Goal: Task Accomplishment & Management: Manage account settings

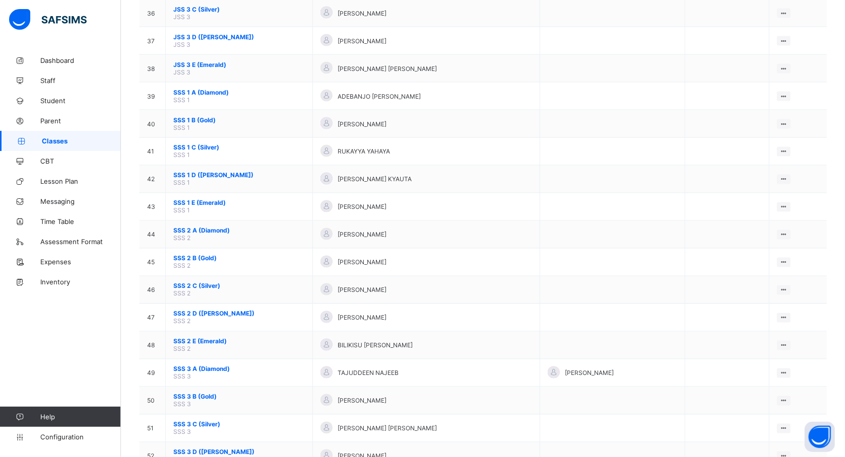
scroll to position [1117, 0]
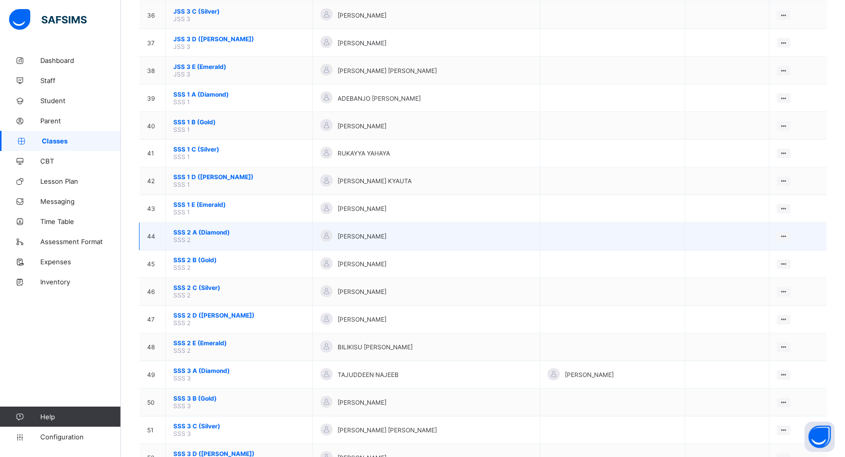
click at [198, 229] on span "SSS 2 A (Diamond)" at bounding box center [238, 233] width 131 height 8
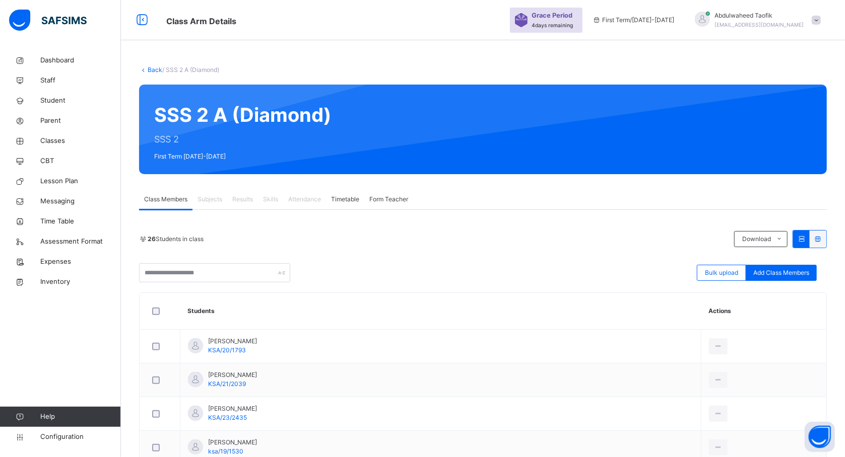
scroll to position [841, 0]
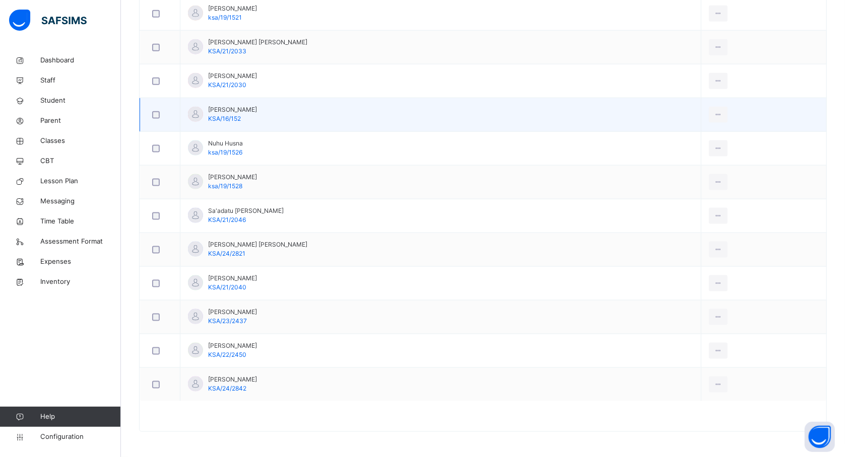
click at [423, 117] on td "Ni'ima Abdulrasheed Abdul-razaq KSA/16/152" at bounding box center [440, 115] width 521 height 34
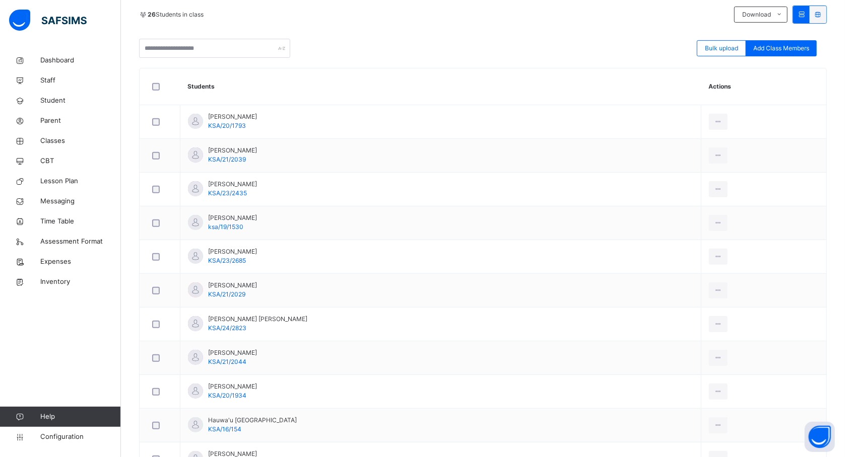
scroll to position [115, 0]
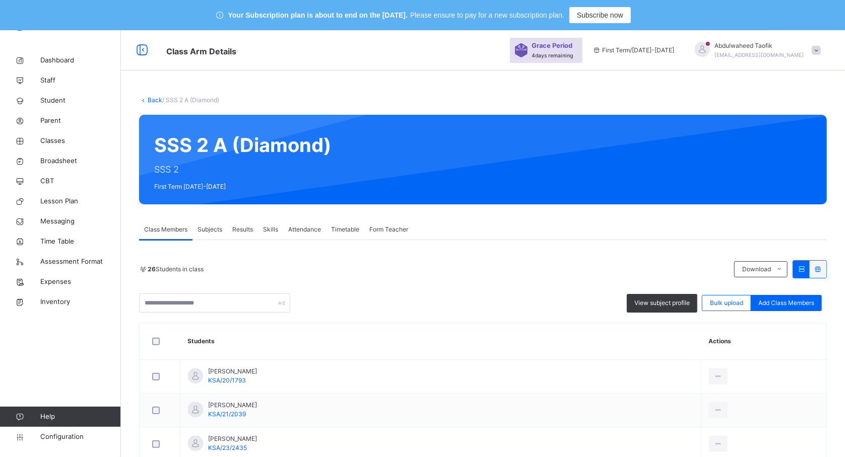
click at [204, 228] on span "Subjects" at bounding box center [209, 229] width 25 height 9
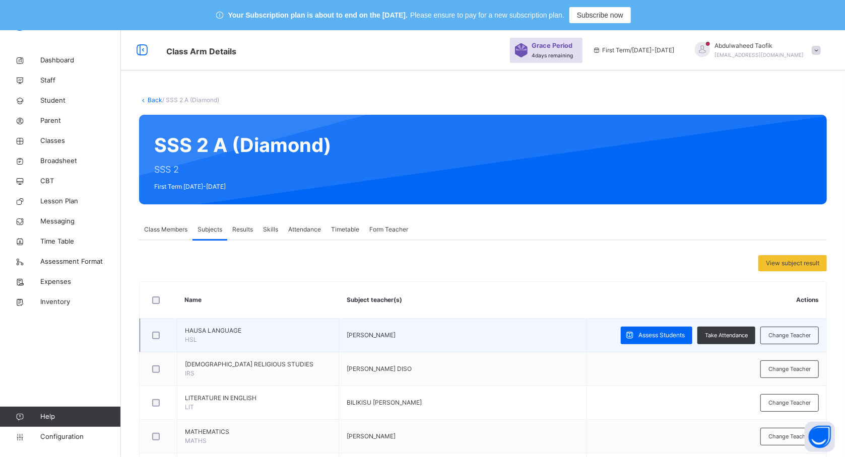
click at [583, 342] on td "[PERSON_NAME]" at bounding box center [462, 336] width 247 height 34
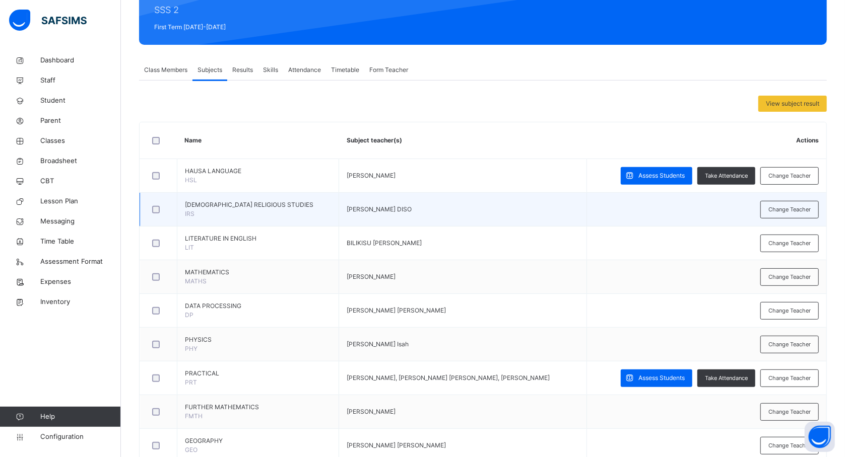
scroll to position [161, 0]
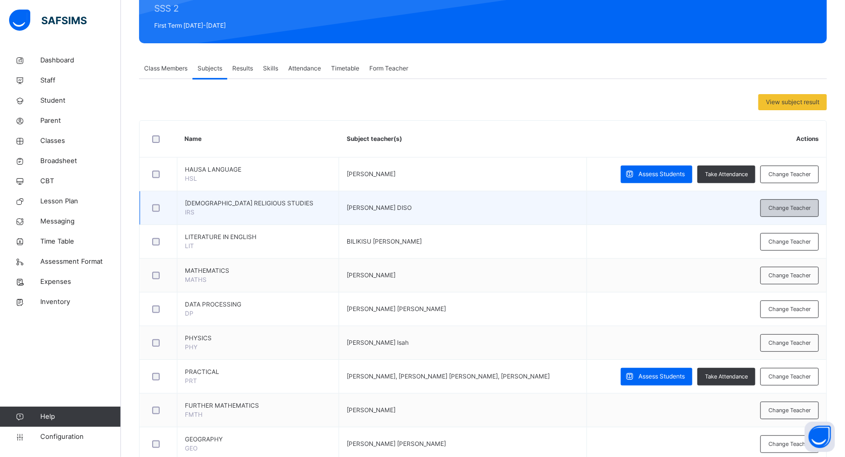
click at [798, 208] on span "Change Teacher" at bounding box center [789, 208] width 42 height 9
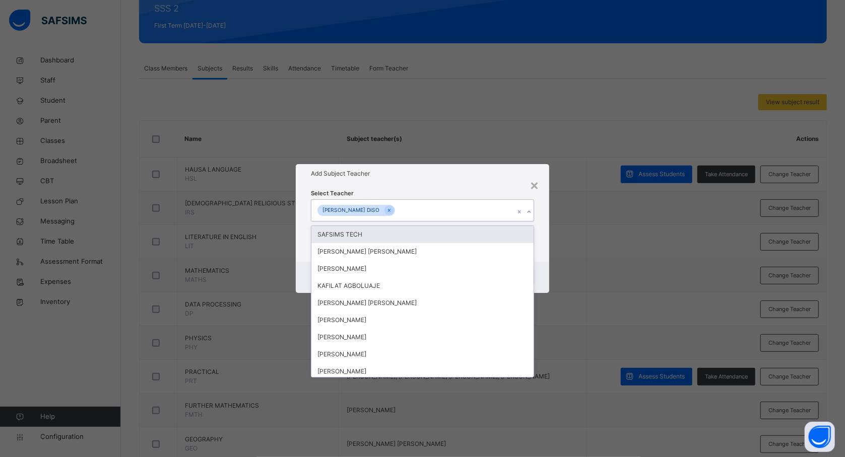
click at [418, 215] on div "[PERSON_NAME] DISO" at bounding box center [412, 210] width 203 height 21
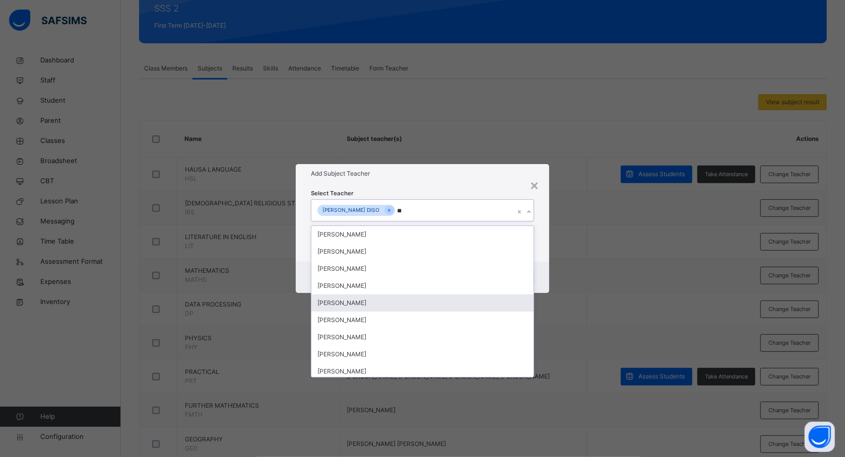
type input "*"
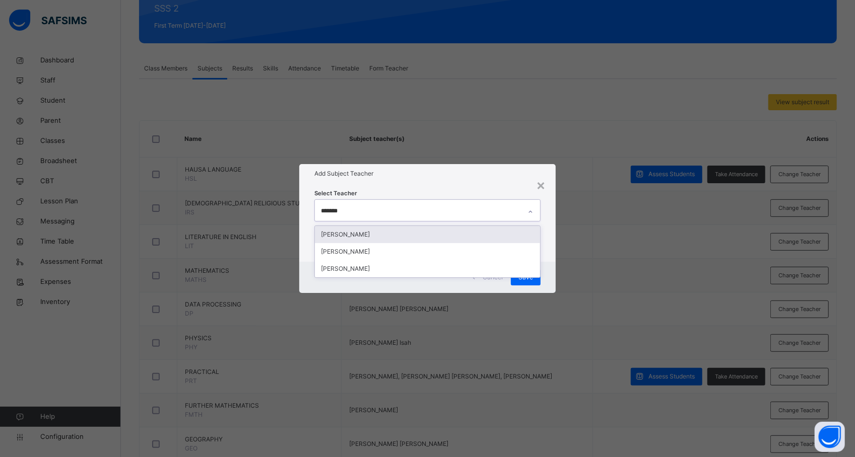
type input "********"
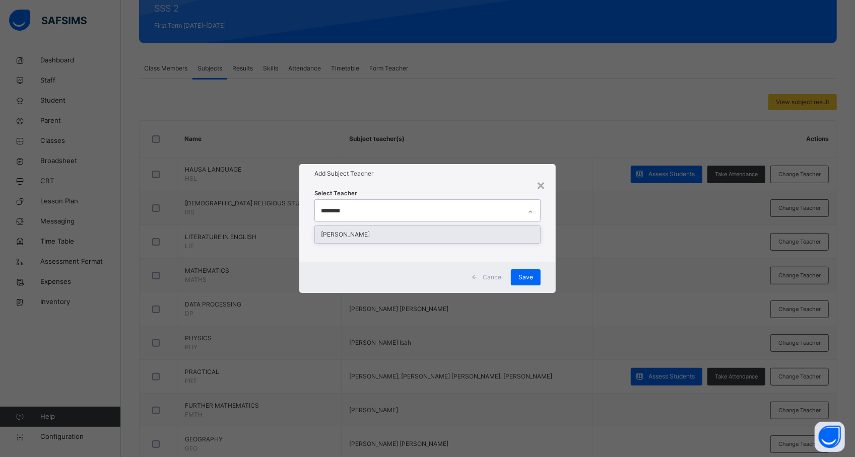
click at [414, 238] on div "[PERSON_NAME]" at bounding box center [427, 234] width 225 height 17
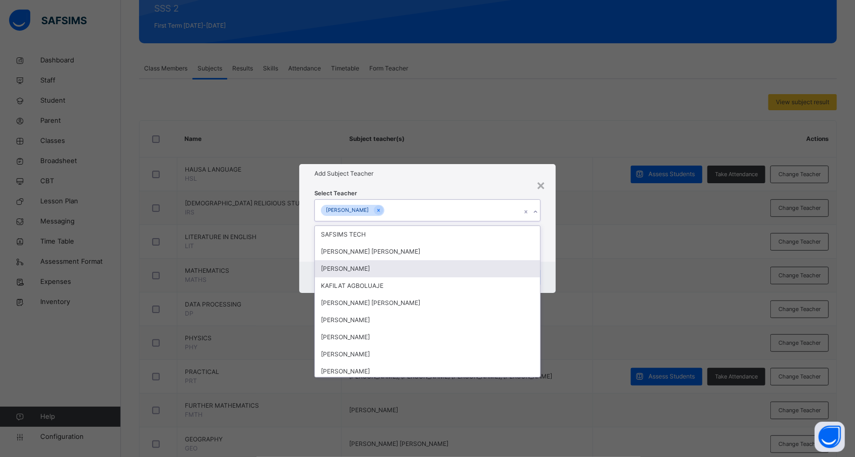
click at [601, 273] on div "× Add Subject Teacher Select Teacher option [PERSON_NAME], selected. option [PE…" at bounding box center [427, 228] width 855 height 457
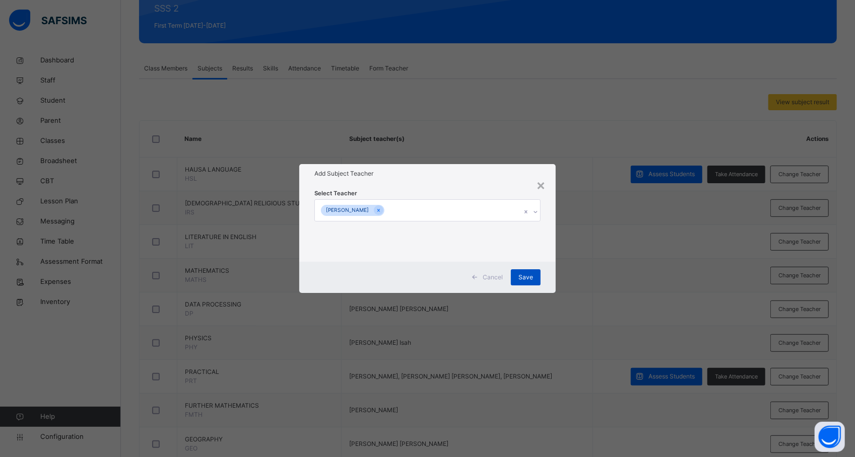
click at [529, 274] on span "Save" at bounding box center [525, 277] width 15 height 9
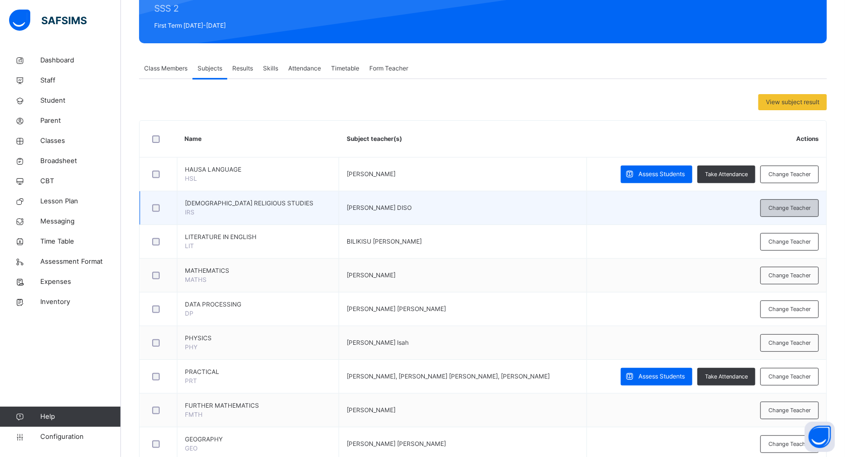
click at [794, 202] on div "Change Teacher" at bounding box center [789, 208] width 58 height 18
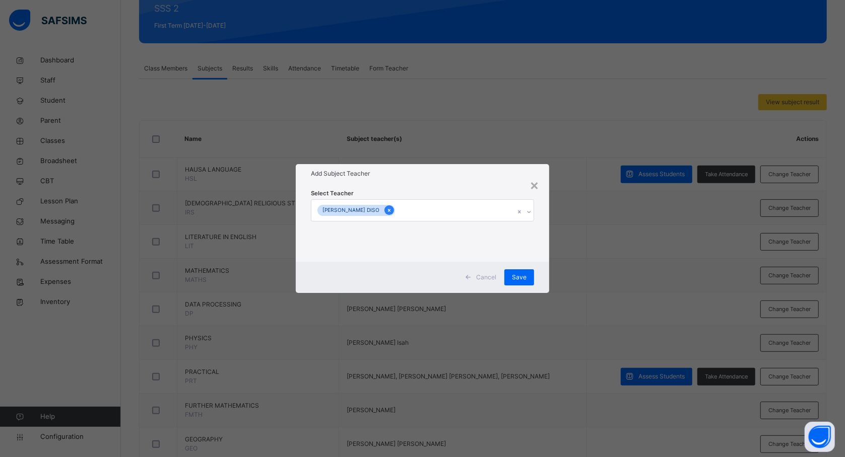
click at [388, 212] on icon at bounding box center [389, 210] width 3 height 3
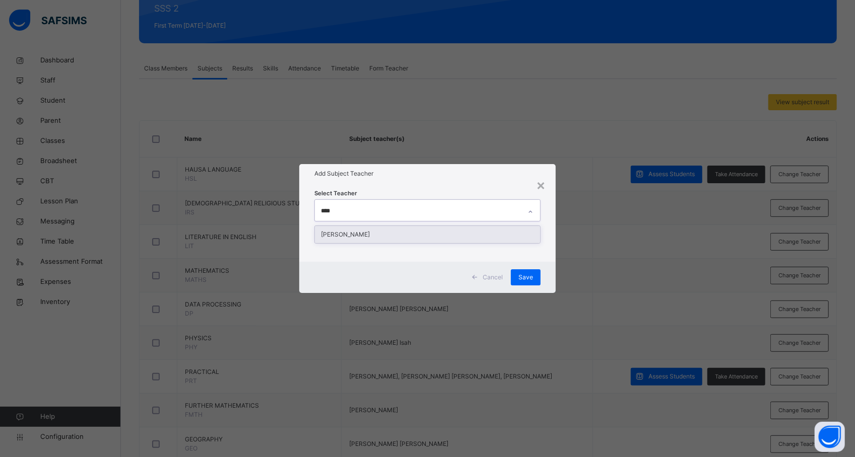
type input "*****"
click at [385, 233] on div "[PERSON_NAME]" at bounding box center [427, 234] width 225 height 17
click at [595, 240] on div "× Add Subject Teacher Select Teacher [PERSON_NAME] Cancel Save" at bounding box center [427, 228] width 855 height 457
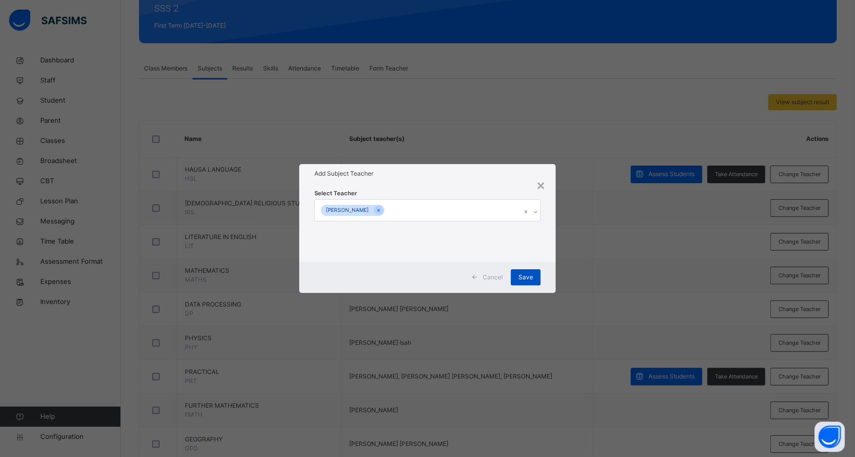
click at [528, 277] on span "Save" at bounding box center [525, 277] width 15 height 9
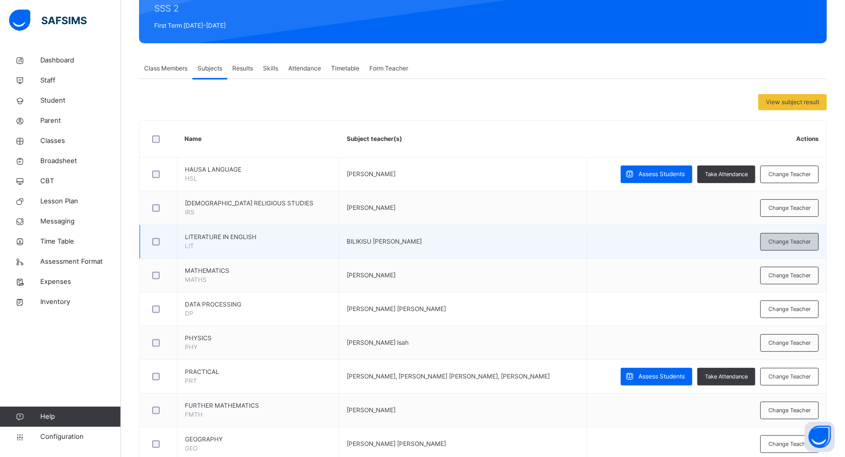
click at [784, 242] on span "Change Teacher" at bounding box center [789, 242] width 42 height 9
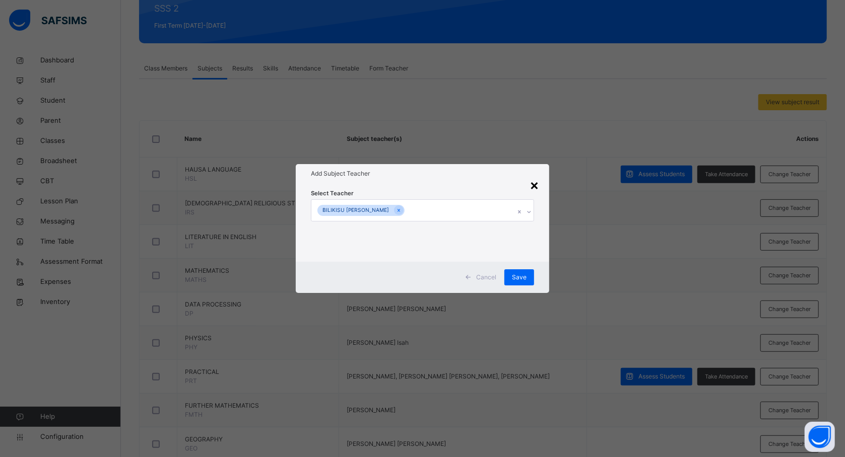
click at [538, 184] on div "×" at bounding box center [534, 184] width 10 height 21
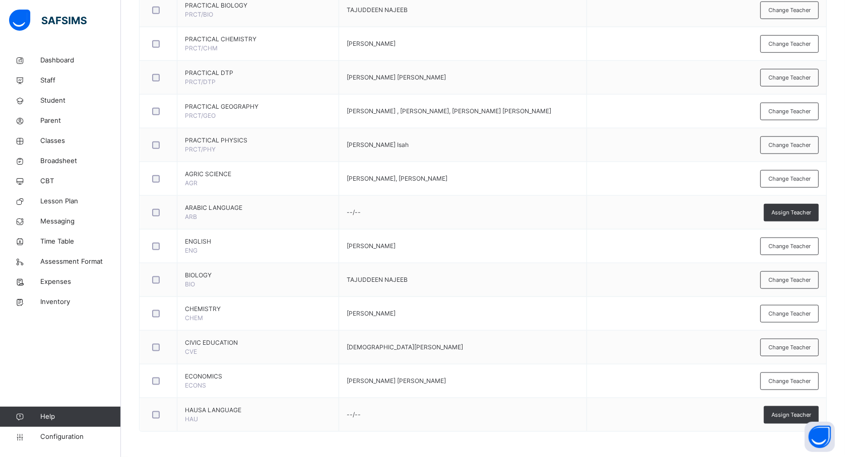
scroll to position [701, 0]
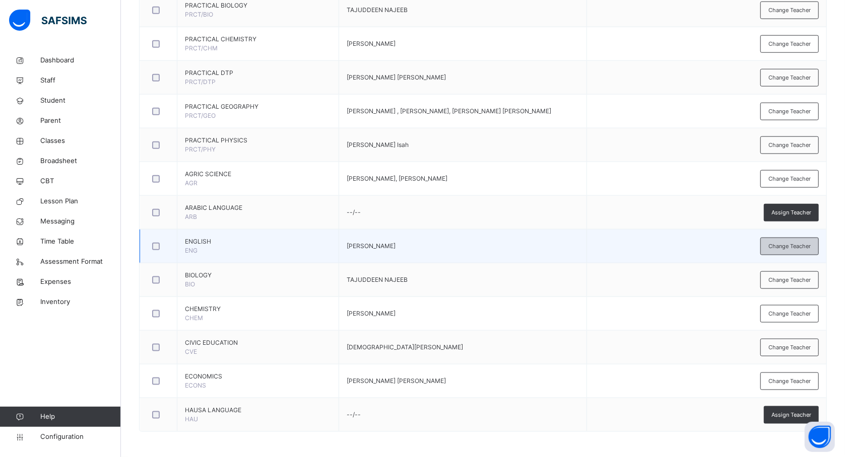
click at [790, 246] on span "Change Teacher" at bounding box center [789, 246] width 42 height 9
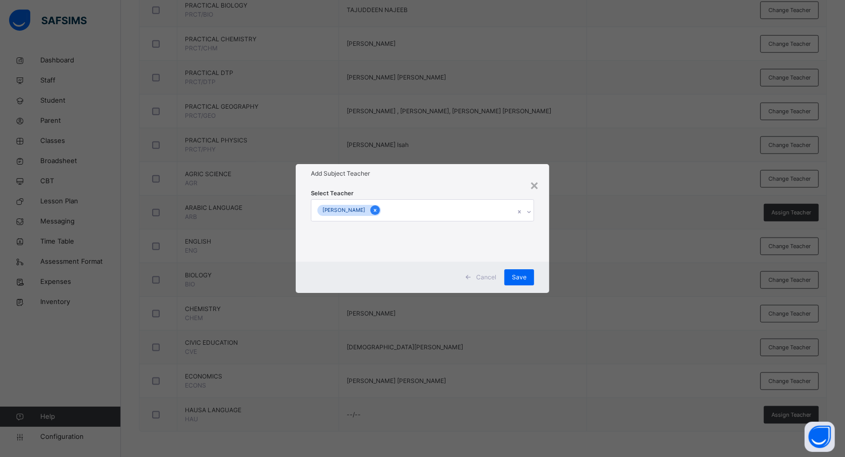
click at [374, 210] on icon at bounding box center [375, 210] width 3 height 3
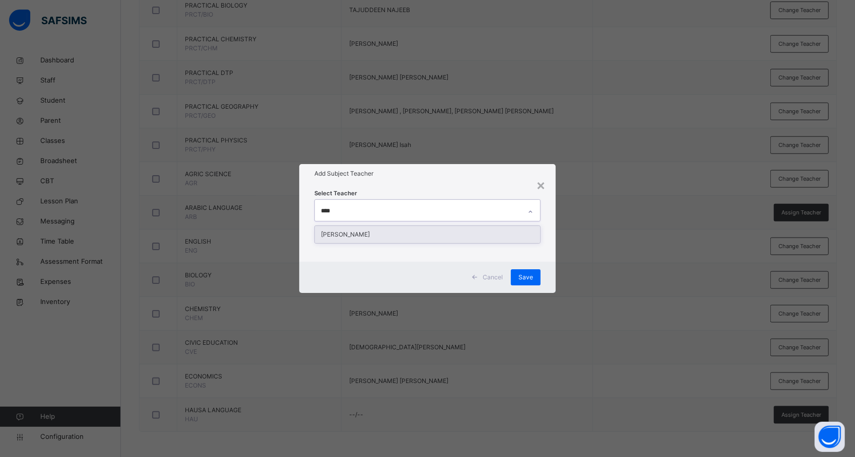
type input "*****"
click at [366, 234] on div "[PERSON_NAME]" at bounding box center [427, 234] width 225 height 17
click at [625, 255] on div "× Add Subject Teacher Select Teacher [PERSON_NAME] Cancel Save" at bounding box center [427, 228] width 855 height 457
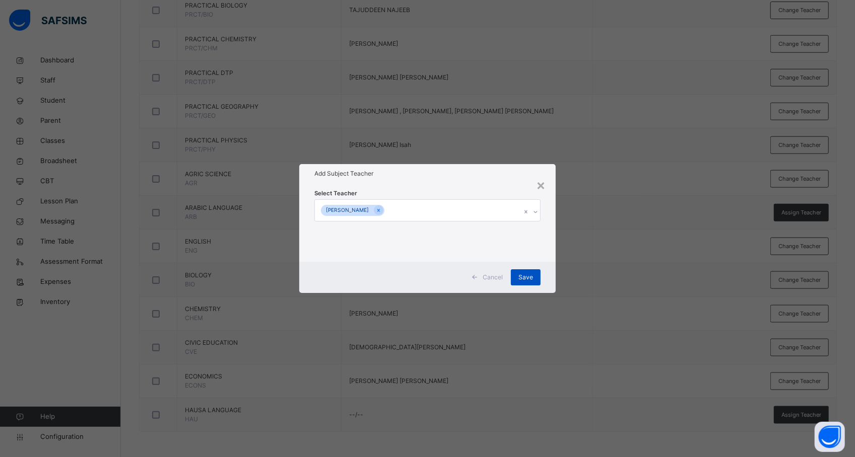
click at [530, 280] on span "Save" at bounding box center [525, 277] width 15 height 9
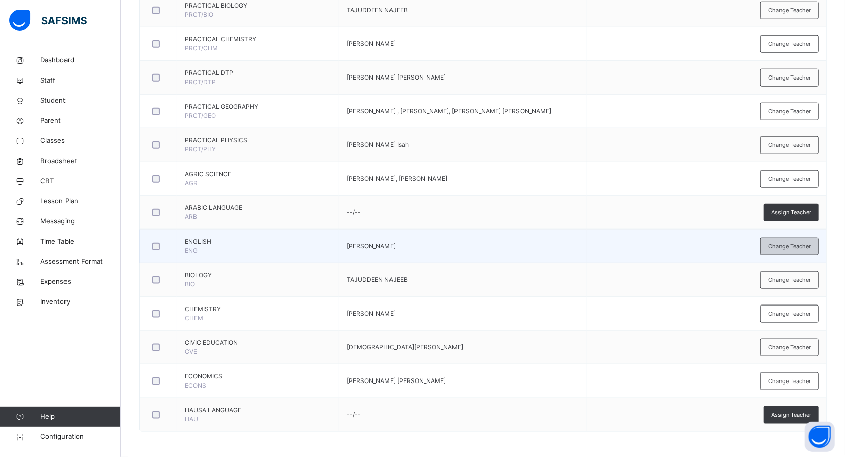
click at [788, 242] on span "Change Teacher" at bounding box center [789, 246] width 42 height 9
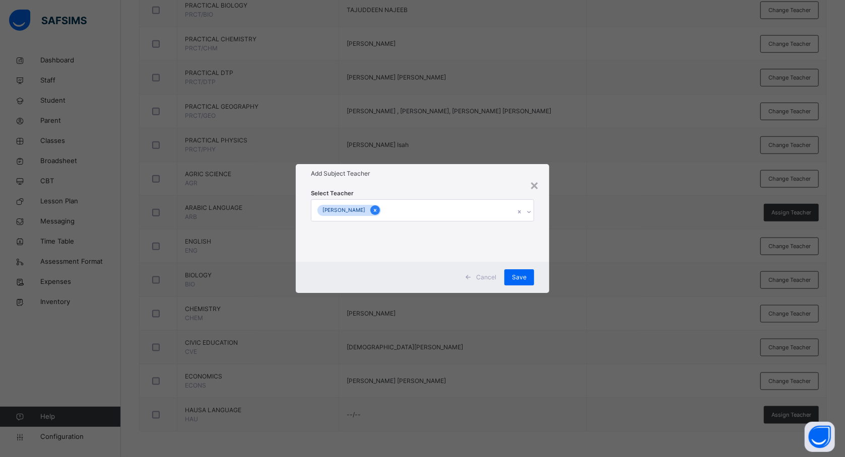
click at [372, 208] on icon at bounding box center [375, 210] width 6 height 7
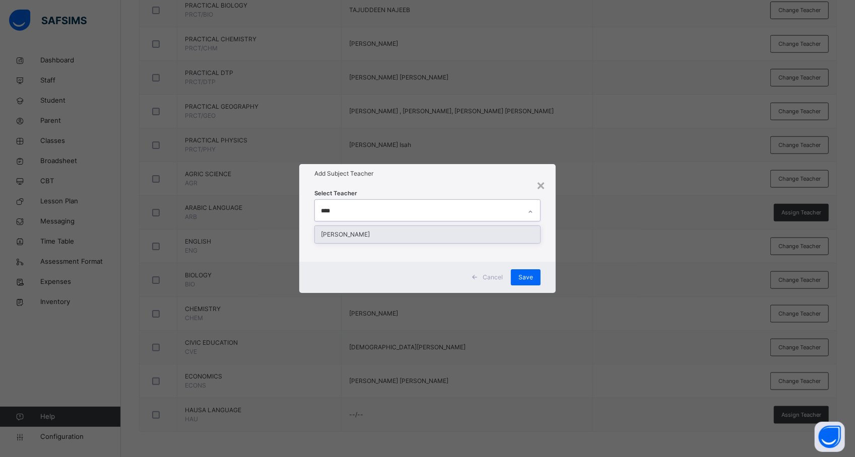
type input "*****"
click at [363, 232] on div "[PERSON_NAME]" at bounding box center [427, 234] width 225 height 17
click at [607, 294] on div "× Add Subject Teacher Select Teacher [PERSON_NAME] Cancel Save" at bounding box center [427, 228] width 855 height 457
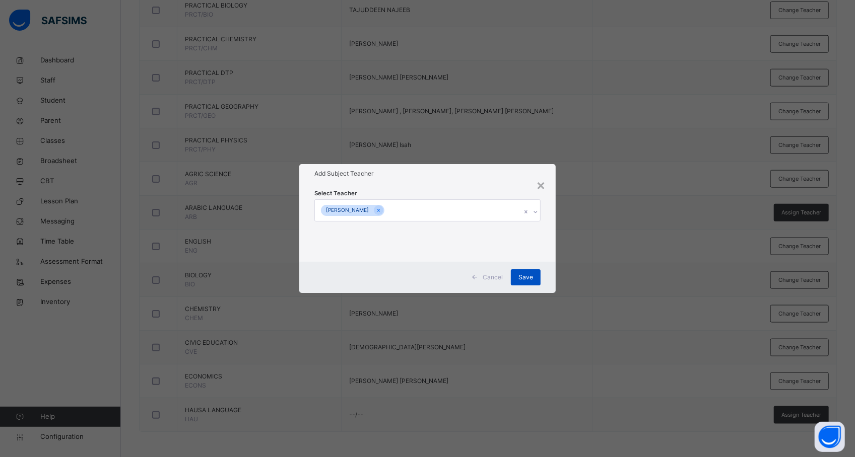
click at [533, 279] on div "Save" at bounding box center [526, 277] width 30 height 16
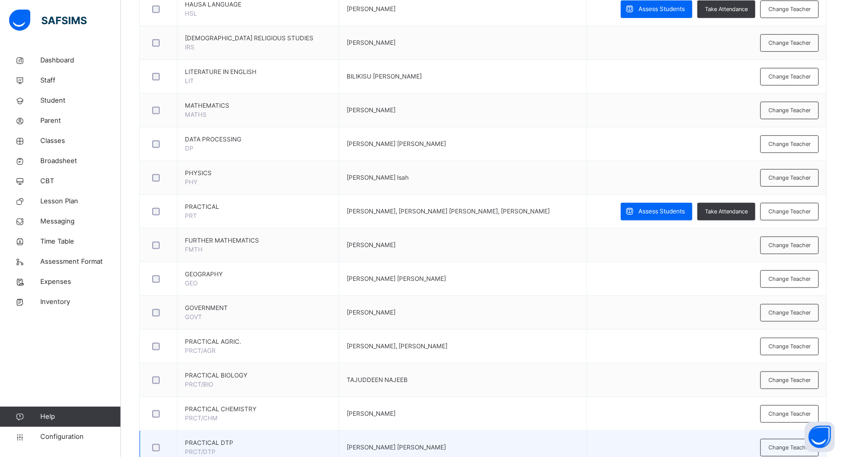
scroll to position [271, 0]
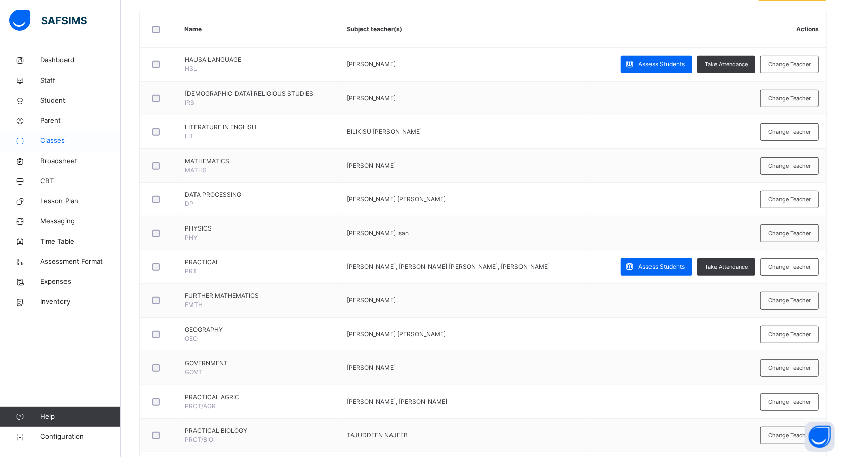
click at [53, 140] on span "Classes" at bounding box center [80, 141] width 81 height 10
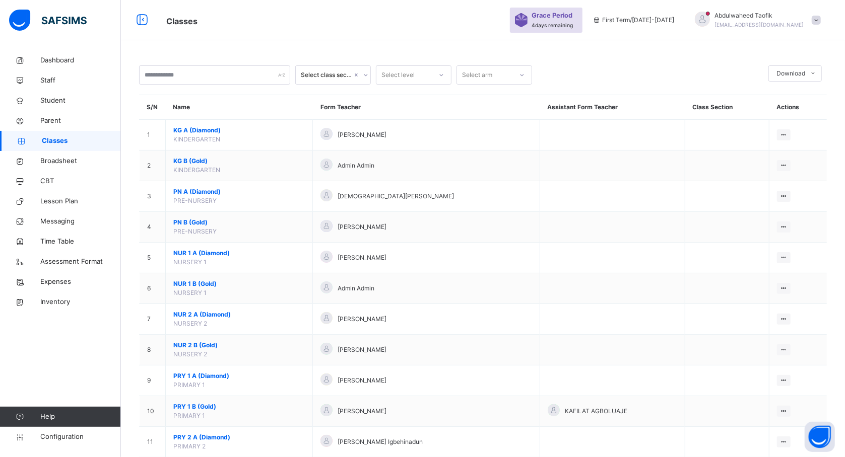
scroll to position [271, 0]
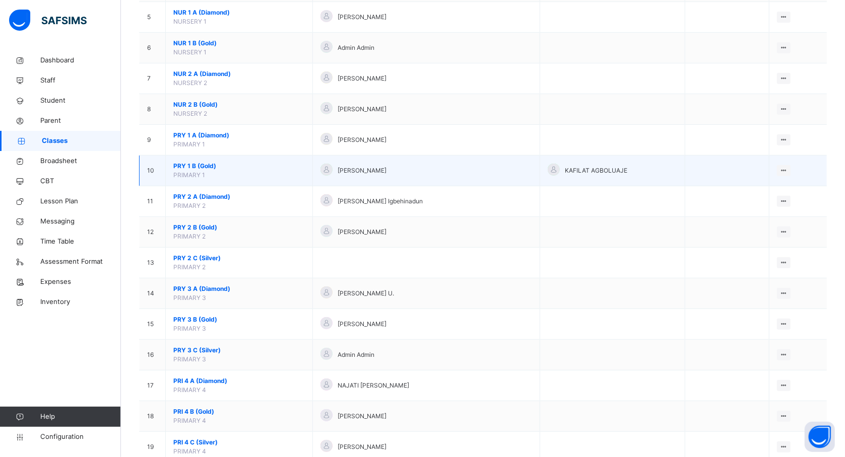
click at [262, 176] on td "PRY 1 B (Gold) PRIMARY 1" at bounding box center [239, 171] width 147 height 31
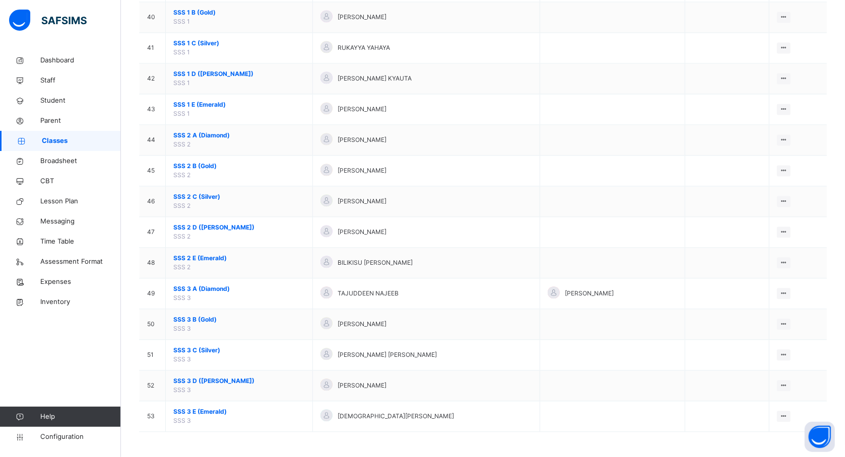
scroll to position [1356, 0]
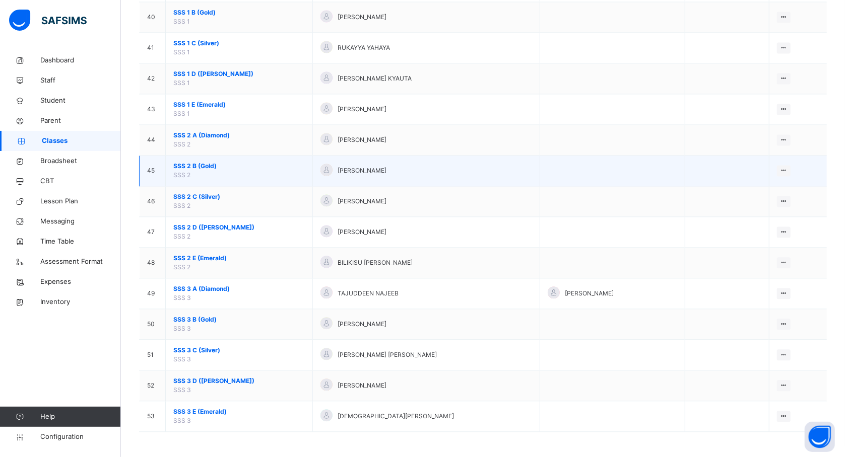
click at [201, 168] on span "SSS 2 B (Gold)" at bounding box center [238, 166] width 131 height 9
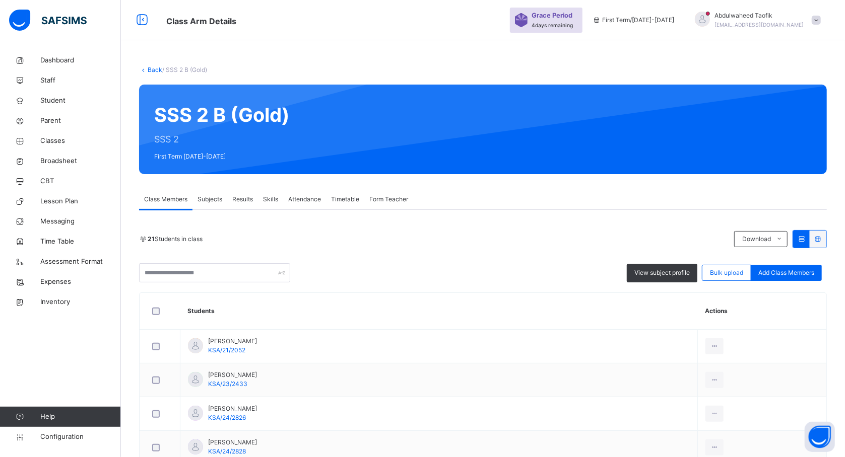
scroll to position [671, 0]
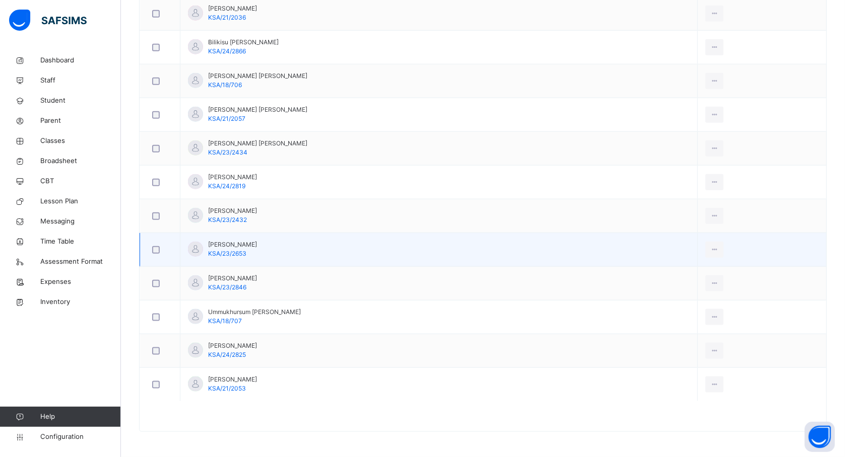
click at [326, 237] on td "[PERSON_NAME] KSA/23/2653" at bounding box center [438, 250] width 517 height 34
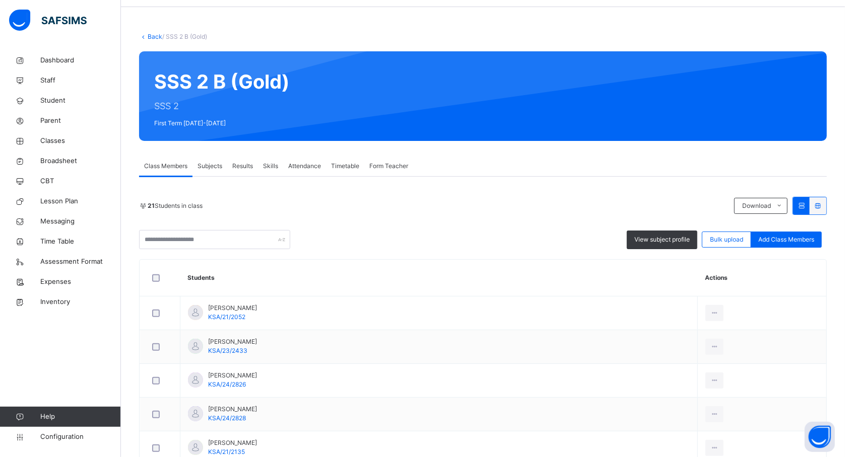
scroll to position [0, 0]
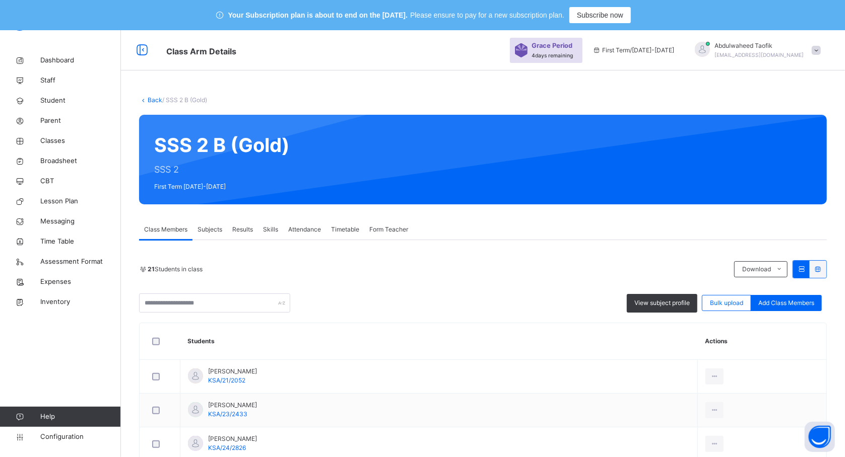
click at [204, 230] on span "Subjects" at bounding box center [209, 229] width 25 height 9
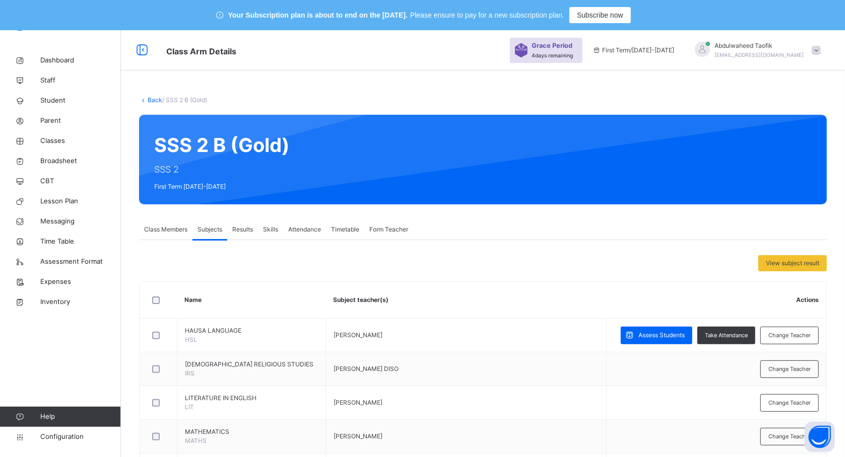
click at [416, 293] on th "Subject teacher(s)" at bounding box center [465, 300] width 281 height 37
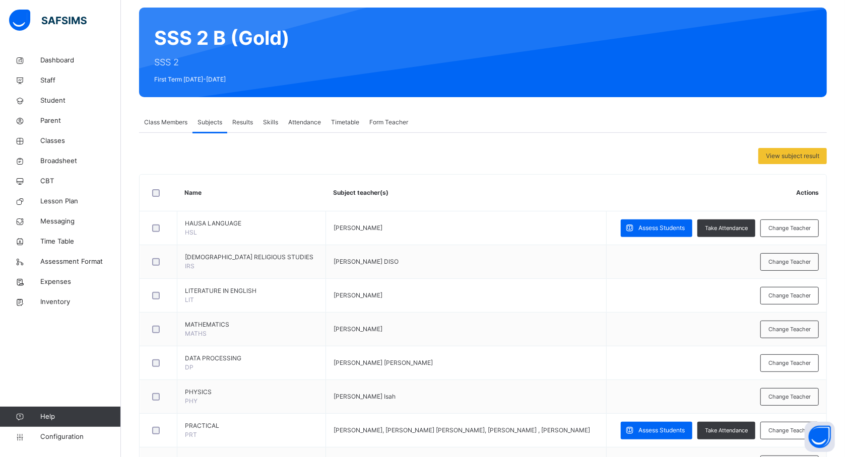
scroll to position [134, 0]
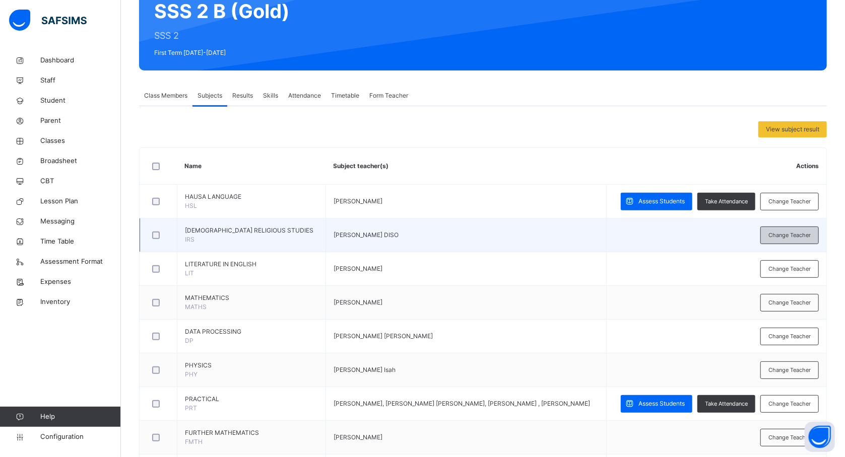
click at [799, 240] on span "Change Teacher" at bounding box center [789, 235] width 42 height 9
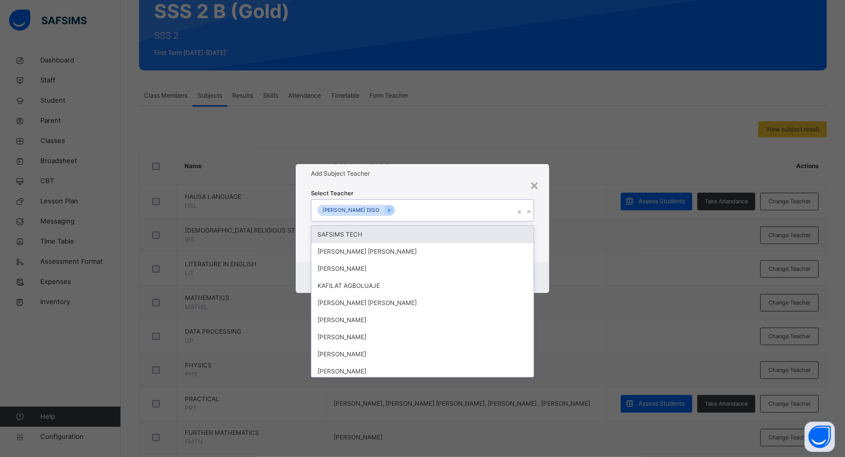
click at [444, 208] on div "[PERSON_NAME] DISO" at bounding box center [412, 210] width 203 height 21
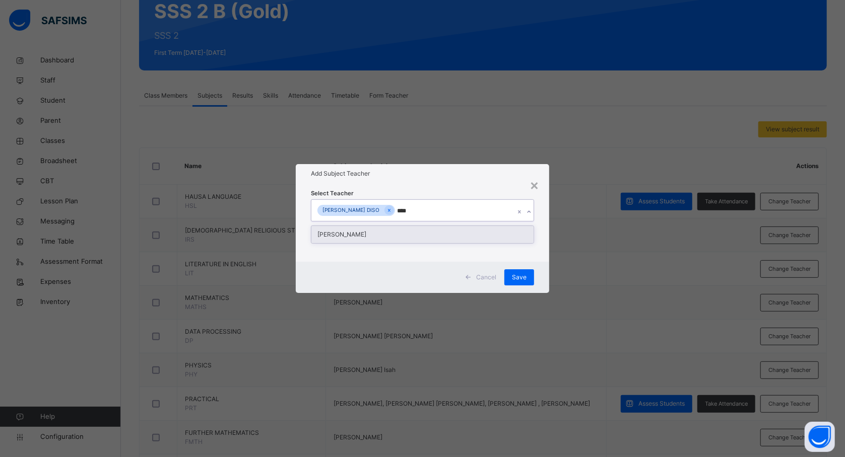
type input "*****"
click at [421, 230] on div "[PERSON_NAME]" at bounding box center [422, 234] width 222 height 17
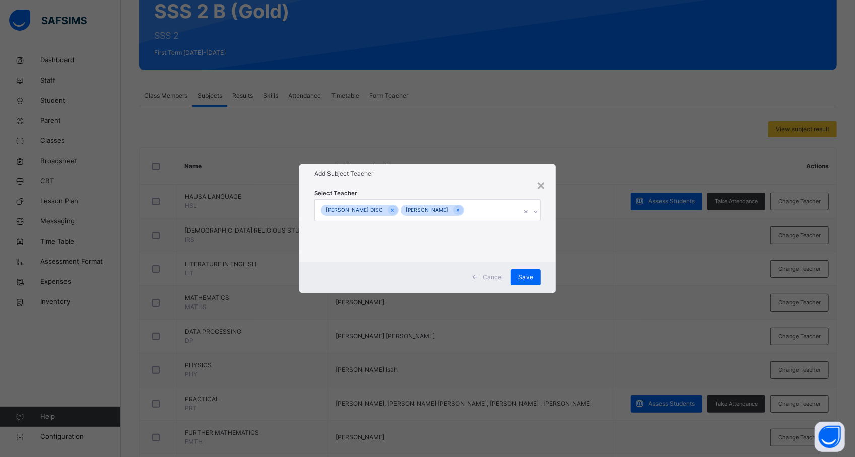
click at [595, 267] on div "× Add Subject Teacher Select Teacher [PERSON_NAME] DISO [PERSON_NAME] Cancel Sa…" at bounding box center [427, 228] width 855 height 457
click at [526, 275] on span "Save" at bounding box center [525, 277] width 15 height 9
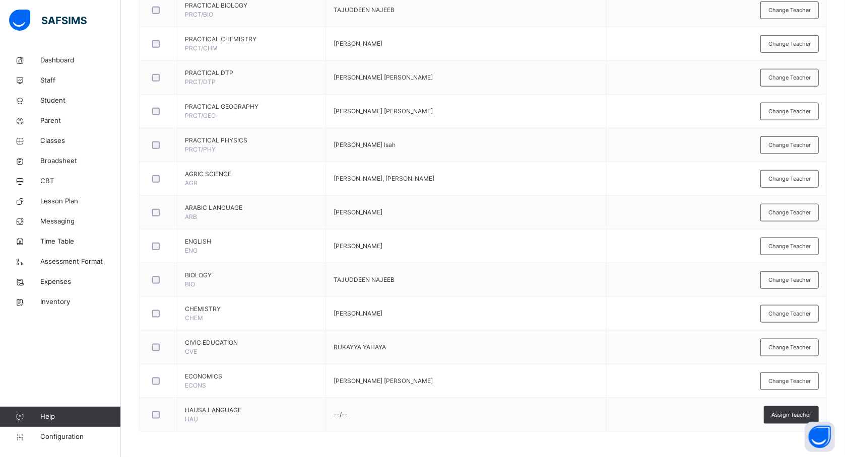
scroll to position [725, 0]
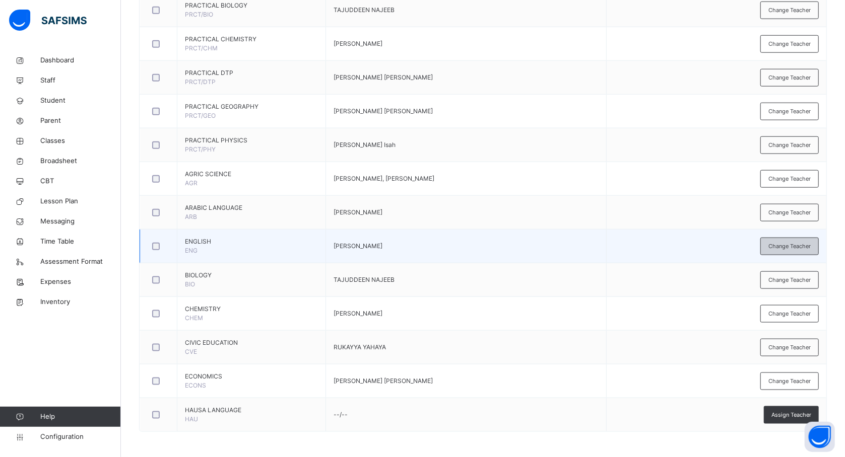
click at [794, 251] on span "Change Teacher" at bounding box center [789, 246] width 42 height 9
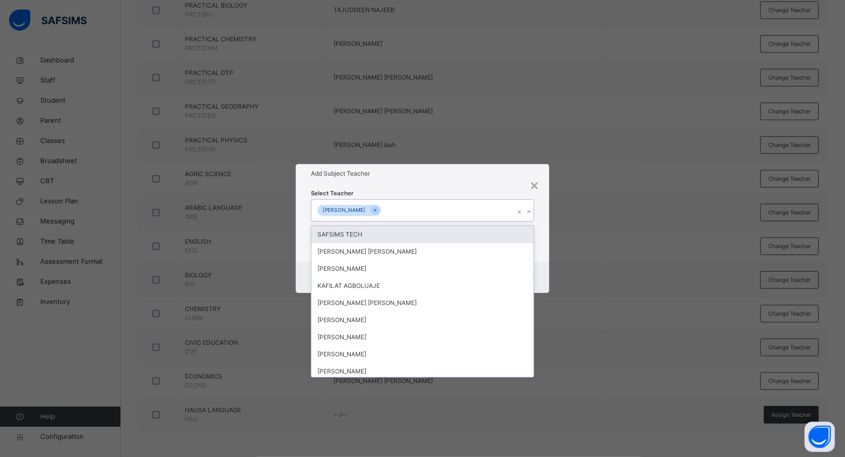
click at [430, 214] on div "[PERSON_NAME]" at bounding box center [412, 210] width 203 height 21
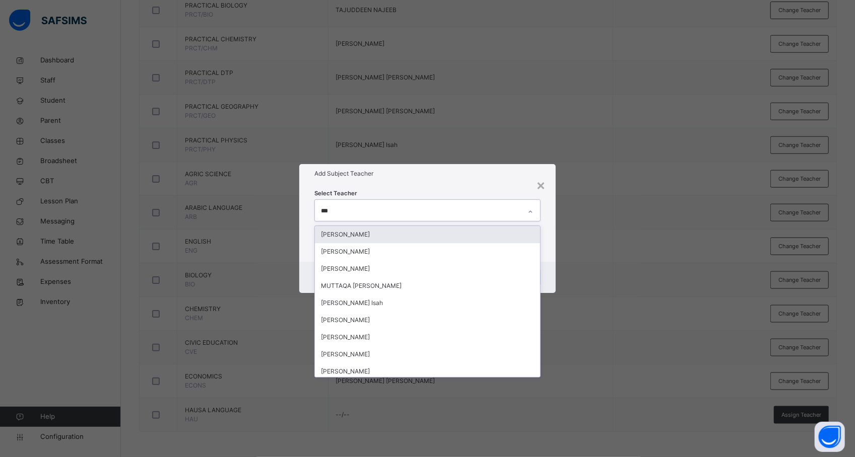
type input "****"
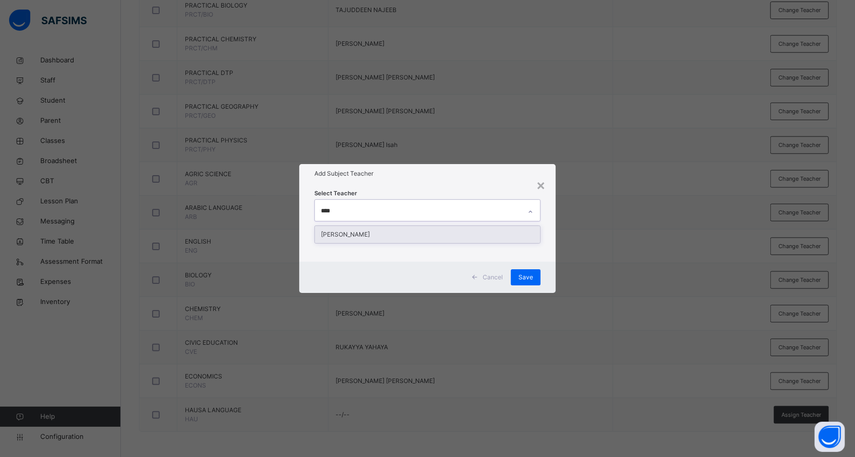
click at [422, 232] on div "[PERSON_NAME]" at bounding box center [427, 234] width 225 height 17
click at [605, 297] on div "× Add Subject Teacher Select Teacher [PERSON_NAME] Cancel Save" at bounding box center [427, 228] width 855 height 457
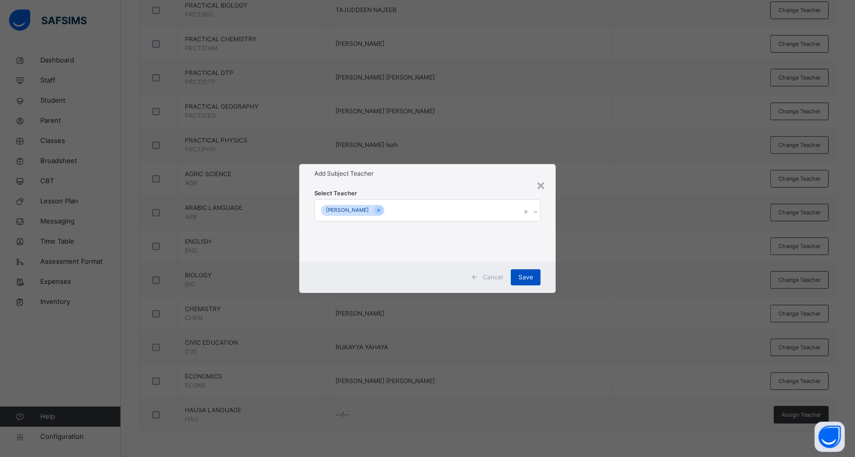
click at [534, 277] on div "Save" at bounding box center [526, 277] width 30 height 16
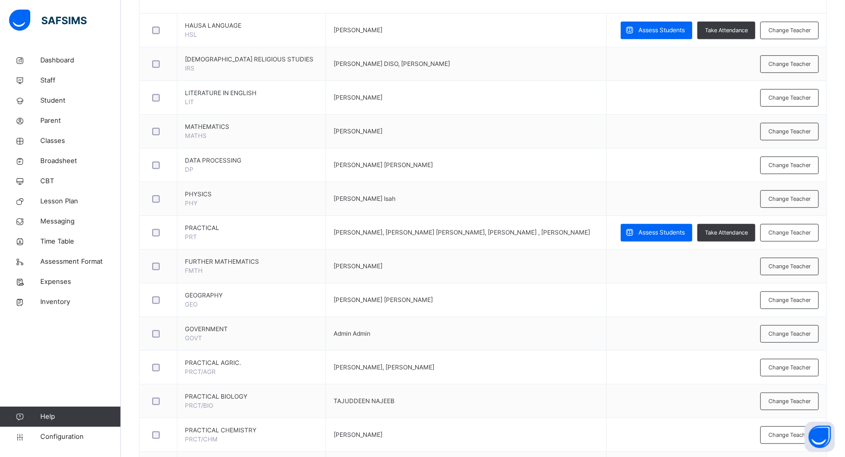
scroll to position [279, 0]
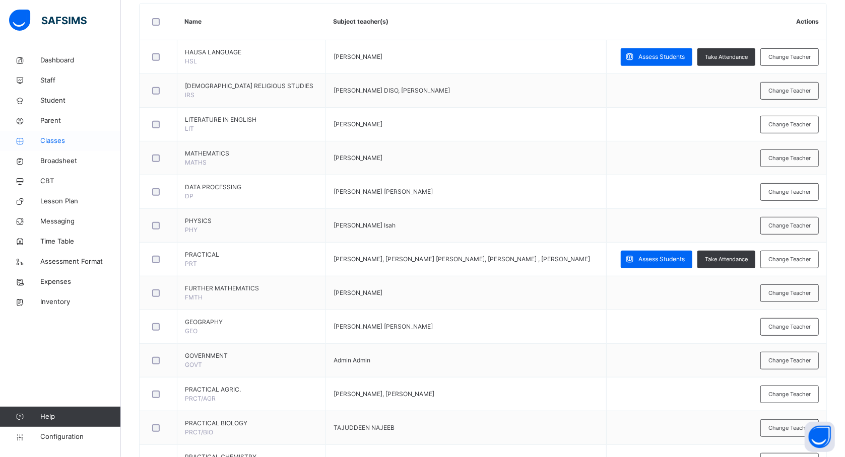
click at [52, 139] on span "Classes" at bounding box center [80, 141] width 81 height 10
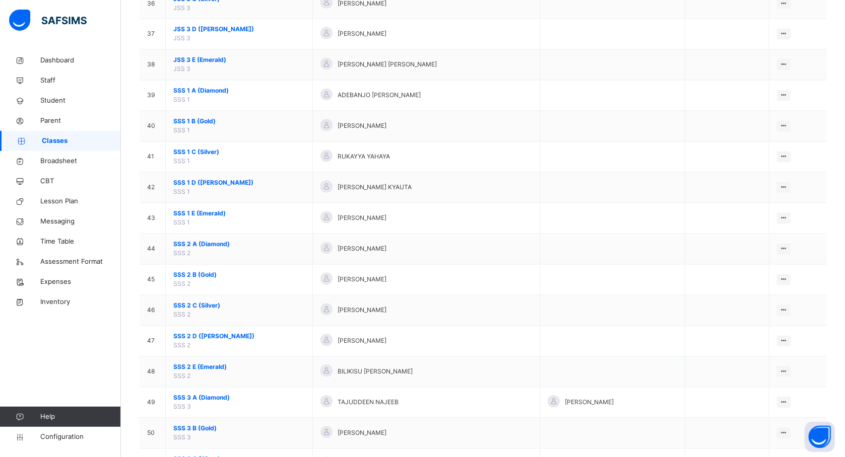
scroll to position [1356, 0]
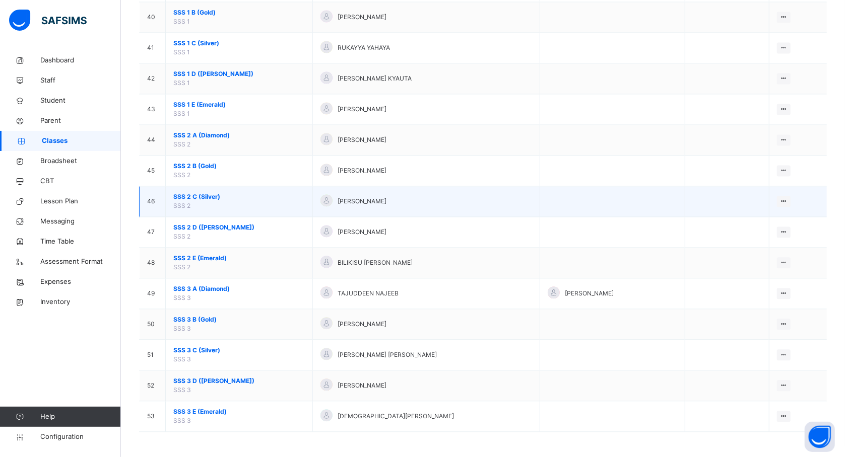
click at [197, 194] on span "SSS 2 C (Silver)" at bounding box center [238, 196] width 131 height 9
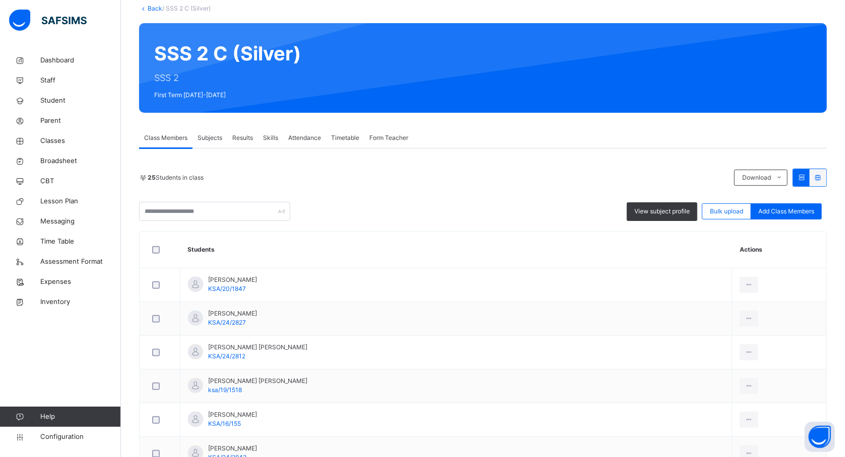
scroll to position [82, 0]
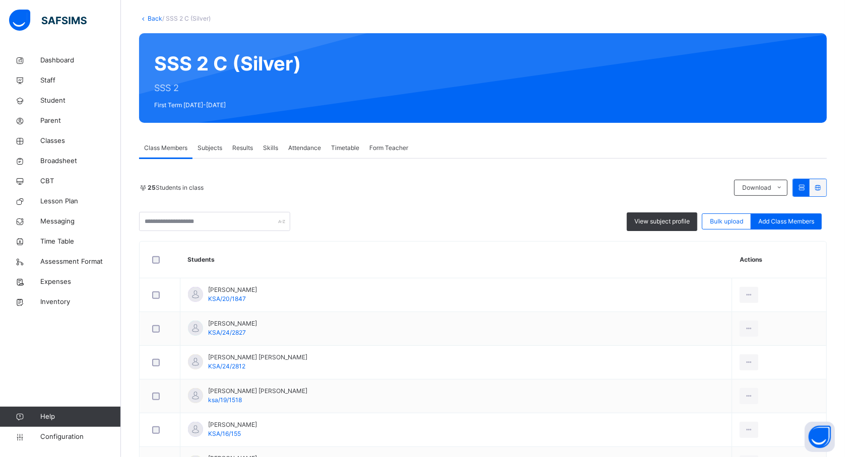
click at [212, 150] on span "Subjects" at bounding box center [209, 148] width 25 height 9
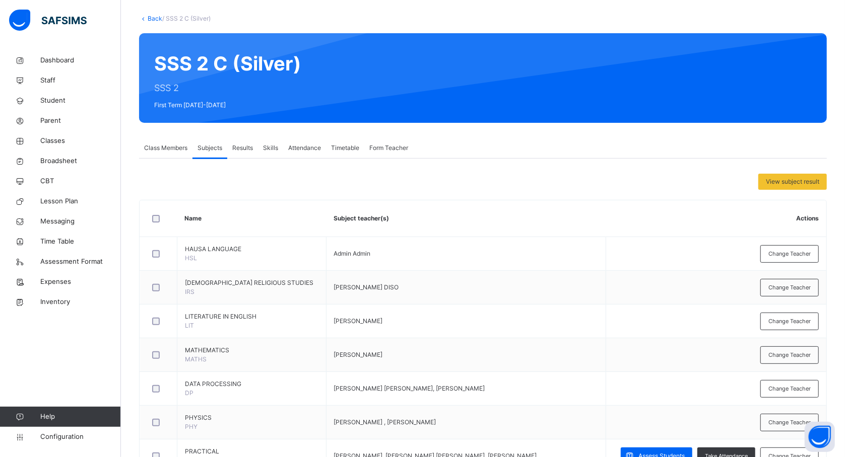
click at [371, 223] on th "Subject teacher(s)" at bounding box center [466, 218] width 280 height 37
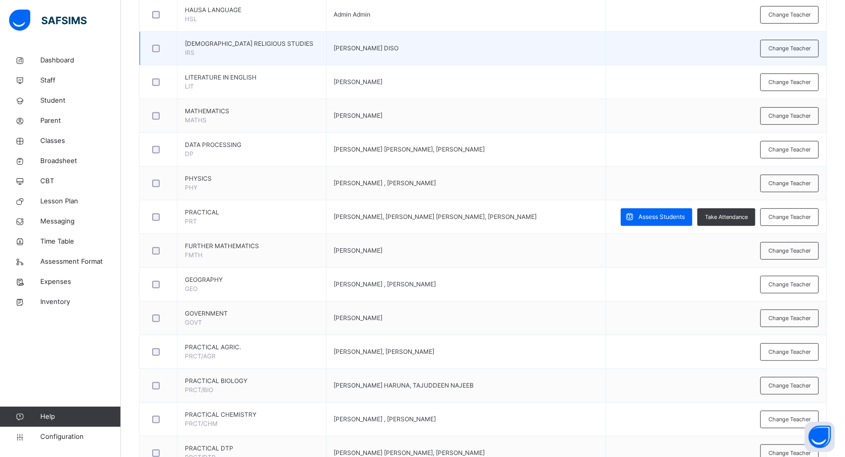
scroll to position [323, 0]
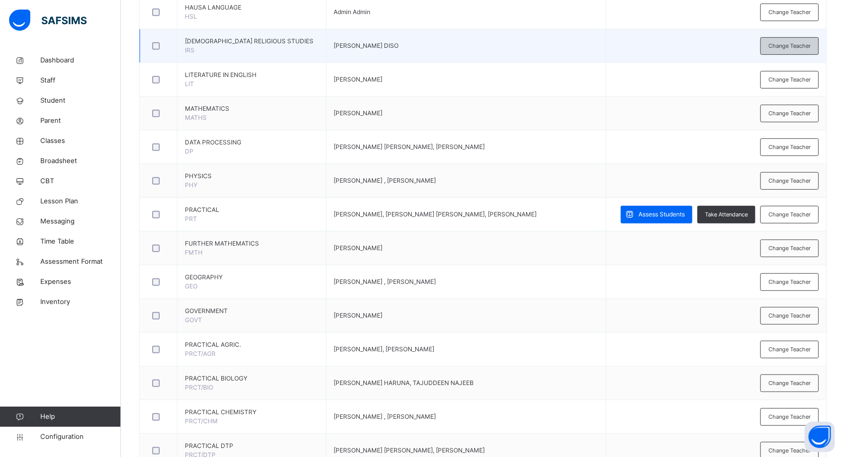
click at [791, 43] on span "Change Teacher" at bounding box center [789, 46] width 42 height 9
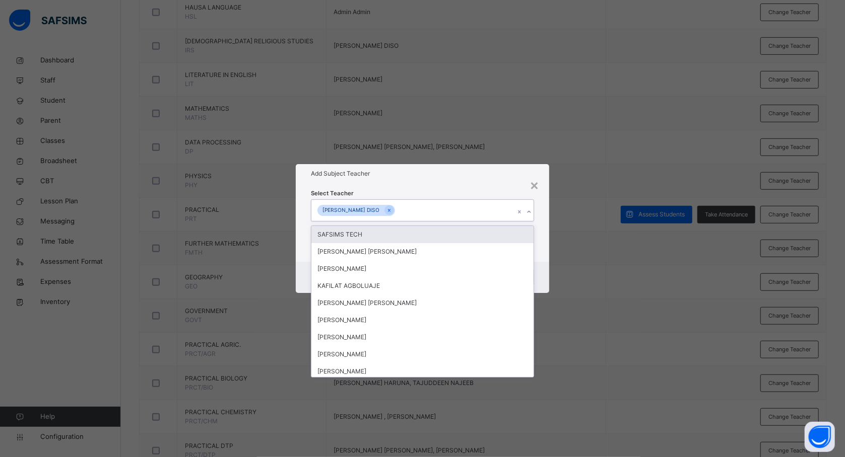
click at [454, 212] on div "[PERSON_NAME] DISO" at bounding box center [412, 210] width 203 height 21
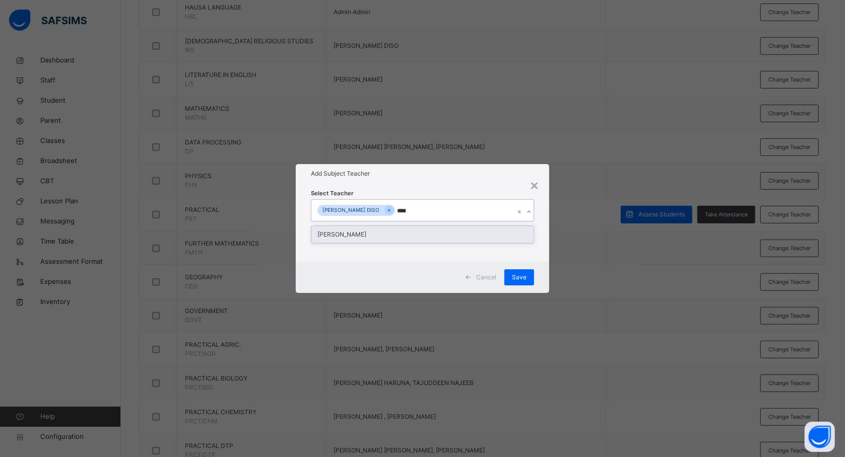
type input "*****"
click at [444, 233] on div "[PERSON_NAME]" at bounding box center [422, 234] width 222 height 17
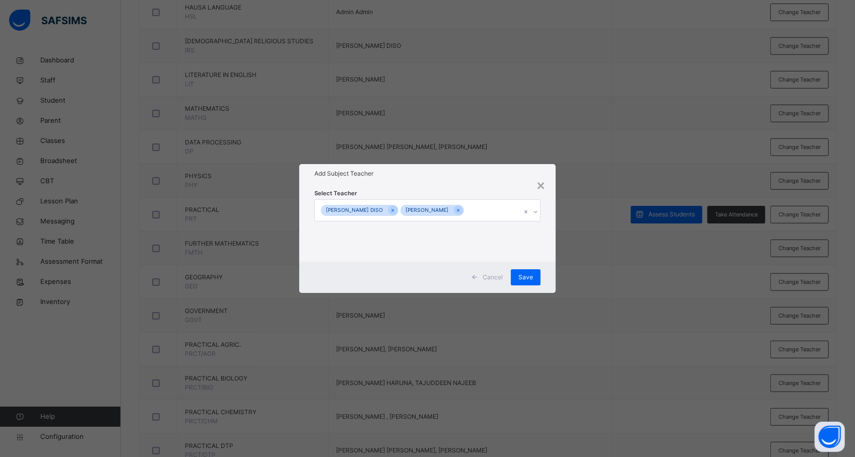
click at [593, 285] on div "× Add Subject Teacher Select Teacher [PERSON_NAME] DISO [PERSON_NAME] Cancel Sa…" at bounding box center [427, 228] width 855 height 457
click at [526, 273] on span "Save" at bounding box center [525, 277] width 15 height 9
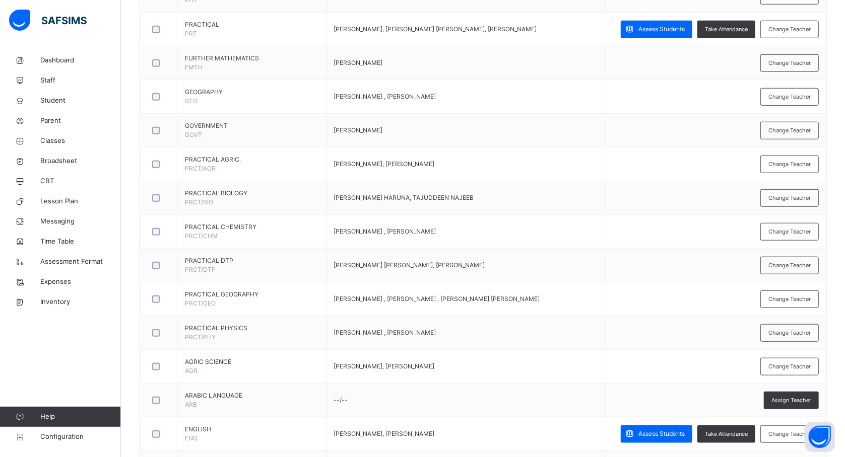
scroll to position [512, 0]
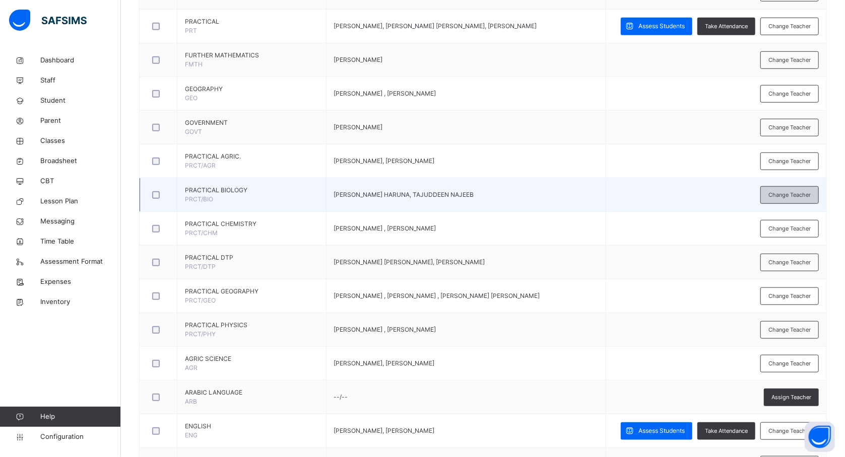
click at [783, 196] on span "Change Teacher" at bounding box center [789, 195] width 42 height 9
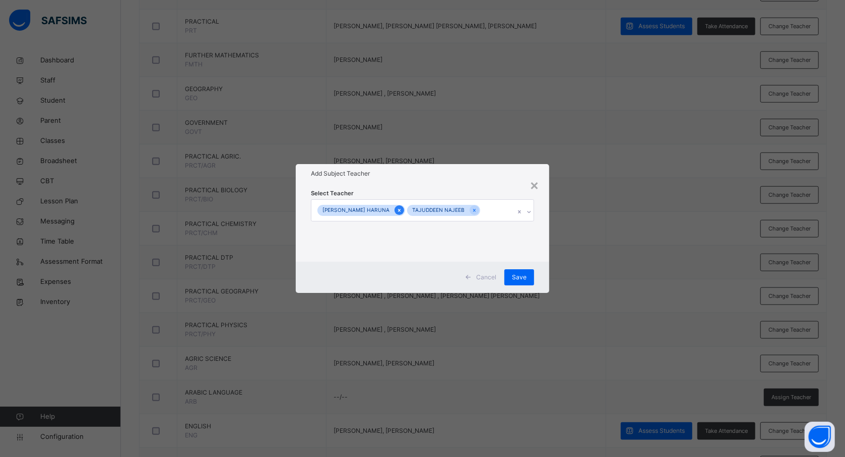
click at [400, 213] on icon at bounding box center [399, 210] width 6 height 7
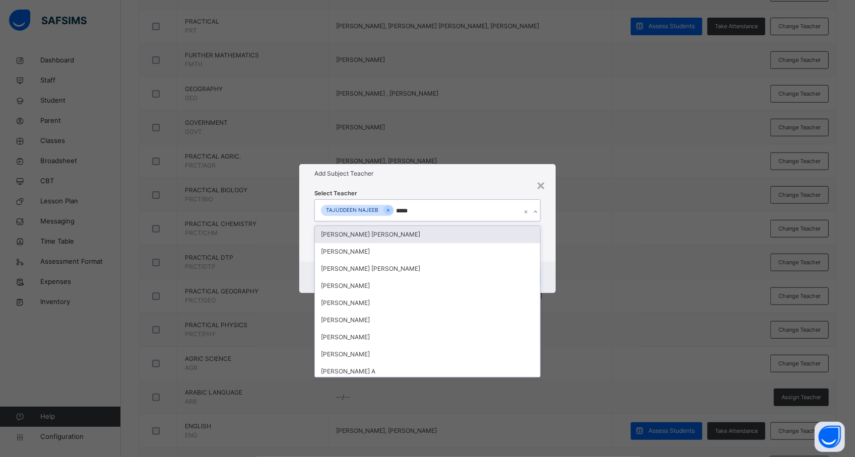
type input "******"
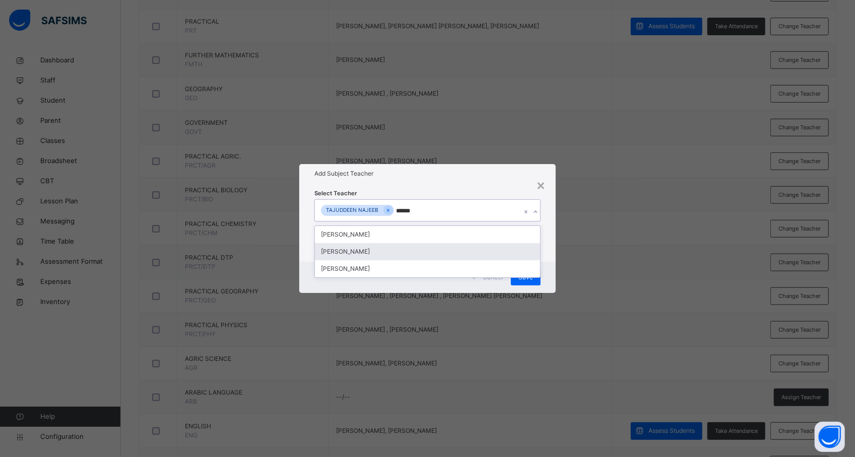
click at [396, 254] on div "[PERSON_NAME]" at bounding box center [427, 251] width 225 height 17
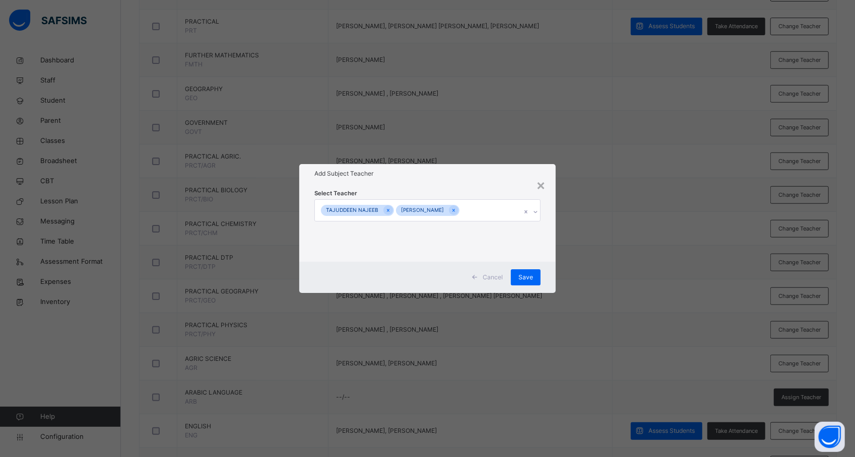
click at [591, 278] on div "× Add Subject Teacher Select Teacher [PERSON_NAME] Cancel Save" at bounding box center [427, 228] width 855 height 457
click at [530, 276] on span "Save" at bounding box center [525, 277] width 15 height 9
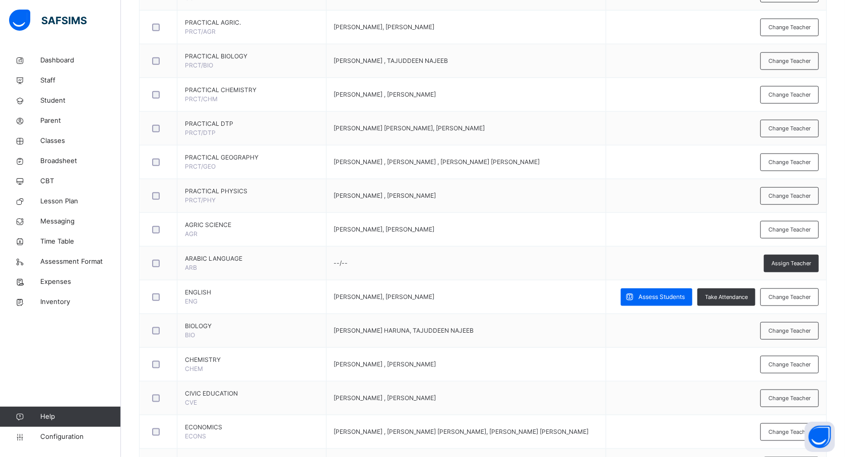
scroll to position [673, 0]
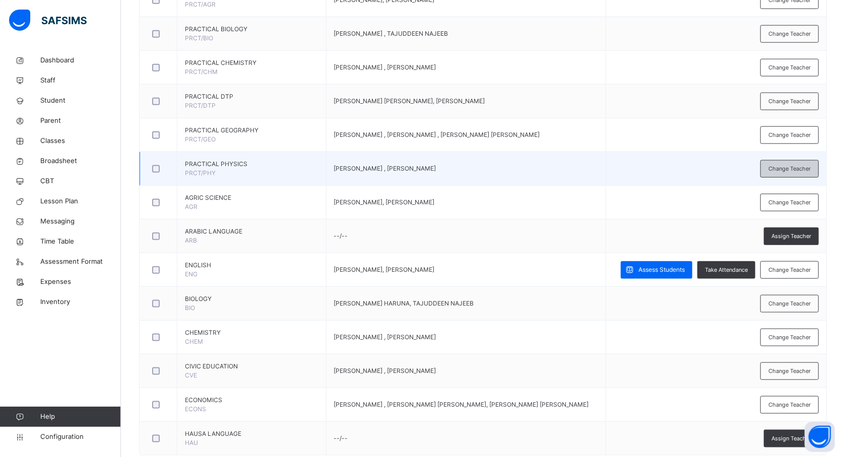
click at [778, 176] on div "Change Teacher" at bounding box center [789, 169] width 58 height 18
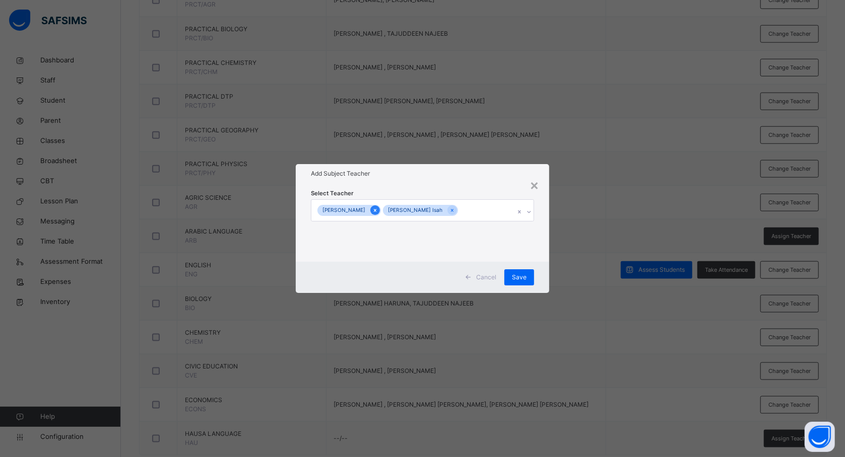
click at [373, 208] on icon at bounding box center [375, 210] width 6 height 7
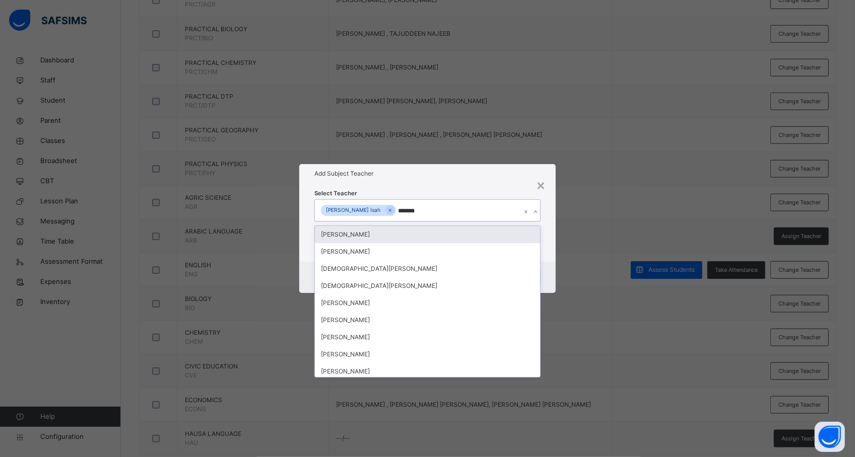
type input "********"
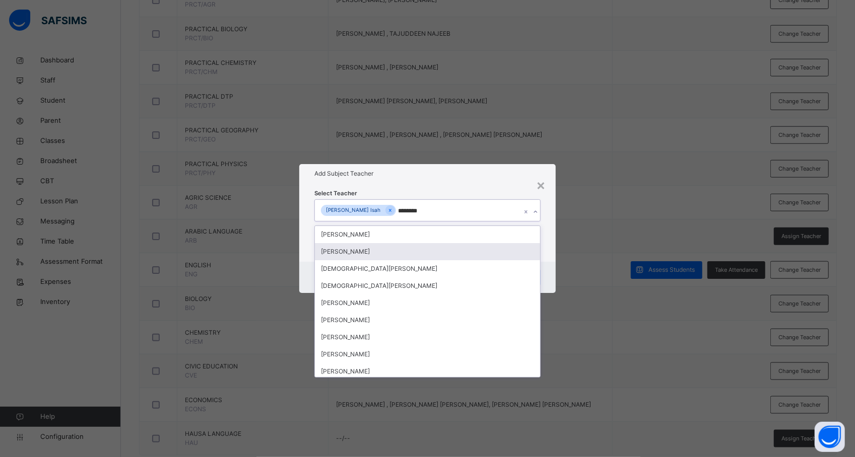
click at [354, 248] on div "[PERSON_NAME]" at bounding box center [427, 251] width 225 height 17
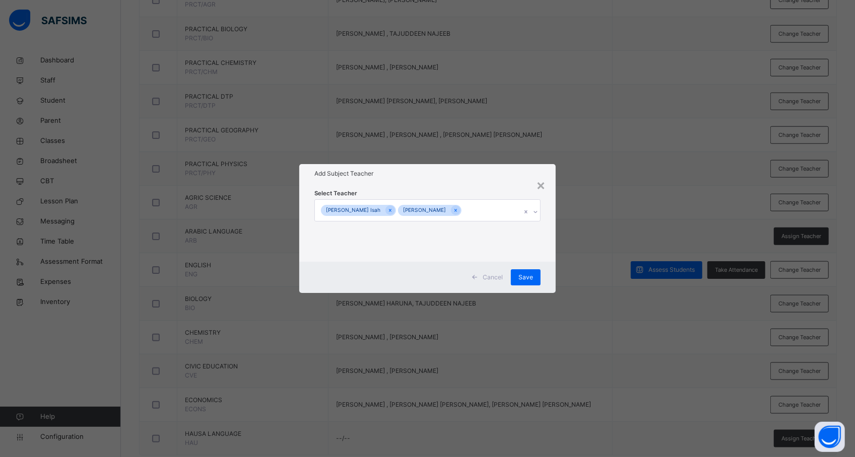
click at [577, 192] on div "× Add Subject Teacher Select Teacher [PERSON_NAME] [PERSON_NAME] [PERSON_NAME] …" at bounding box center [427, 228] width 855 height 457
click at [523, 274] on span "Save" at bounding box center [525, 277] width 15 height 9
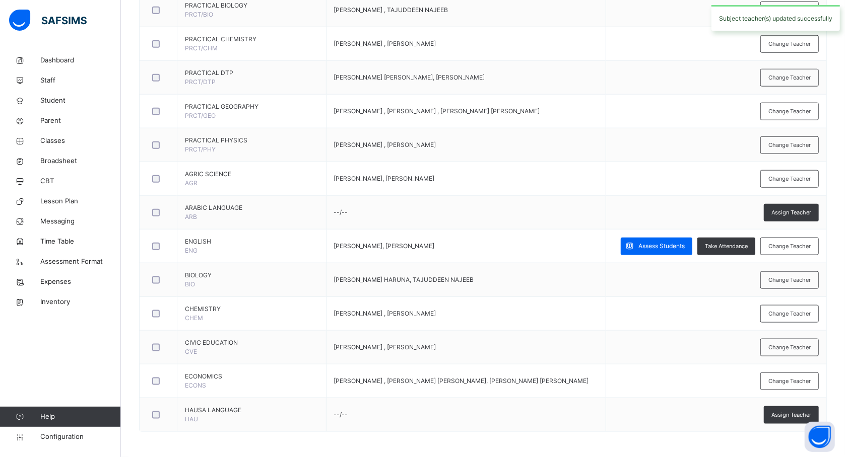
scroll to position [701, 0]
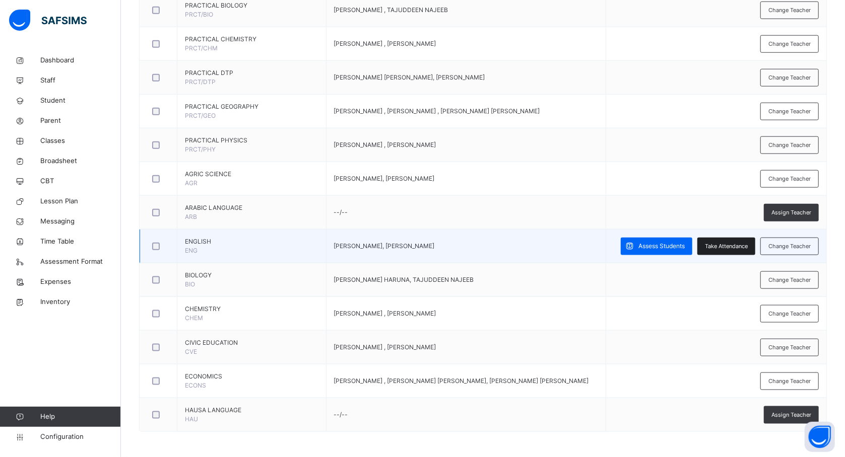
click at [718, 244] on span "Take Attendance" at bounding box center [726, 246] width 43 height 9
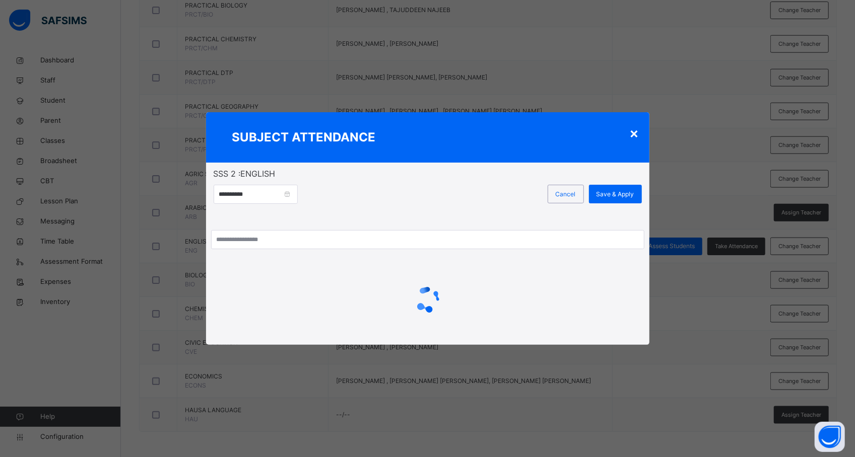
click at [637, 131] on div "×" at bounding box center [635, 132] width 10 height 21
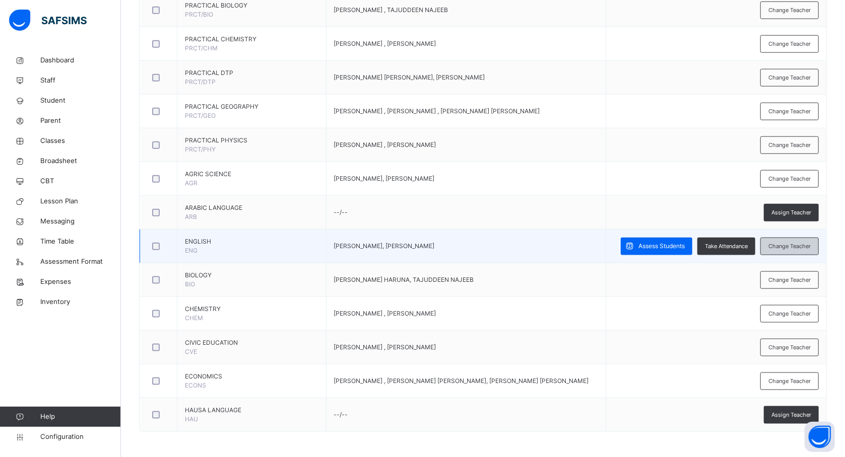
click at [795, 240] on div "Change Teacher" at bounding box center [789, 247] width 58 height 18
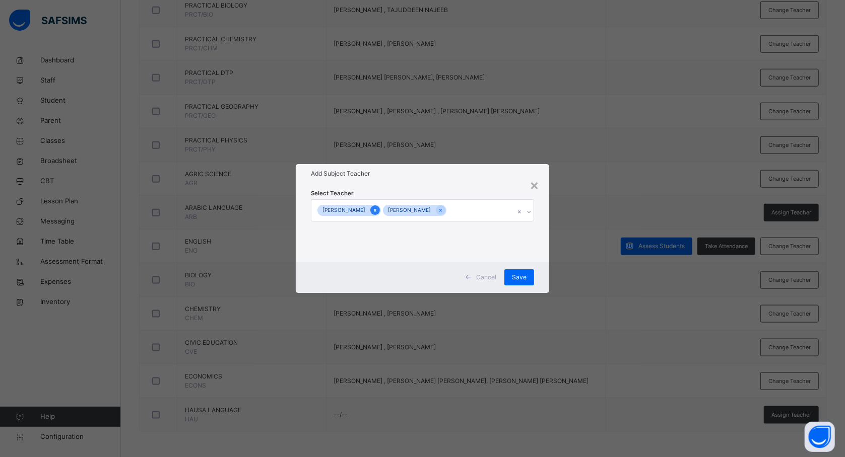
click at [378, 212] on icon at bounding box center [375, 210] width 6 height 7
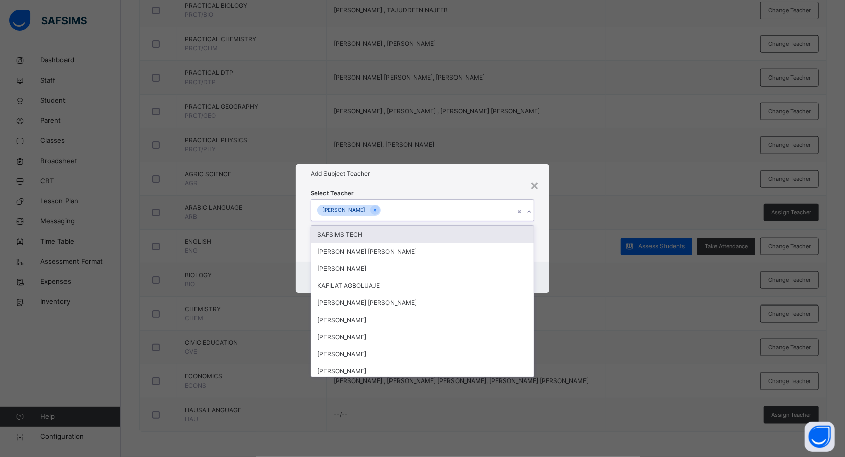
click at [397, 212] on div "[PERSON_NAME]" at bounding box center [412, 210] width 203 height 21
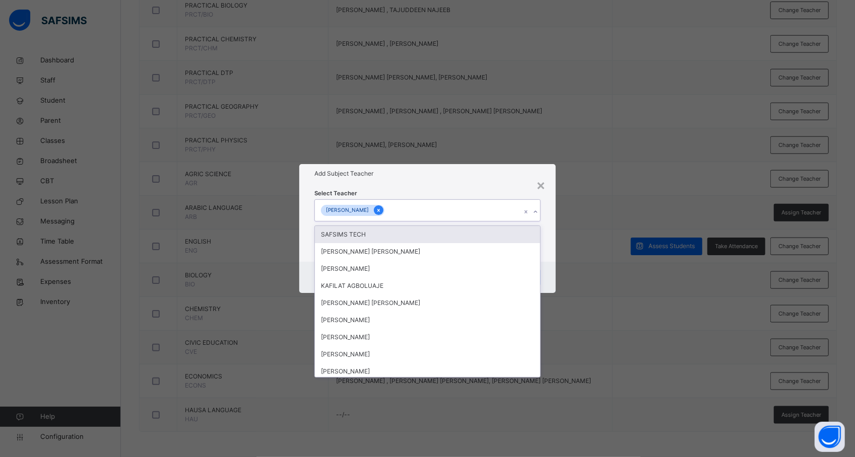
click at [374, 212] on div at bounding box center [379, 211] width 10 height 10
type input "****"
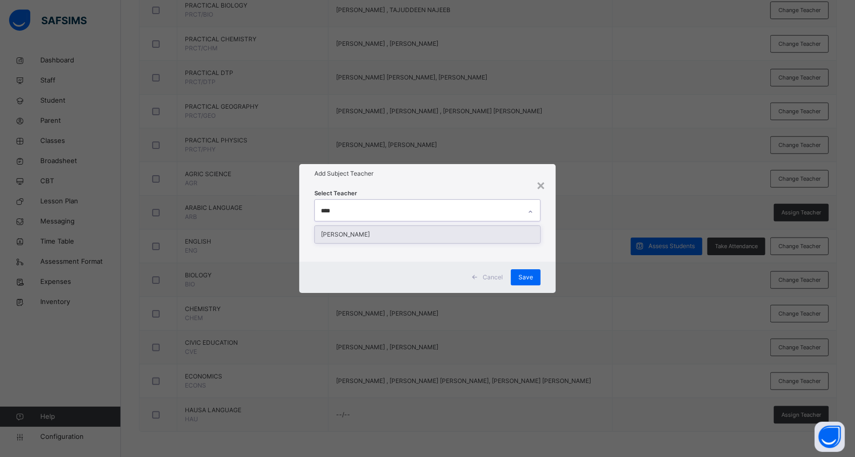
click at [378, 233] on div "[PERSON_NAME]" at bounding box center [427, 234] width 225 height 17
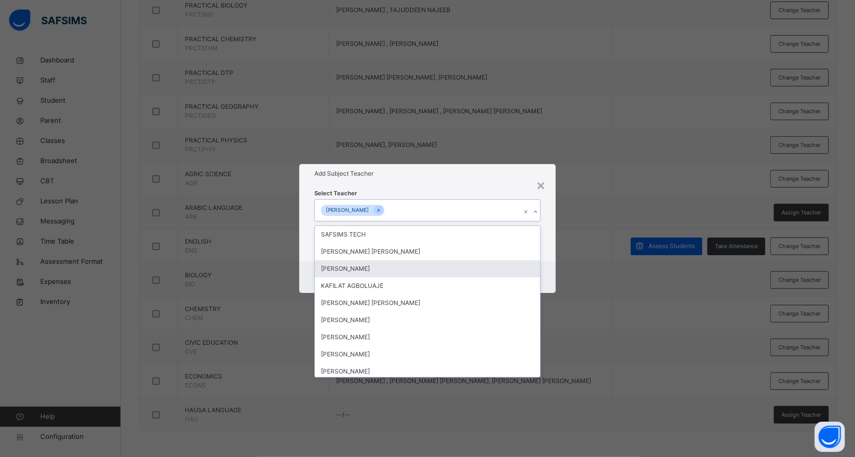
click at [613, 277] on div "× Add Subject Teacher Select Teacher option [PERSON_NAME] , selected. option [P…" at bounding box center [427, 228] width 855 height 457
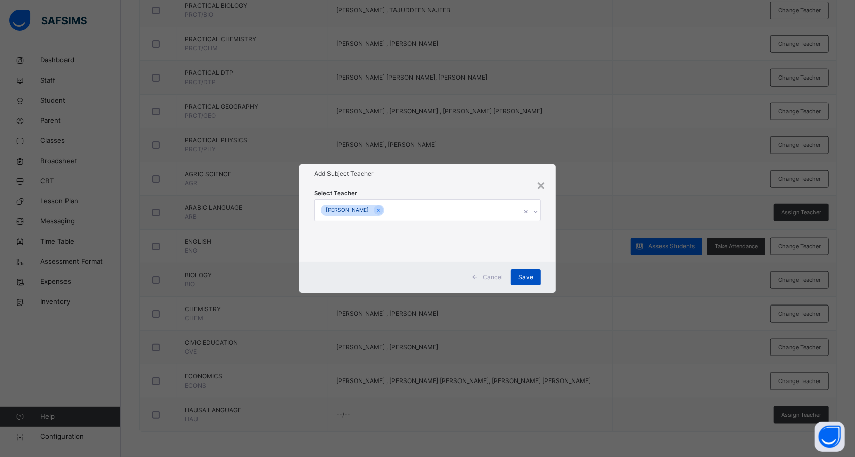
click at [525, 276] on span "Save" at bounding box center [525, 277] width 15 height 9
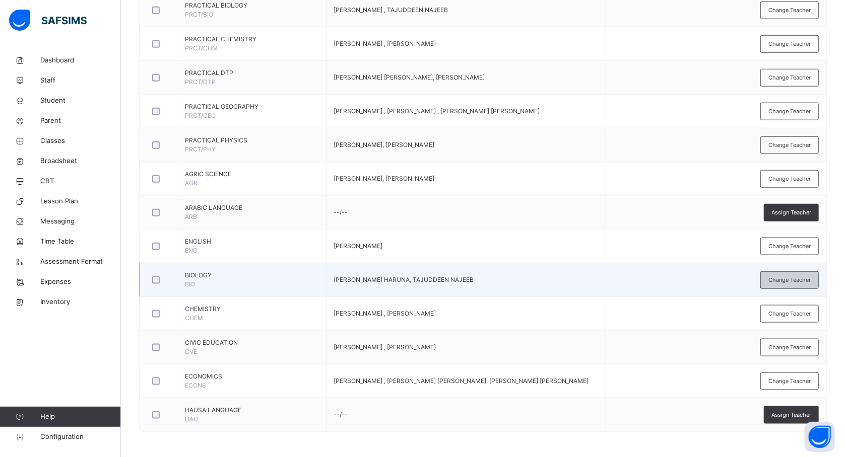
click at [819, 277] on div "Change Teacher" at bounding box center [789, 281] width 58 height 18
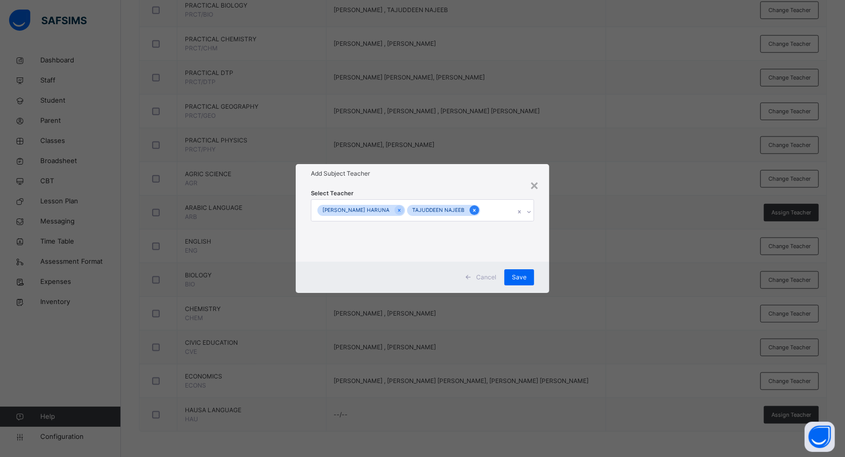
click at [473, 208] on icon at bounding box center [474, 210] width 6 height 7
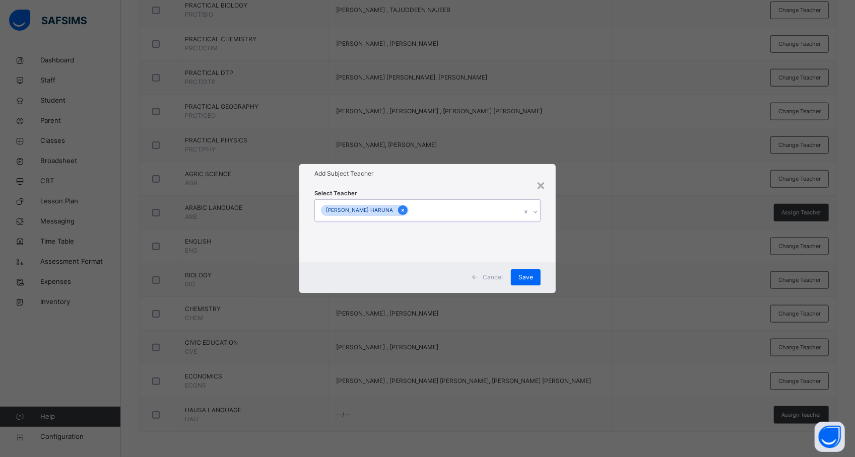
click at [401, 209] on div at bounding box center [403, 211] width 10 height 10
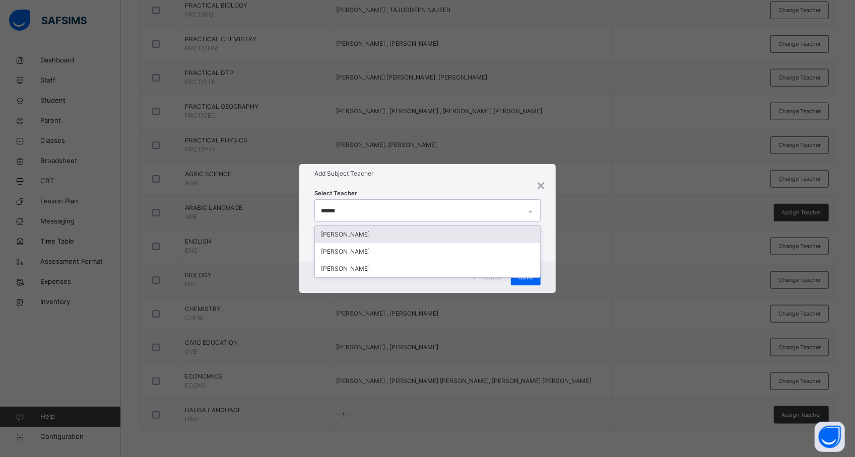
type input "*******"
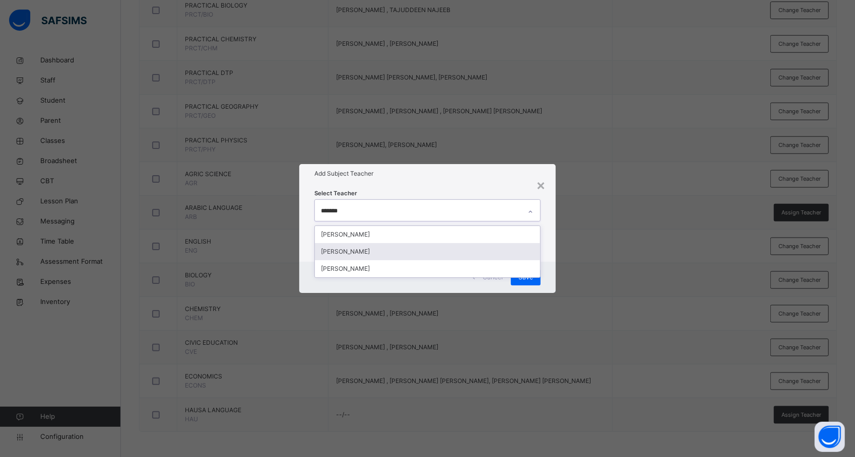
click at [381, 249] on div "[PERSON_NAME]" at bounding box center [427, 251] width 225 height 17
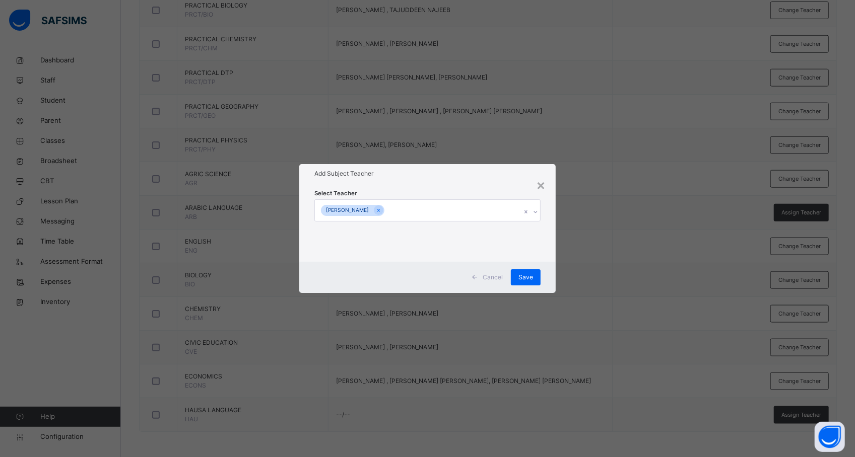
click at [576, 281] on div "× Add Subject Teacher Select Teacher [PERSON_NAME] Cancel Save" at bounding box center [427, 228] width 855 height 457
click at [530, 274] on span "Save" at bounding box center [525, 277] width 15 height 9
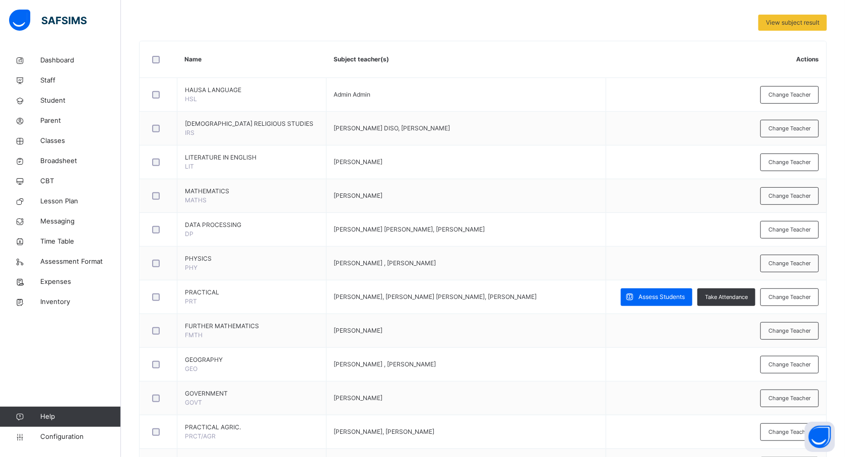
scroll to position [244, 0]
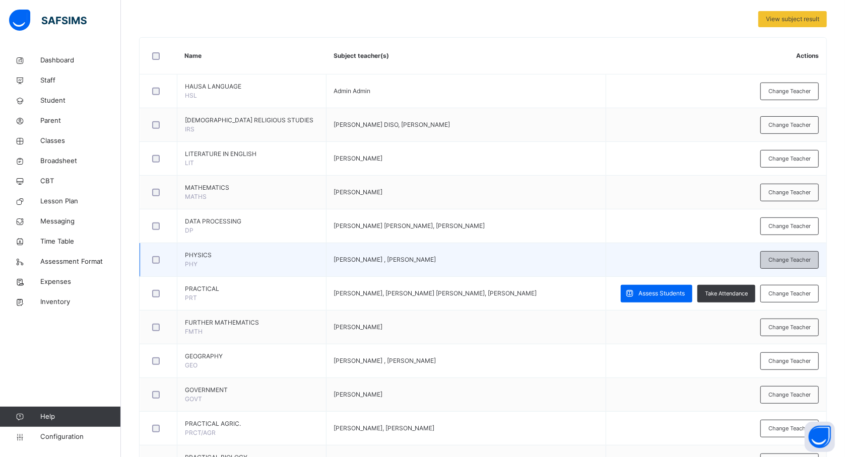
click at [787, 264] on span "Change Teacher" at bounding box center [789, 260] width 42 height 9
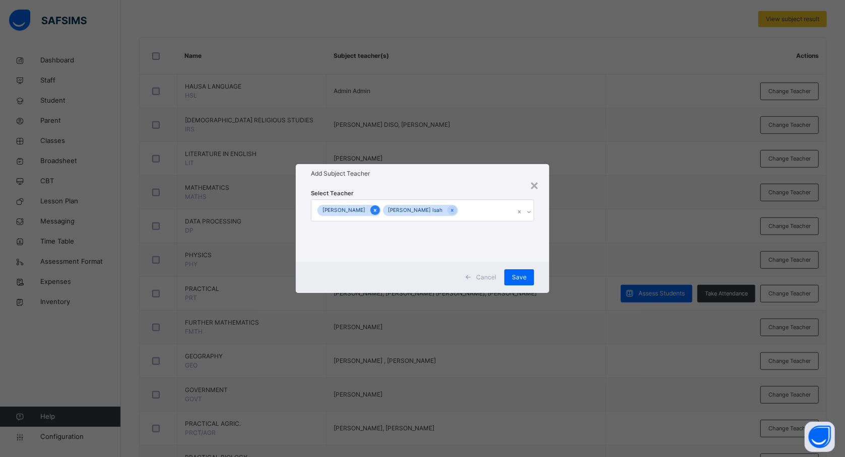
click at [372, 208] on icon at bounding box center [375, 210] width 6 height 7
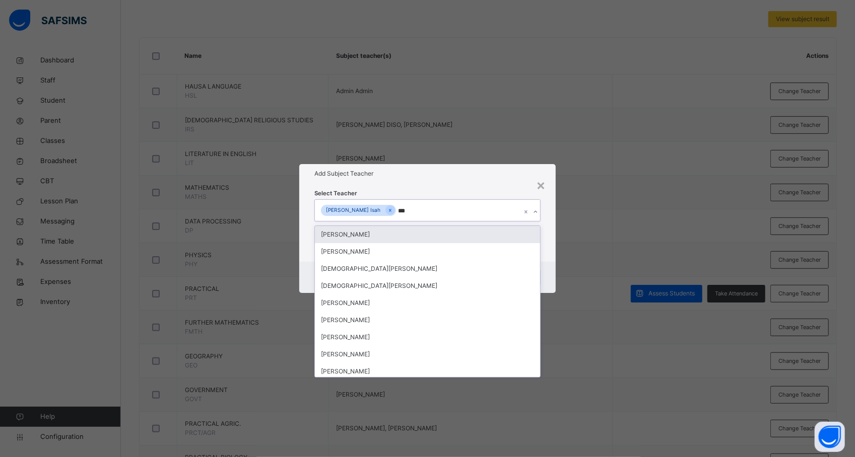
type input "****"
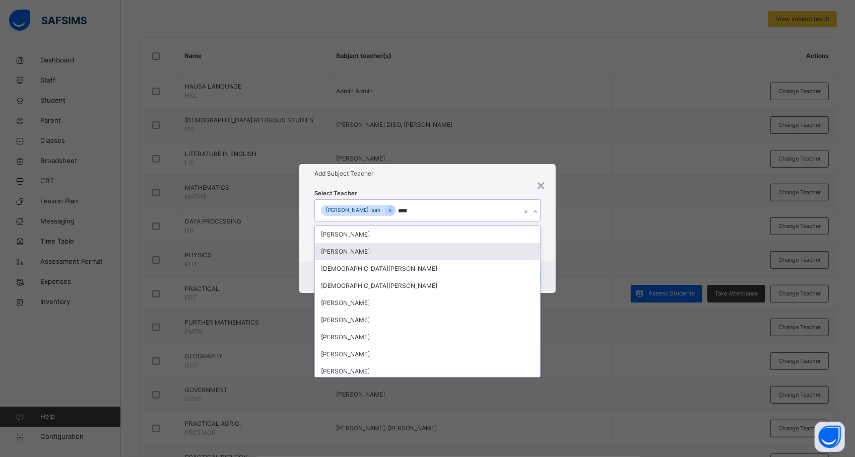
click at [364, 251] on div "[PERSON_NAME]" at bounding box center [427, 251] width 225 height 17
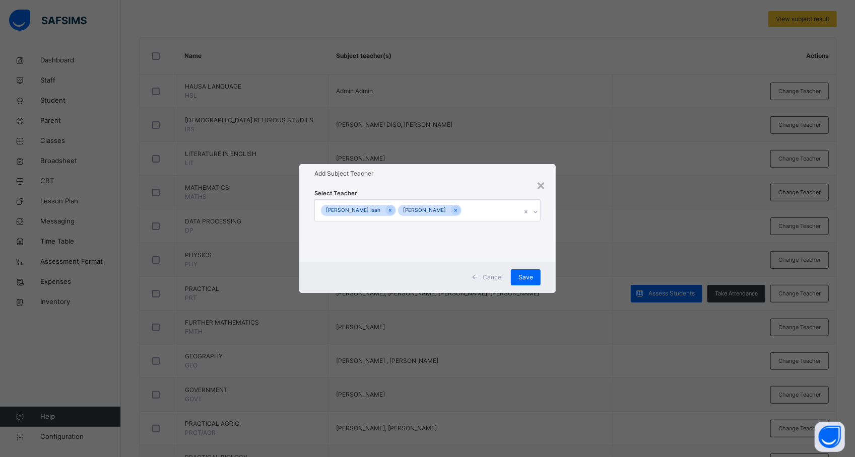
click at [603, 301] on div "× Add Subject Teacher Select Teacher [PERSON_NAME] [PERSON_NAME] [PERSON_NAME] …" at bounding box center [427, 228] width 855 height 457
click at [530, 275] on span "Save" at bounding box center [525, 277] width 15 height 9
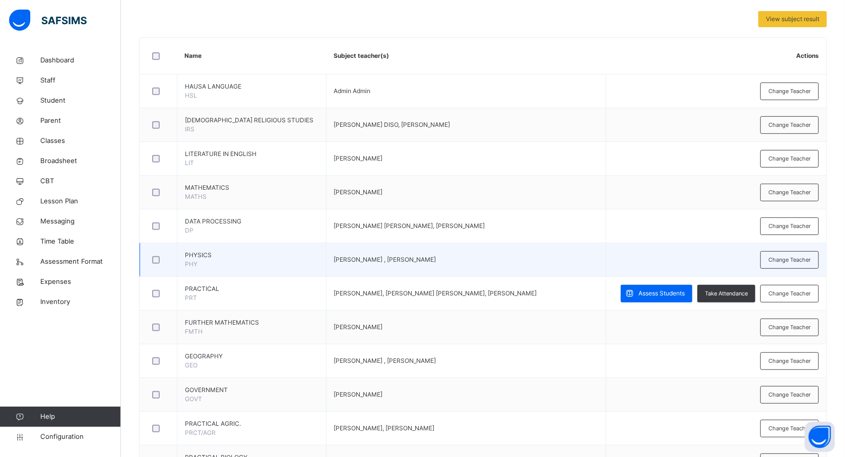
click at [803, 270] on td "Change Teacher" at bounding box center [715, 260] width 221 height 34
click at [796, 264] on span "Change Teacher" at bounding box center [789, 260] width 42 height 9
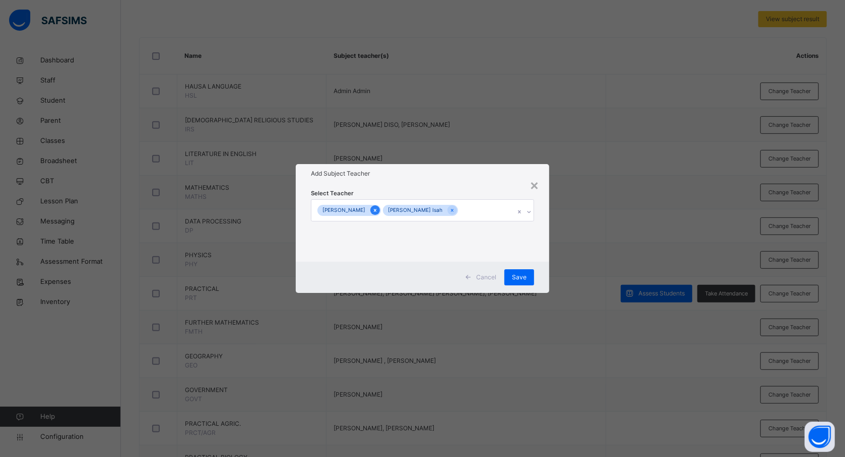
click at [375, 212] on icon at bounding box center [375, 210] width 6 height 7
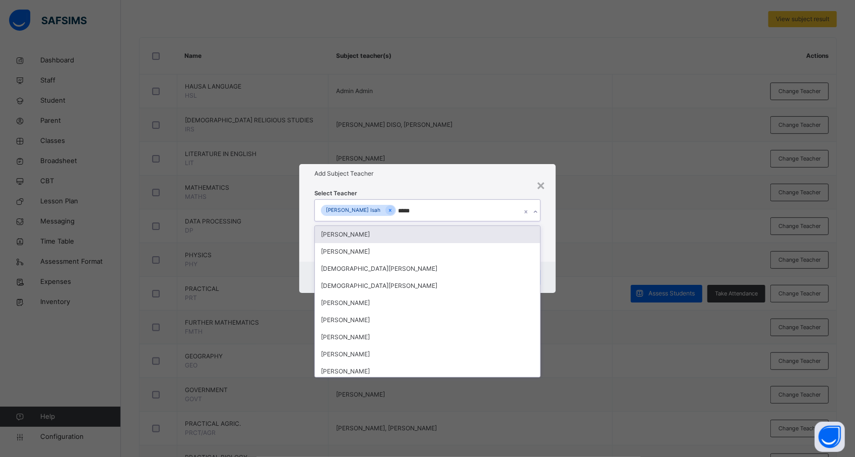
type input "******"
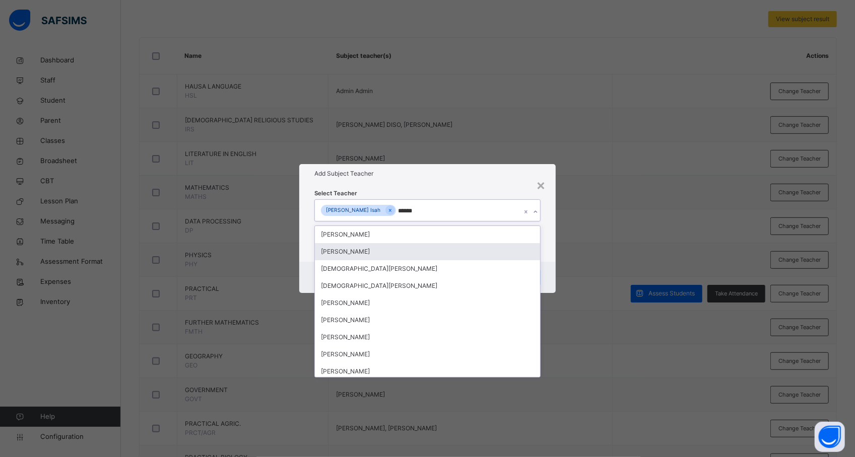
click at [371, 258] on div "[PERSON_NAME]" at bounding box center [427, 251] width 225 height 17
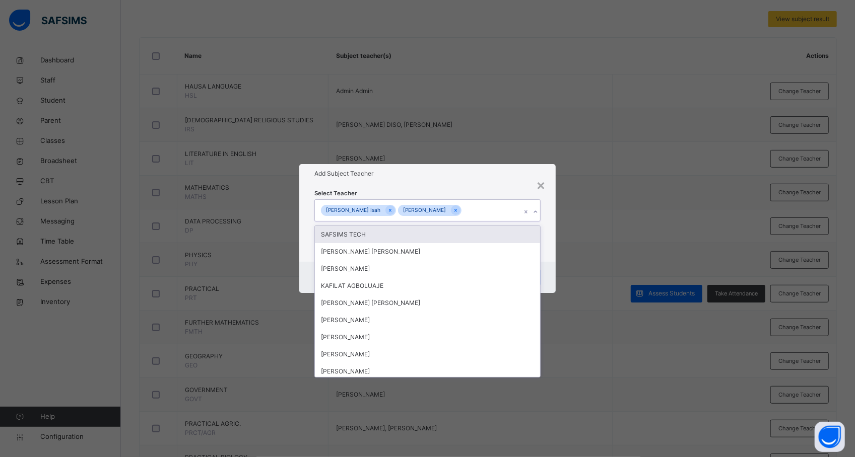
click at [647, 180] on div "× Add Subject Teacher Select Teacher option [PERSON_NAME], selected. option SAF…" at bounding box center [427, 228] width 855 height 457
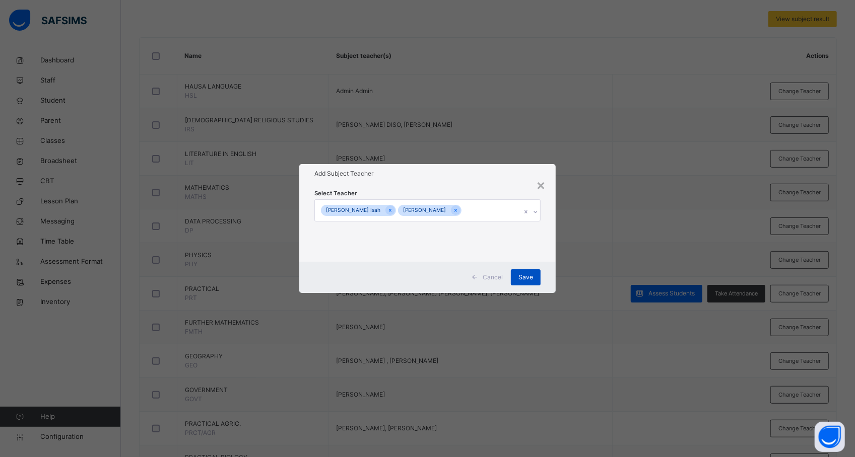
click at [521, 276] on span "Save" at bounding box center [525, 277] width 15 height 9
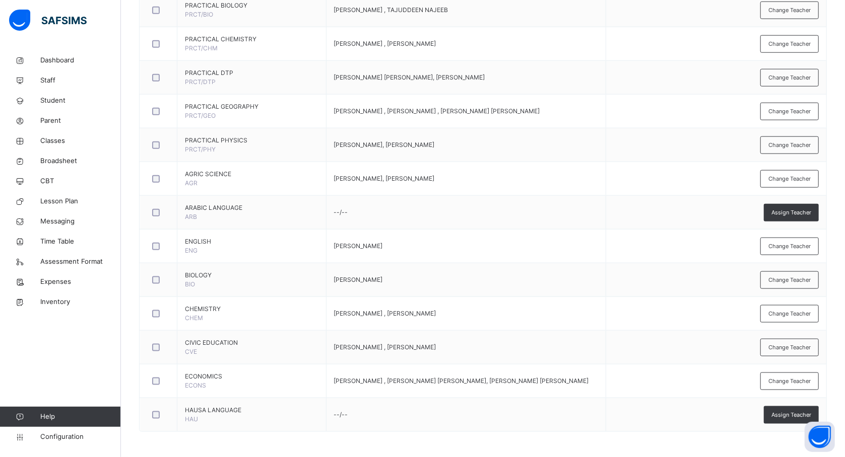
scroll to position [701, 0]
click at [52, 142] on span "Classes" at bounding box center [80, 141] width 81 height 10
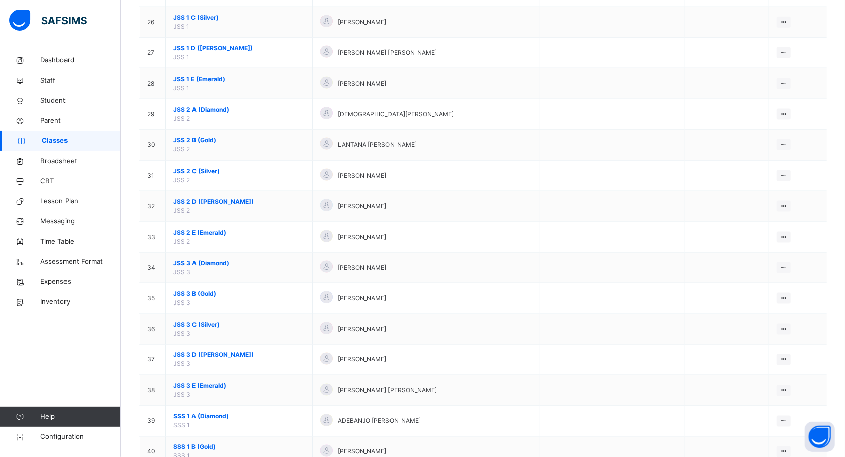
scroll to position [1356, 0]
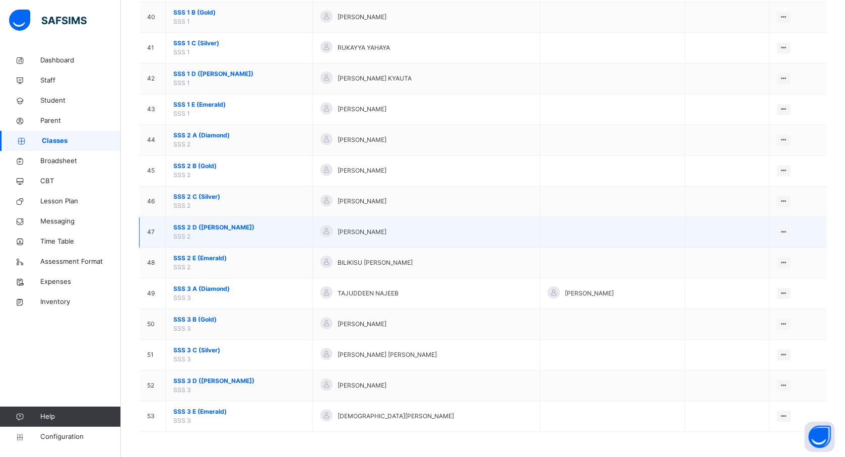
click at [193, 230] on span "SSS 2 D (Ruby)" at bounding box center [238, 227] width 131 height 9
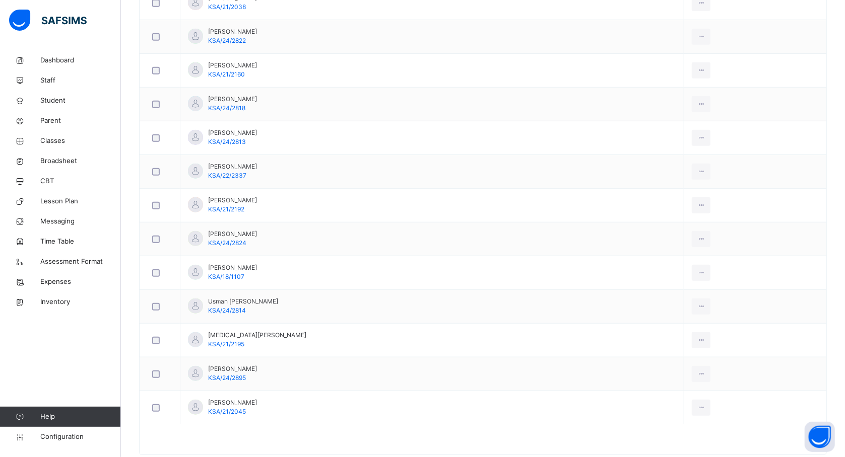
scroll to position [214, 0]
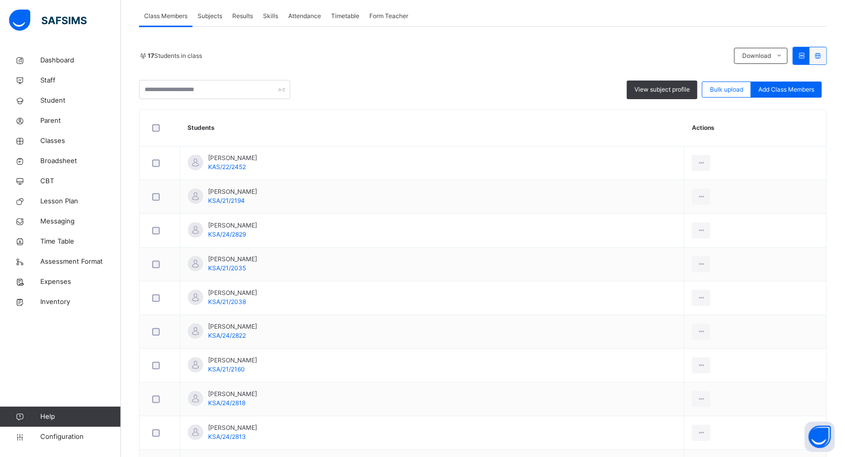
click at [213, 15] on span "Subjects" at bounding box center [209, 16] width 25 height 9
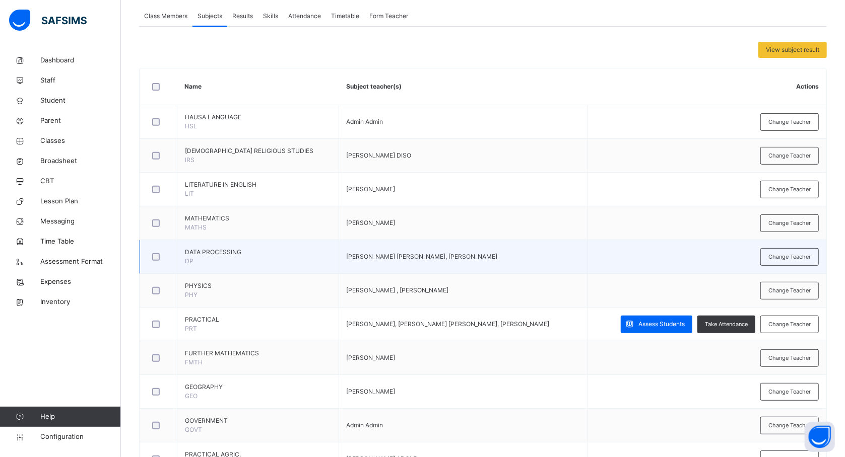
scroll to position [240, 0]
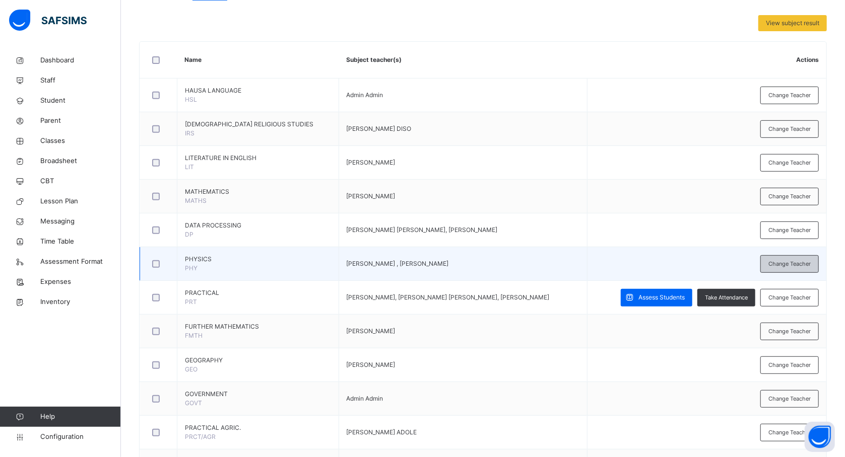
click at [782, 267] on span "Change Teacher" at bounding box center [789, 264] width 42 height 9
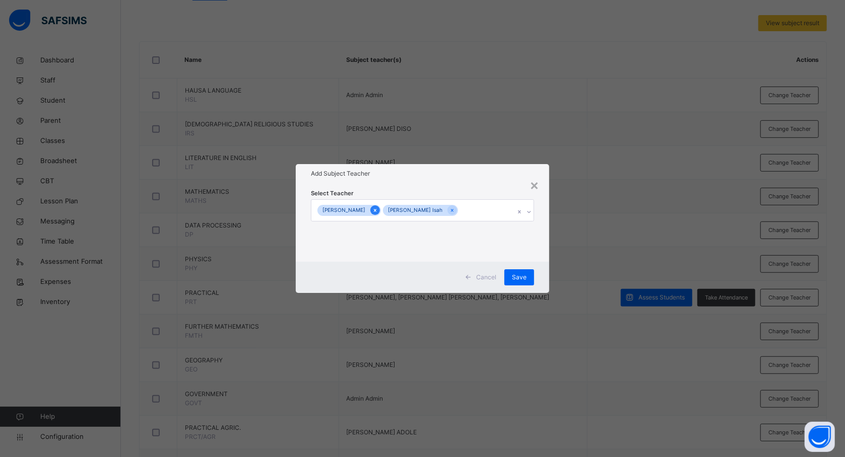
click at [374, 212] on icon at bounding box center [375, 210] width 3 height 3
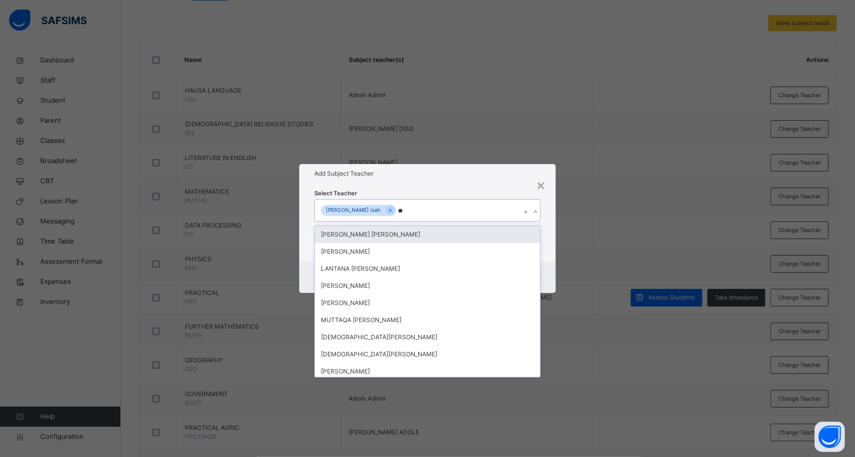
type input "***"
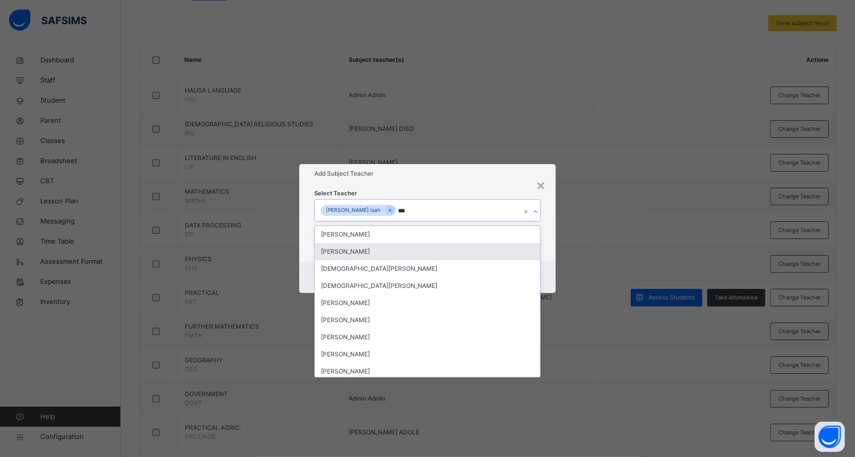
click at [370, 250] on div "[PERSON_NAME]" at bounding box center [427, 251] width 225 height 17
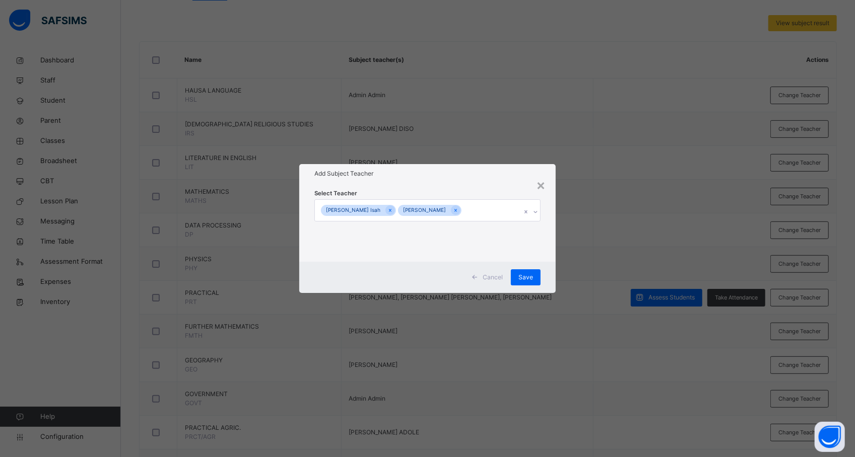
click at [637, 214] on div "× Add Subject Teacher Select Teacher [PERSON_NAME] [PERSON_NAME] [PERSON_NAME] …" at bounding box center [427, 228] width 855 height 457
click at [526, 277] on span "Save" at bounding box center [525, 277] width 15 height 9
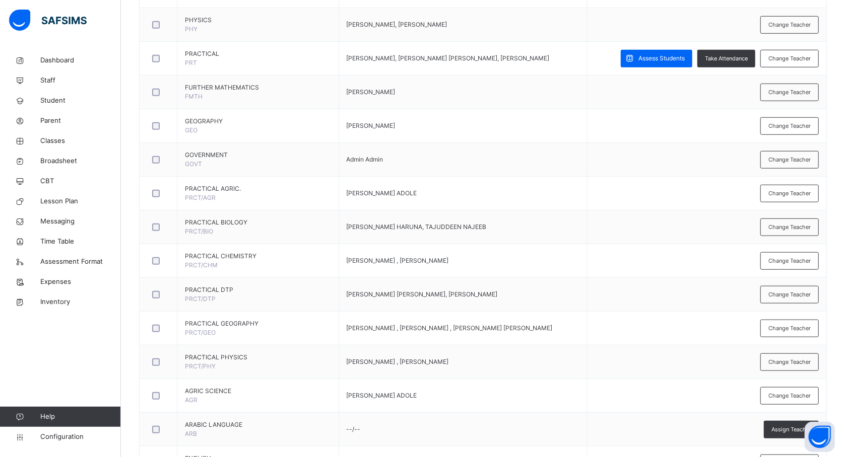
scroll to position [482, 0]
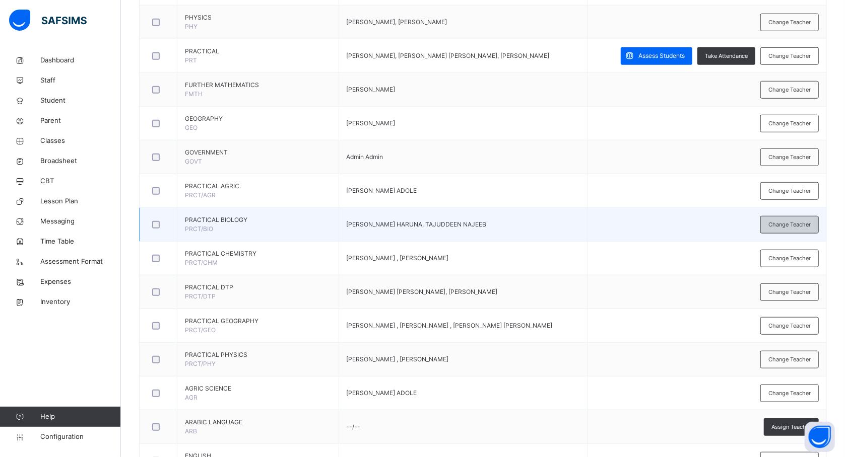
click at [810, 228] on span "Change Teacher" at bounding box center [789, 225] width 42 height 9
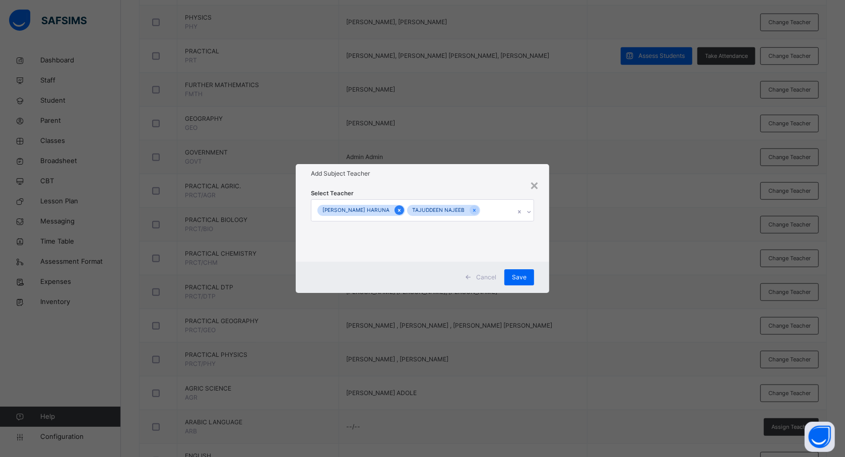
click at [397, 209] on icon at bounding box center [399, 210] width 6 height 7
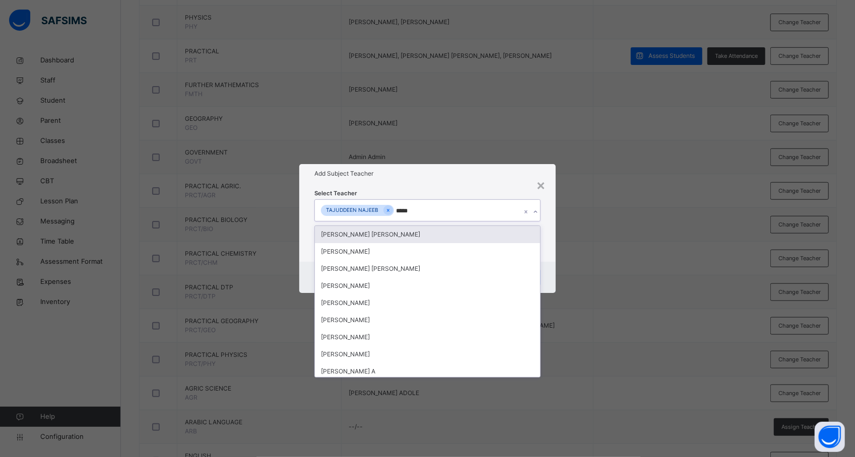
type input "******"
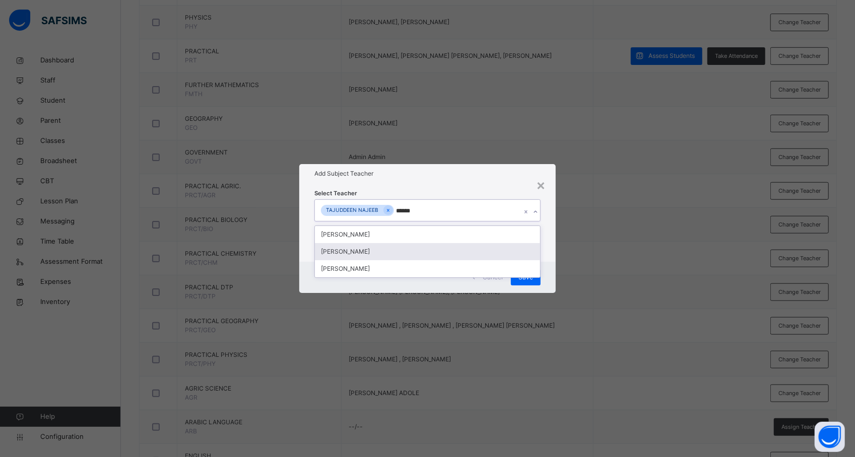
click at [371, 253] on div "[PERSON_NAME]" at bounding box center [427, 251] width 225 height 17
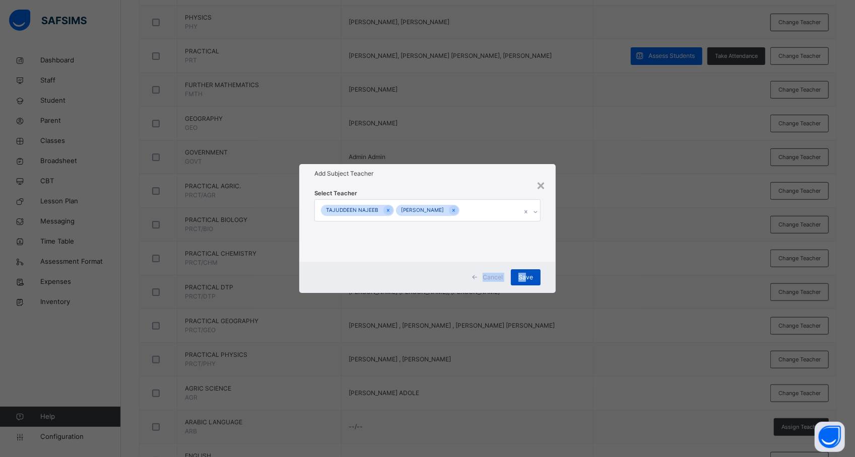
drag, startPoint x: 637, startPoint y: 207, endPoint x: 526, endPoint y: 276, distance: 130.8
click at [526, 276] on div "× Add Subject Teacher Select Teacher [PERSON_NAME] Cancel Save" at bounding box center [427, 228] width 855 height 457
click at [526, 276] on span "Save" at bounding box center [525, 277] width 15 height 9
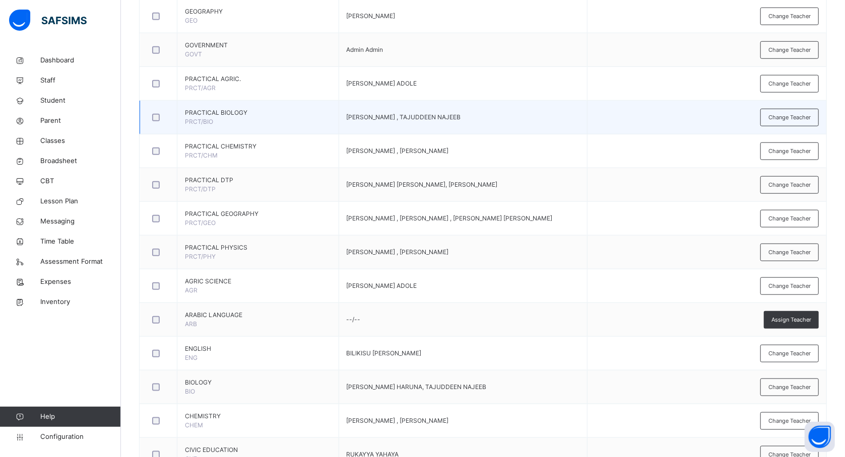
scroll to position [617, 0]
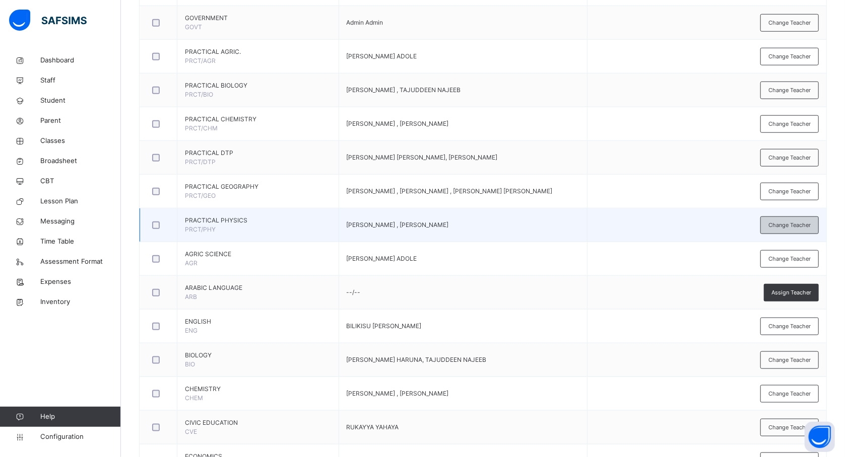
click at [788, 226] on span "Change Teacher" at bounding box center [789, 225] width 42 height 9
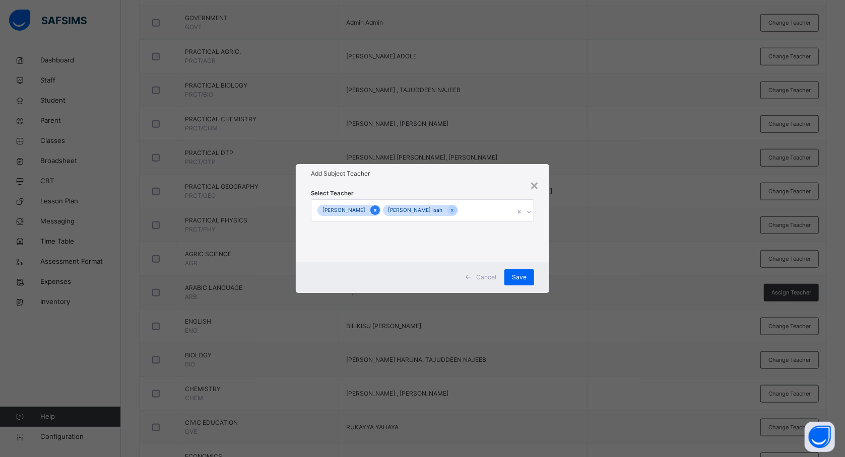
click at [375, 210] on icon at bounding box center [375, 210] width 6 height 7
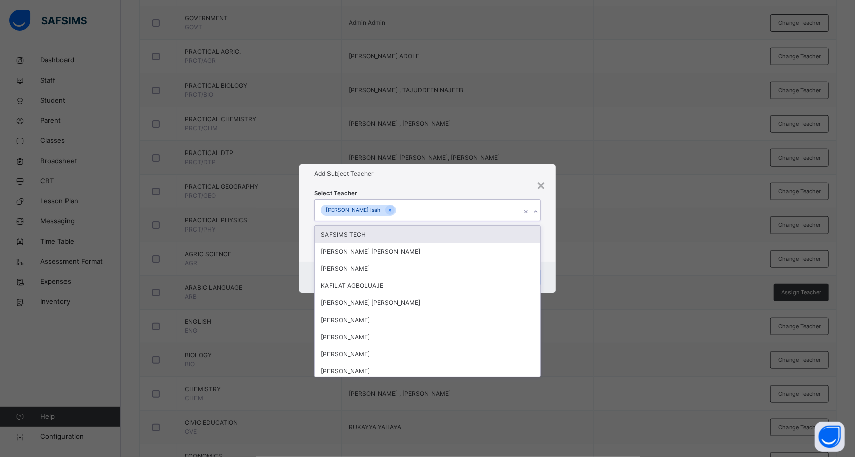
click at [435, 208] on div "[PERSON_NAME] Isah" at bounding box center [418, 210] width 206 height 21
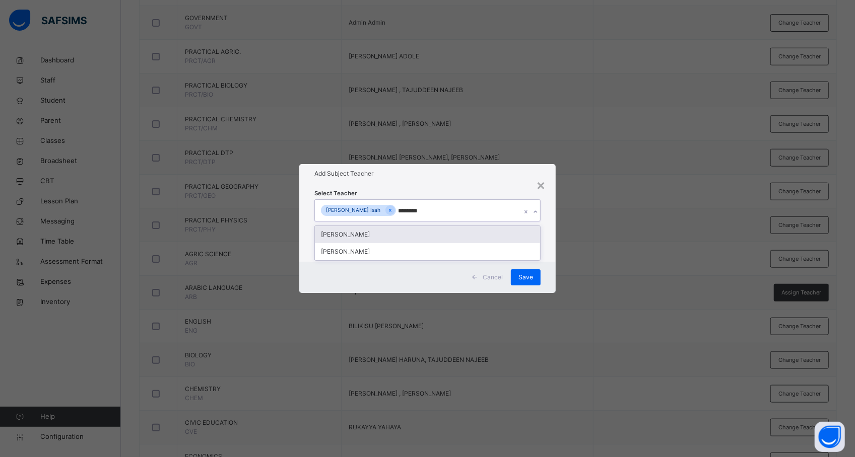
type input "*********"
click at [414, 234] on div "[PERSON_NAME]" at bounding box center [427, 234] width 225 height 17
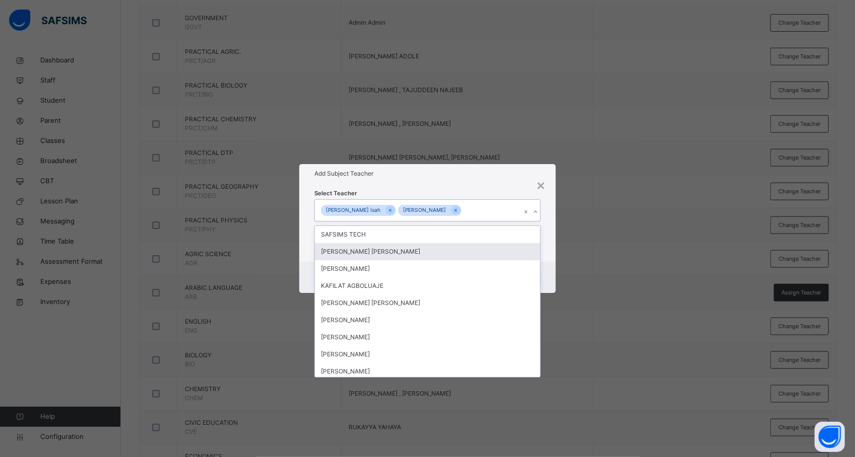
click at [598, 253] on div "× Add Subject Teacher Select Teacher option [PERSON_NAME] , selected. option [P…" at bounding box center [427, 228] width 855 height 457
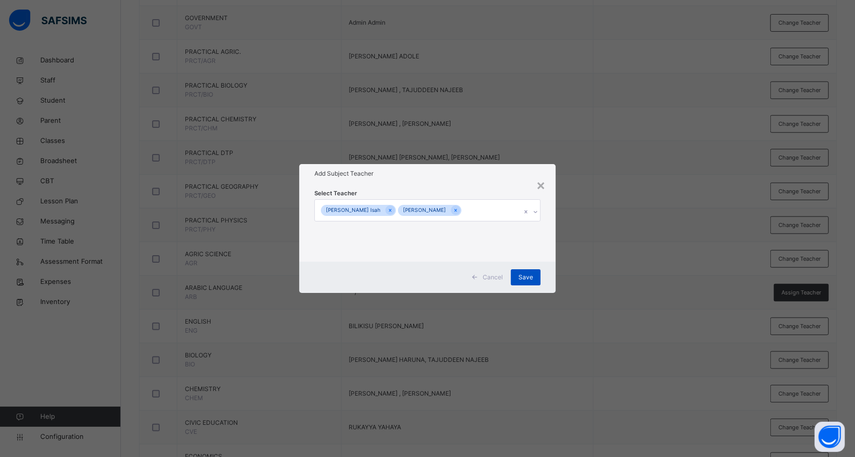
click at [525, 273] on span "Save" at bounding box center [525, 277] width 15 height 9
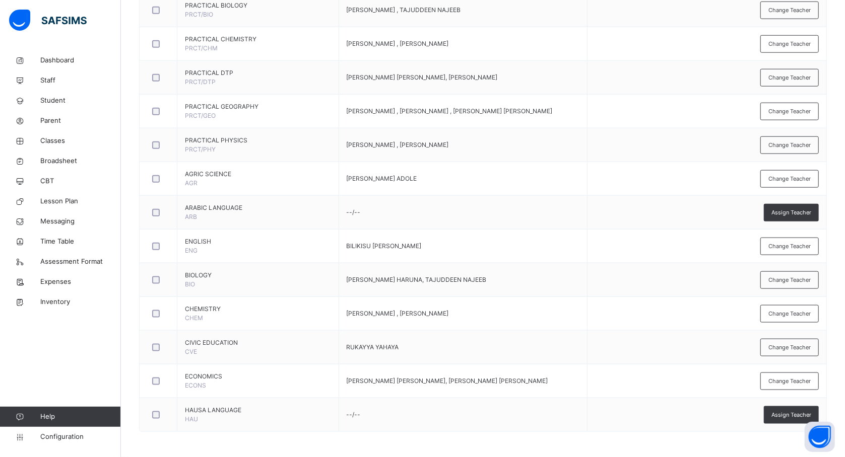
scroll to position [701, 0]
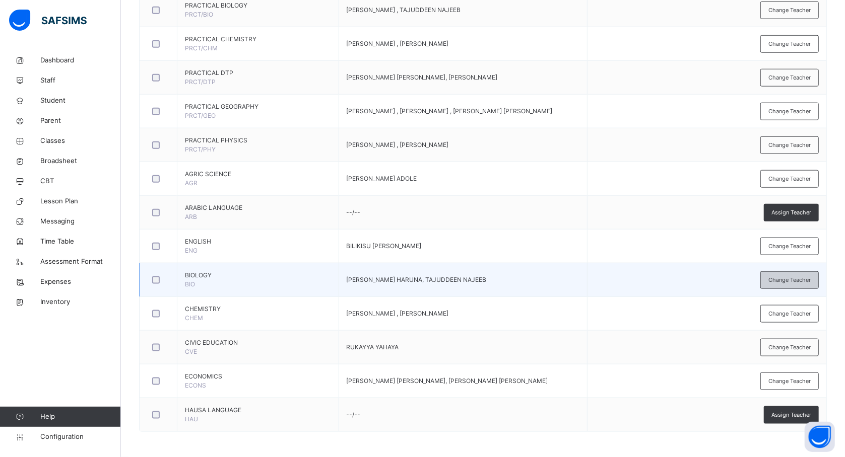
click at [796, 276] on span "Change Teacher" at bounding box center [789, 280] width 42 height 9
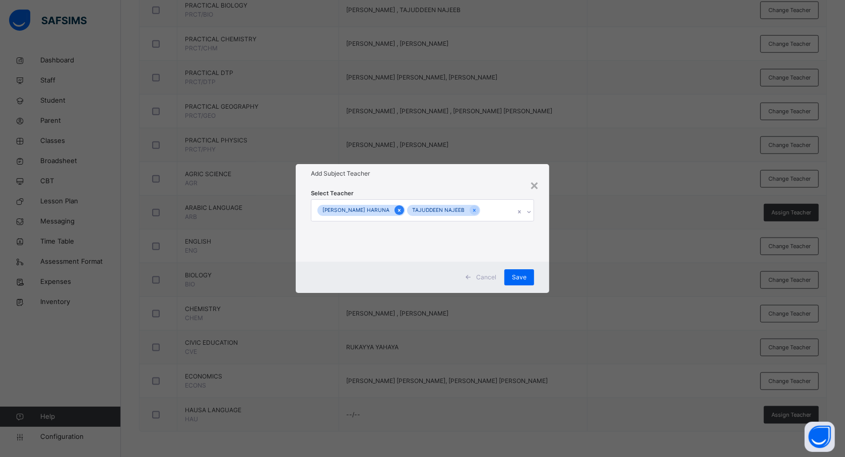
click at [399, 210] on icon at bounding box center [399, 210] width 3 height 3
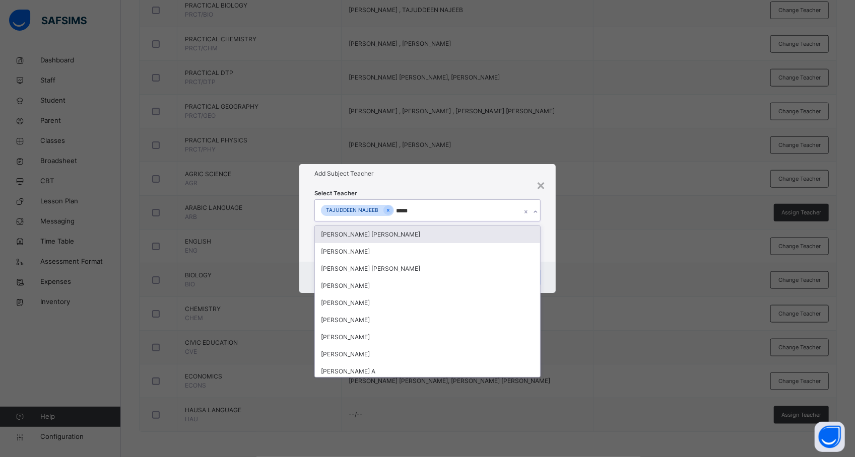
type input "******"
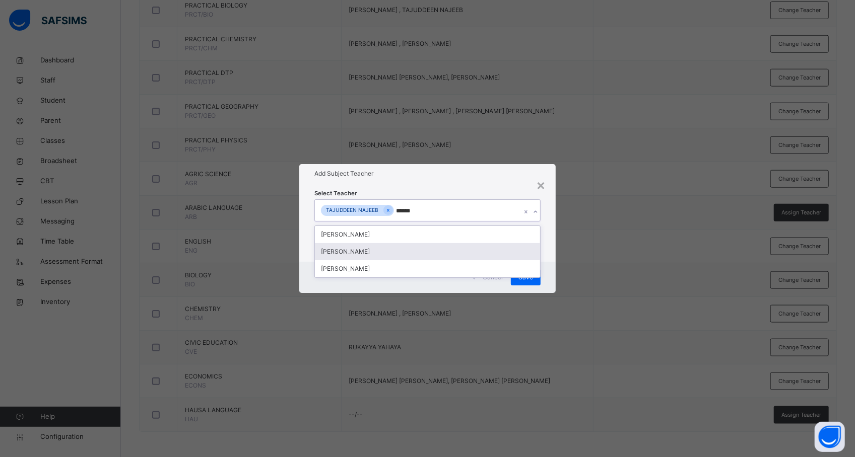
click at [390, 250] on div "[PERSON_NAME]" at bounding box center [427, 251] width 225 height 17
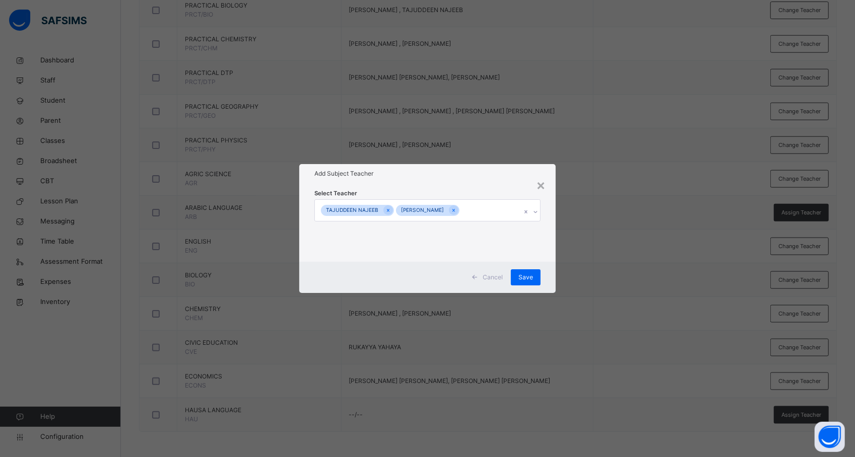
click at [611, 254] on div "× Add Subject Teacher Select Teacher [PERSON_NAME] Cancel Save" at bounding box center [427, 228] width 855 height 457
click at [535, 277] on div "Save" at bounding box center [526, 277] width 30 height 16
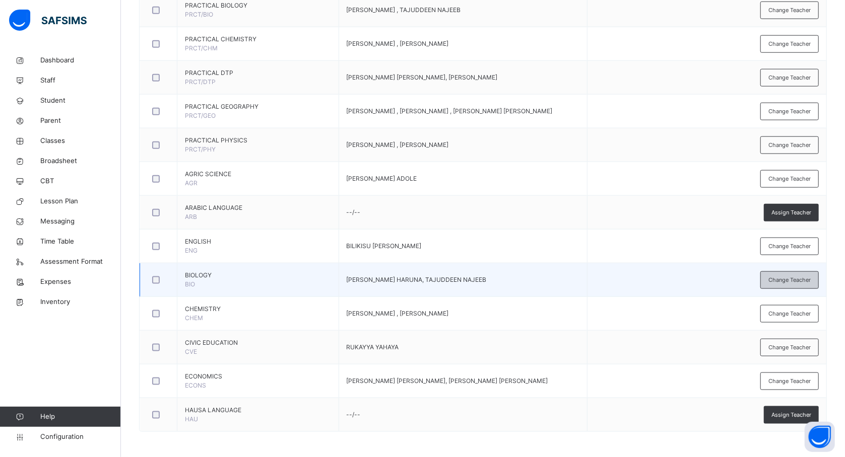
click at [782, 276] on span "Change Teacher" at bounding box center [789, 280] width 42 height 9
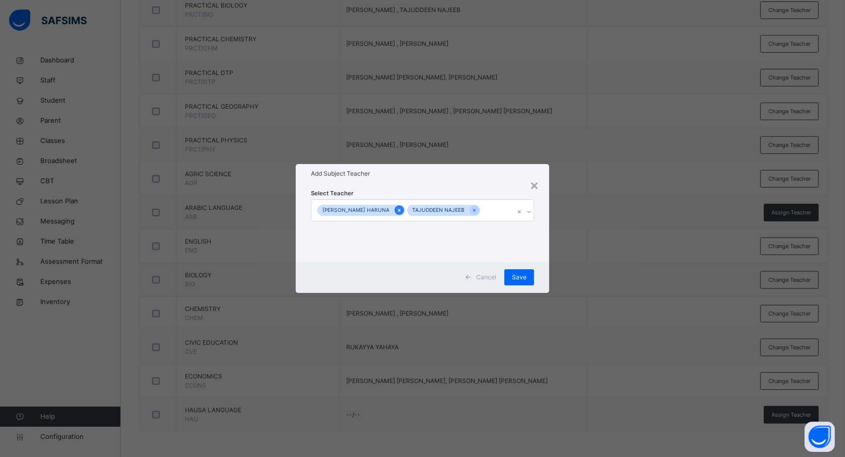
click at [395, 208] on div at bounding box center [399, 211] width 10 height 10
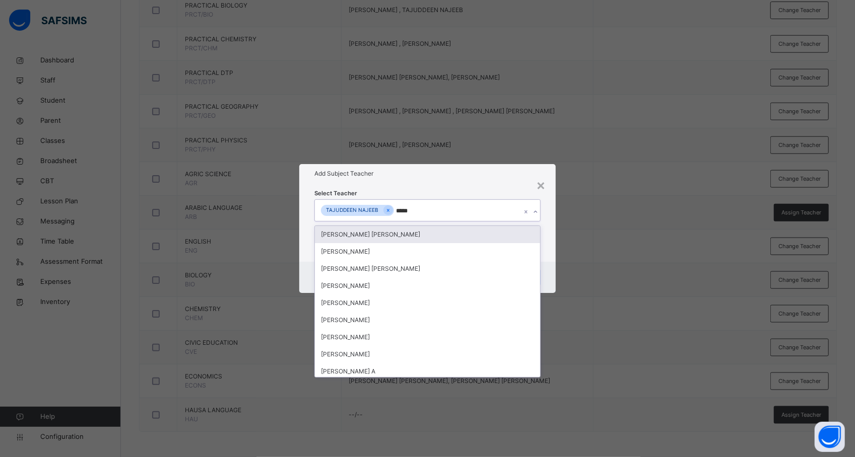
type input "******"
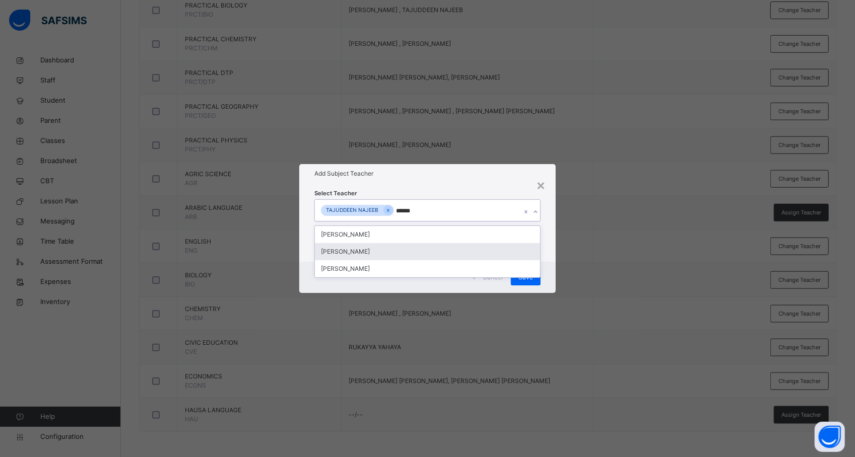
click at [384, 249] on div "[PERSON_NAME]" at bounding box center [427, 251] width 225 height 17
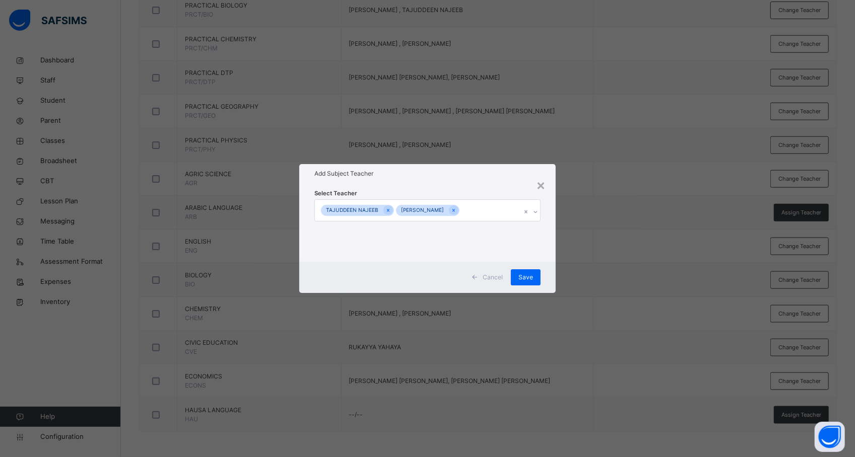
click at [585, 254] on div "× Add Subject Teacher Select Teacher [PERSON_NAME] Cancel Save" at bounding box center [427, 228] width 855 height 457
click at [528, 278] on span "Save" at bounding box center [525, 277] width 15 height 9
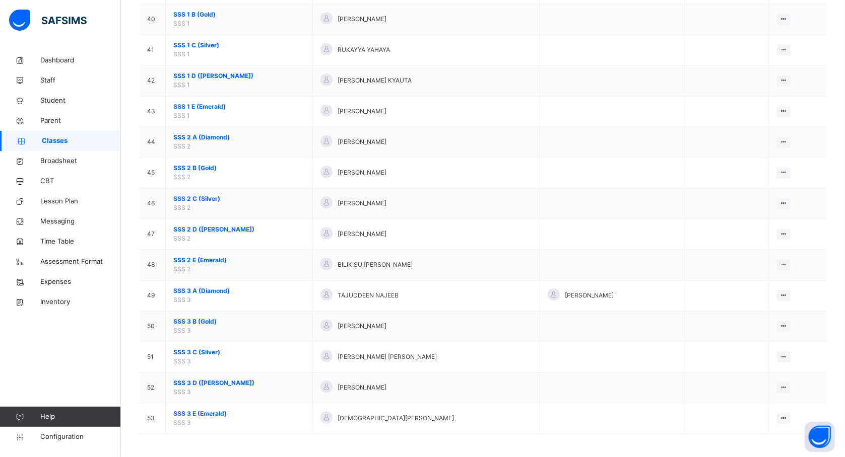
scroll to position [1346, 0]
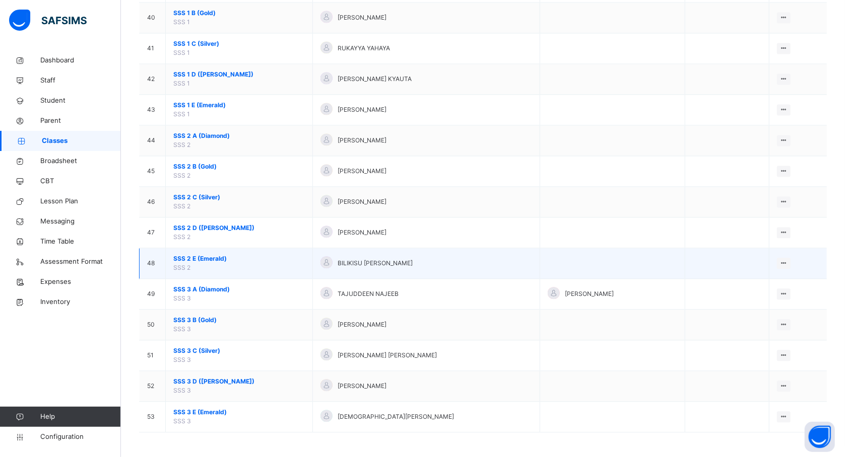
click at [193, 263] on span "SSS 2 E (Emerald)" at bounding box center [238, 258] width 131 height 9
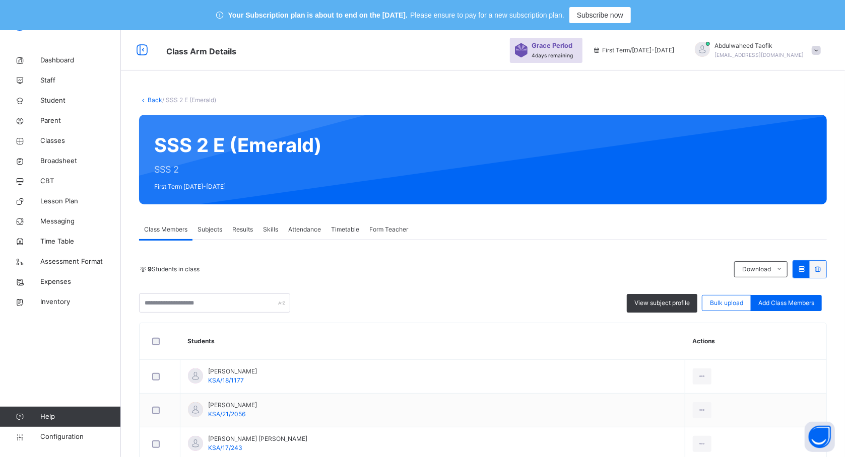
click at [207, 228] on span "Subjects" at bounding box center [209, 229] width 25 height 9
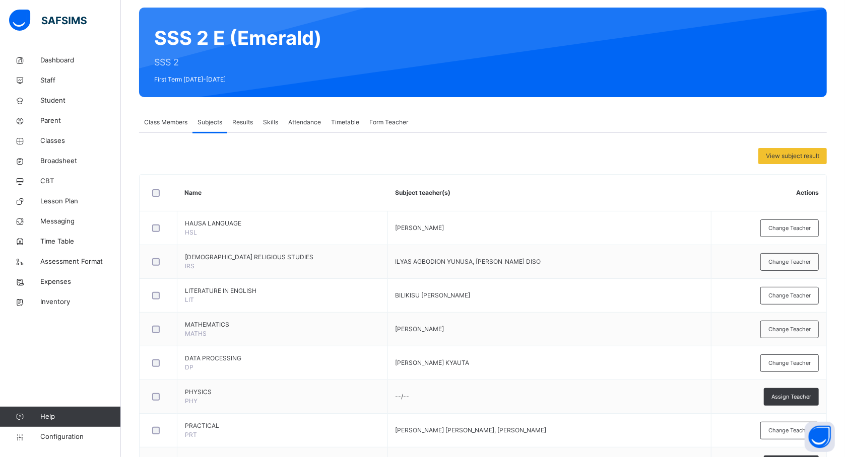
scroll to position [134, 0]
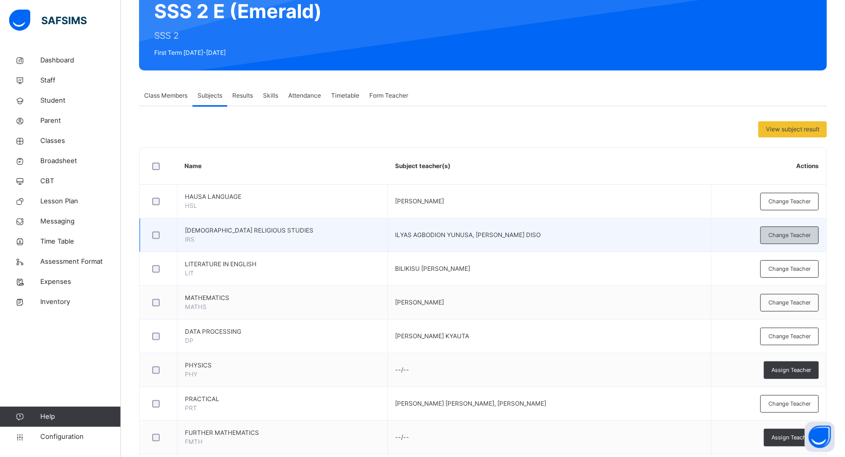
click at [778, 237] on span "Change Teacher" at bounding box center [789, 235] width 42 height 9
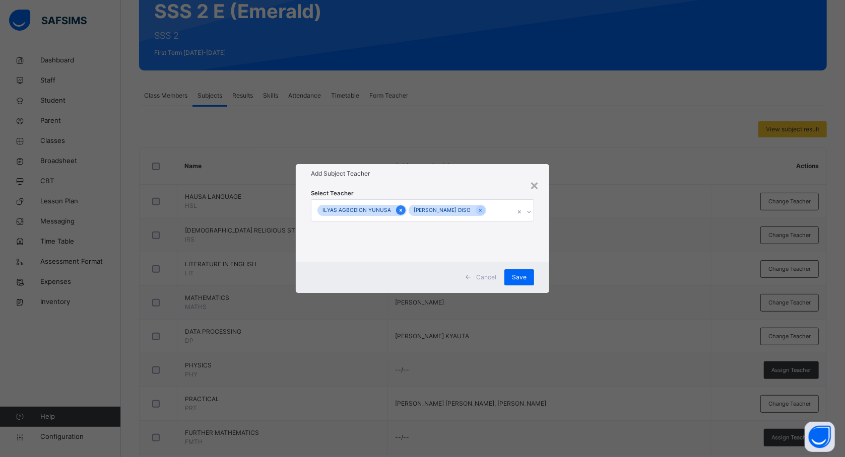
click at [398, 209] on icon at bounding box center [401, 210] width 6 height 7
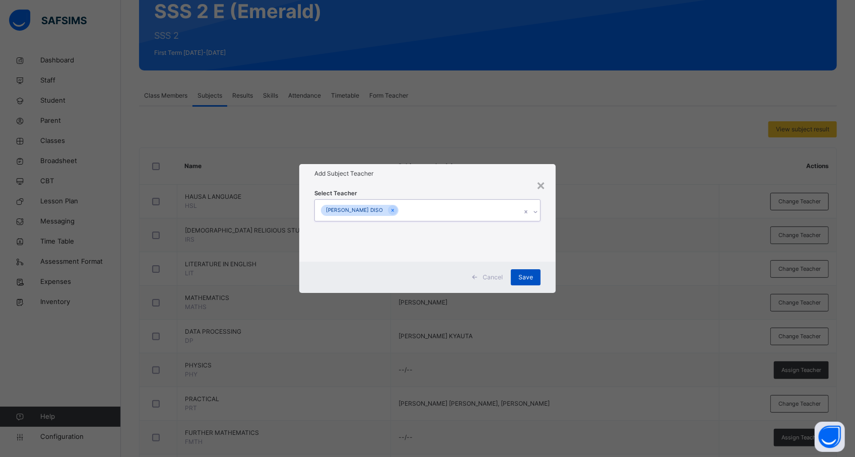
click at [528, 277] on span "Save" at bounding box center [525, 277] width 15 height 9
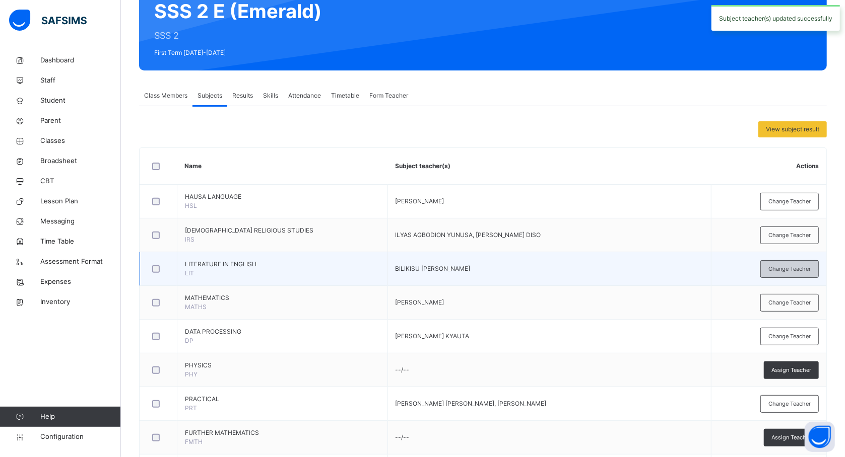
click at [795, 268] on span "Change Teacher" at bounding box center [789, 269] width 42 height 9
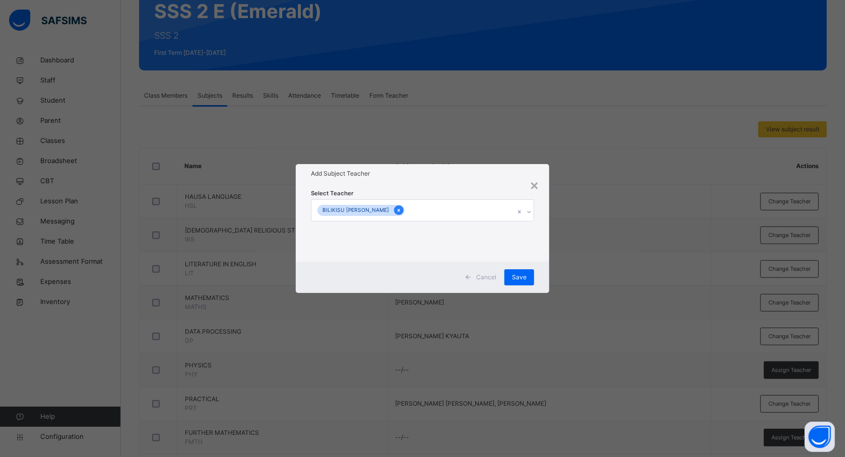
click at [396, 207] on icon at bounding box center [399, 210] width 6 height 7
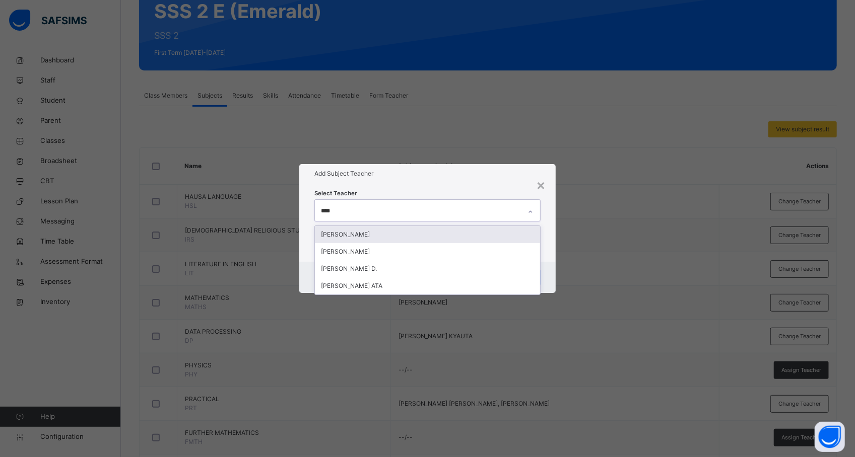
type input "*****"
click at [380, 233] on div "[PERSON_NAME]" at bounding box center [427, 234] width 225 height 17
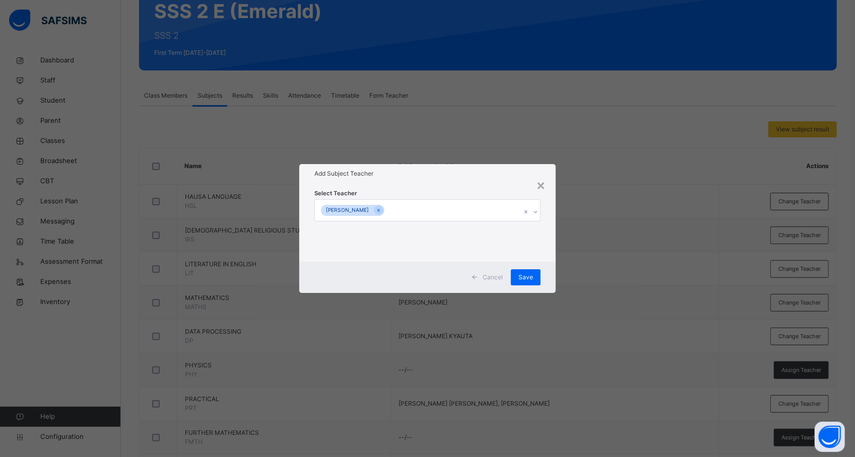
click at [589, 251] on div "× Add Subject Teacher Select Teacher [PERSON_NAME] Cancel Save" at bounding box center [427, 228] width 855 height 457
click at [535, 278] on div "Save" at bounding box center [526, 277] width 30 height 16
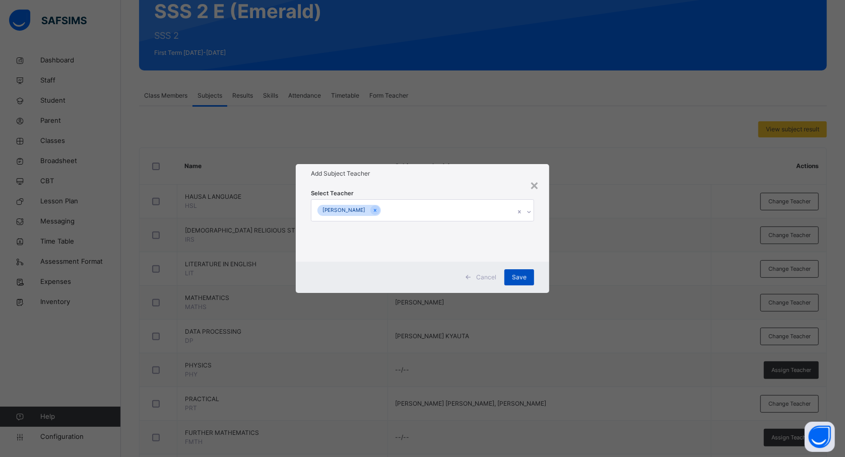
click at [520, 278] on div "Save" at bounding box center [519, 277] width 30 height 16
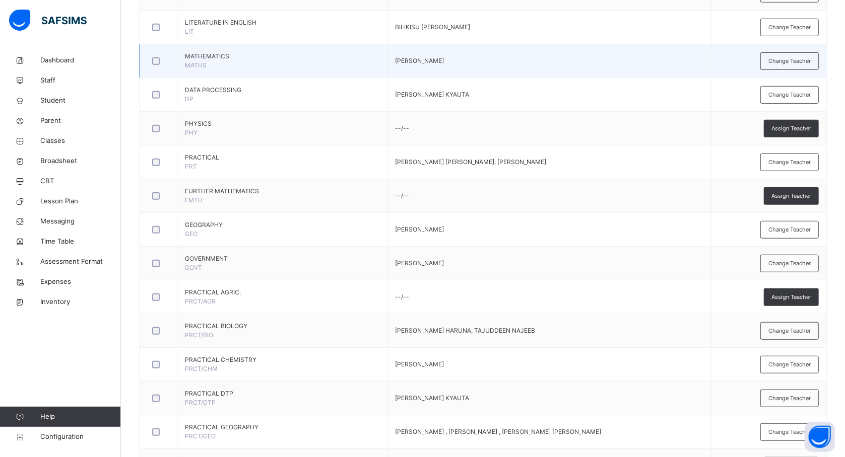
scroll to position [403, 0]
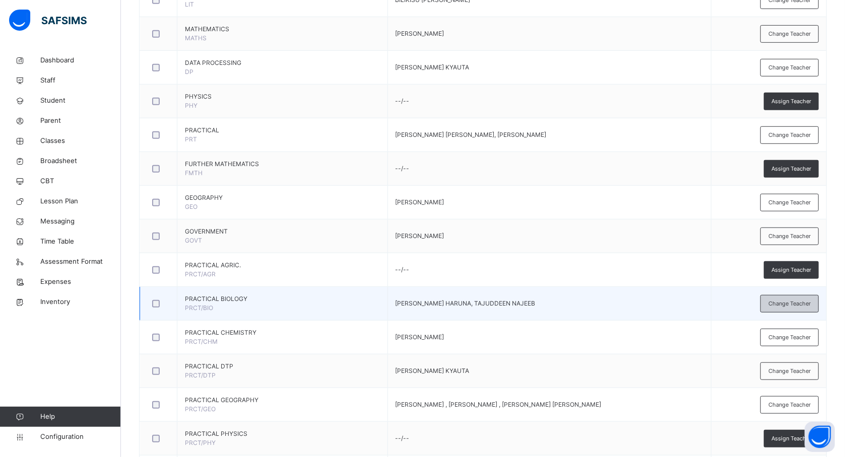
click at [800, 303] on span "Change Teacher" at bounding box center [789, 304] width 42 height 9
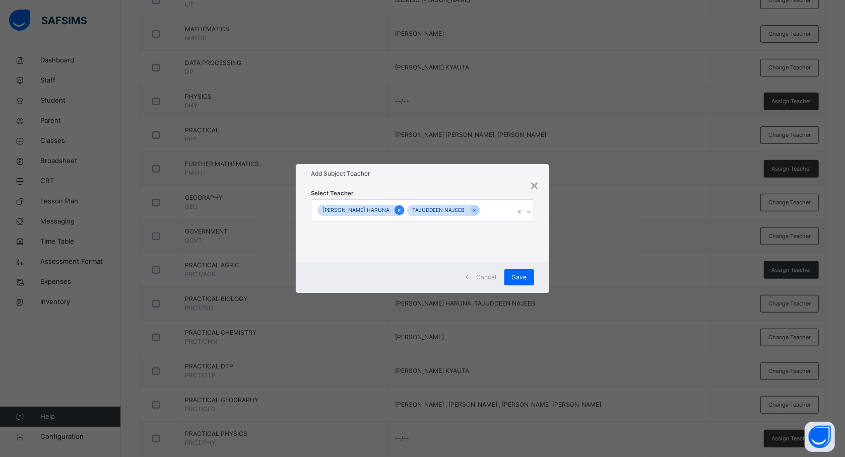
click at [401, 211] on icon at bounding box center [399, 210] width 6 height 7
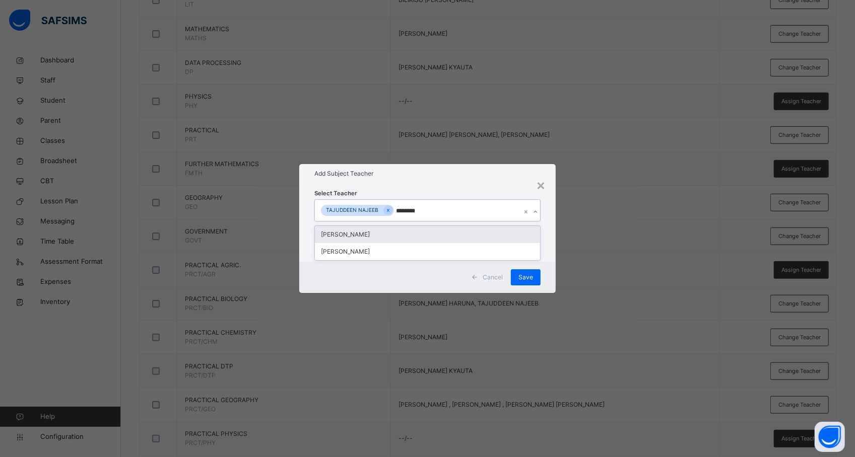
type input "*********"
click at [380, 234] on div "[PERSON_NAME]" at bounding box center [427, 234] width 225 height 17
click at [627, 256] on div "× Add Subject Teacher Select Teacher [PERSON_NAME] Cancel Save" at bounding box center [427, 228] width 855 height 457
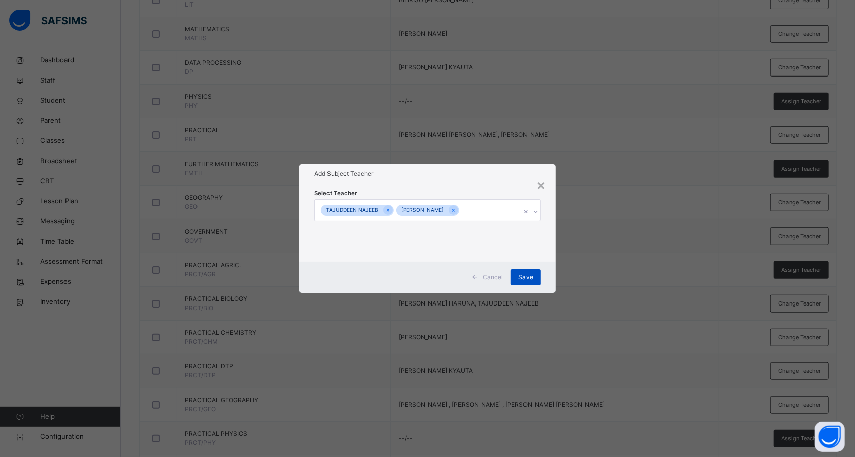
click at [530, 275] on span "Save" at bounding box center [525, 277] width 15 height 9
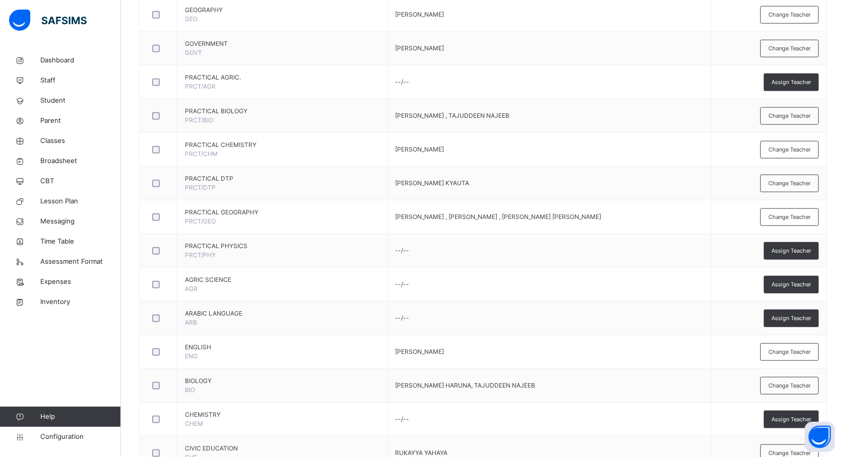
scroll to position [593, 0]
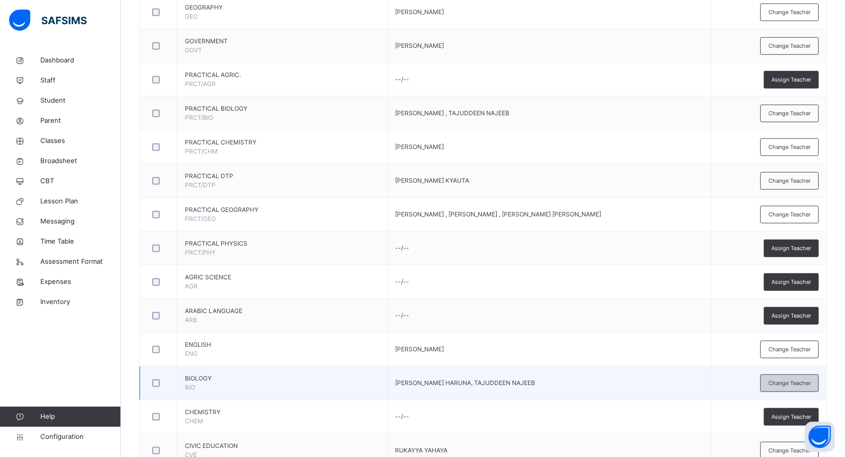
click at [800, 384] on span "Change Teacher" at bounding box center [789, 383] width 42 height 9
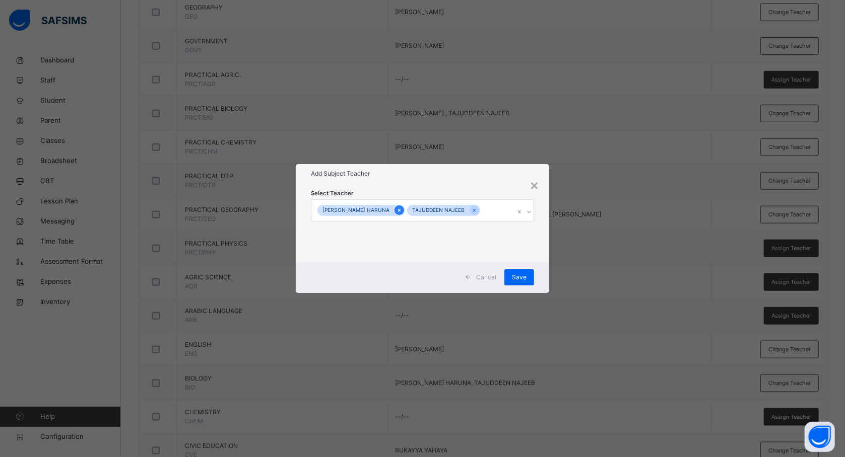
click at [402, 211] on icon at bounding box center [399, 210] width 6 height 7
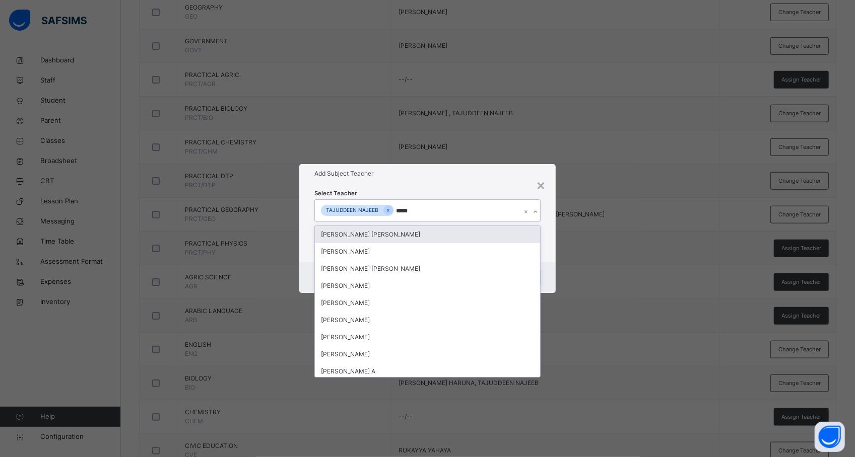
type input "******"
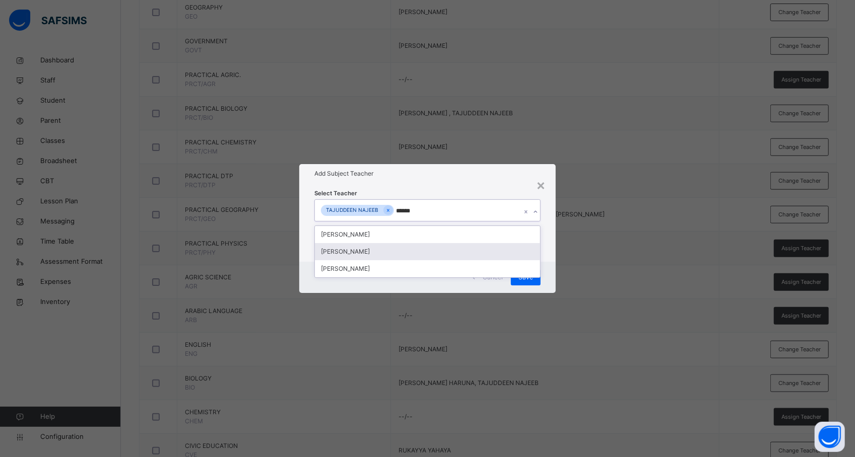
click at [408, 250] on div "[PERSON_NAME]" at bounding box center [427, 251] width 225 height 17
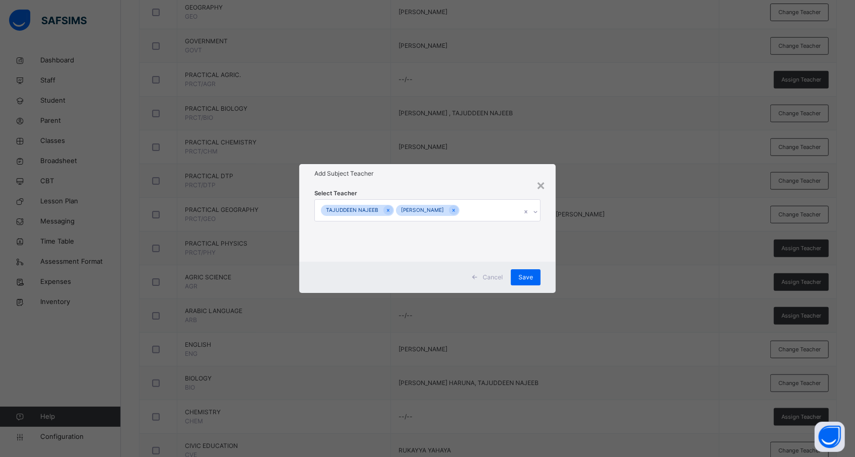
click at [669, 214] on div "× Add Subject Teacher Select Teacher [PERSON_NAME] Cancel Save" at bounding box center [427, 228] width 855 height 457
click at [536, 273] on div "Save" at bounding box center [526, 277] width 30 height 16
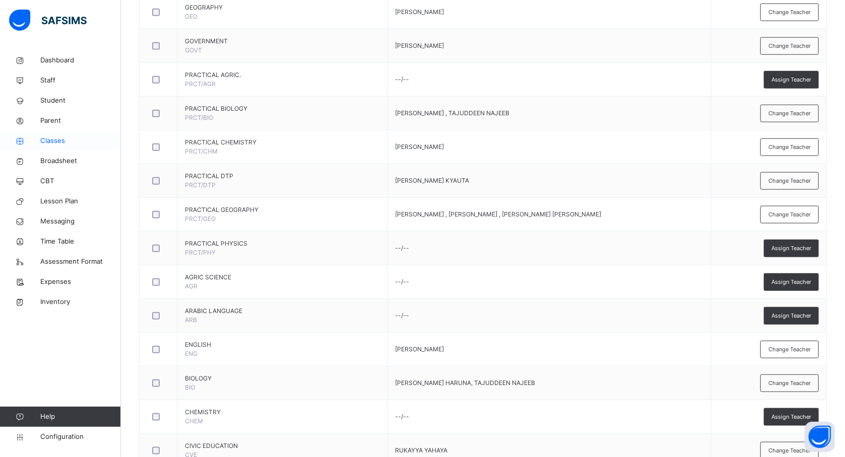
click at [59, 138] on span "Classes" at bounding box center [80, 141] width 81 height 10
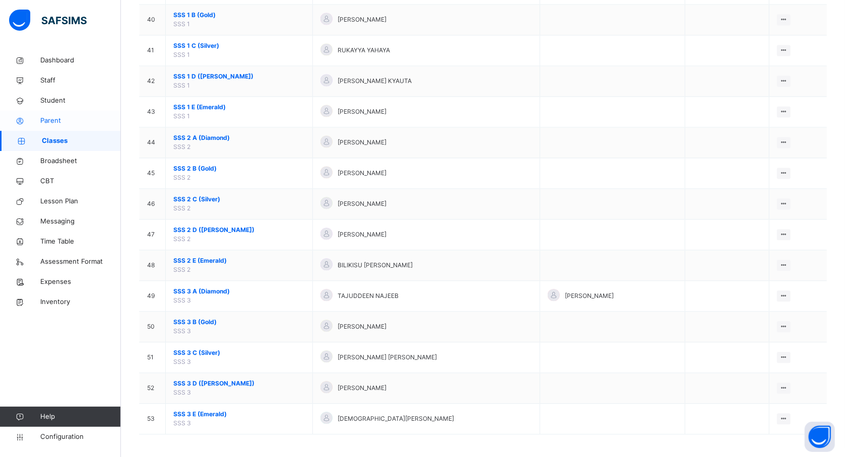
scroll to position [1356, 0]
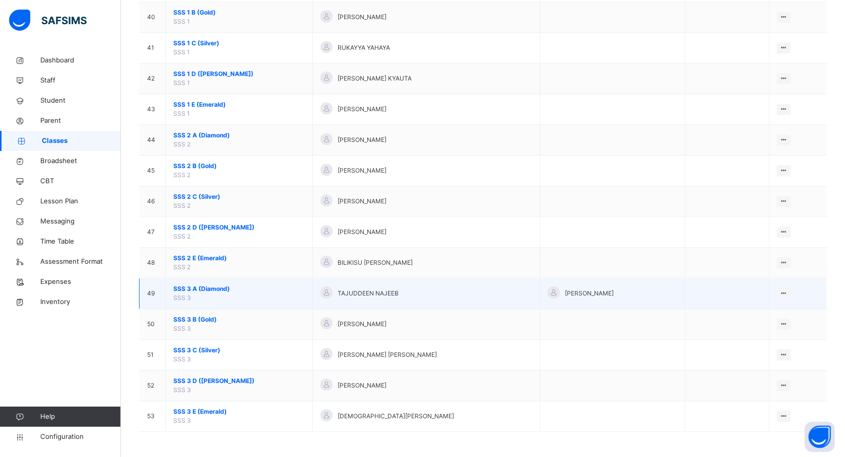
click at [194, 288] on span "SSS 3 A (Diamond)" at bounding box center [238, 289] width 131 height 9
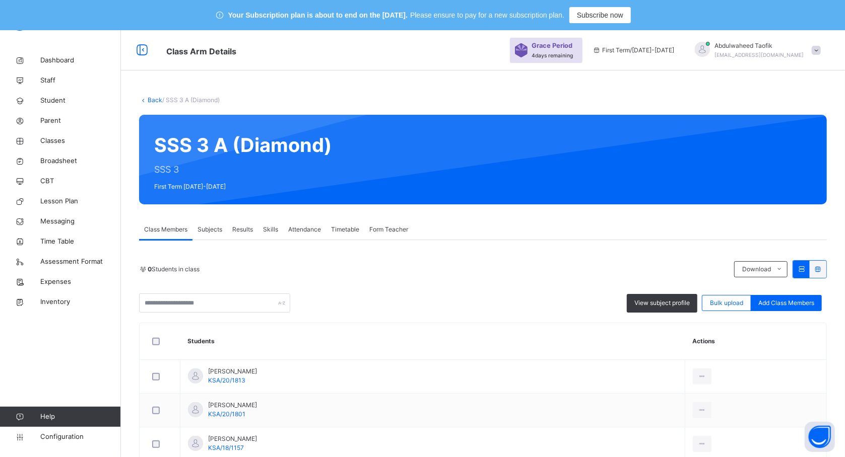
click at [209, 226] on span "Subjects" at bounding box center [209, 229] width 25 height 9
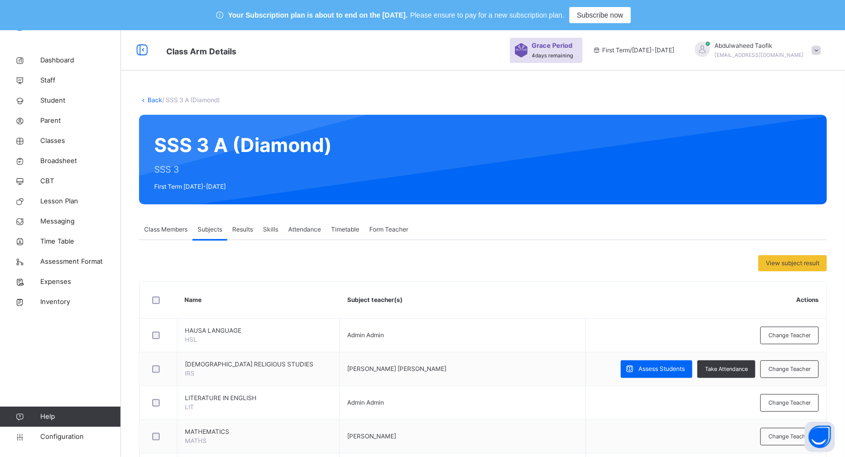
click at [448, 266] on div "View subject result" at bounding box center [483, 263] width 688 height 16
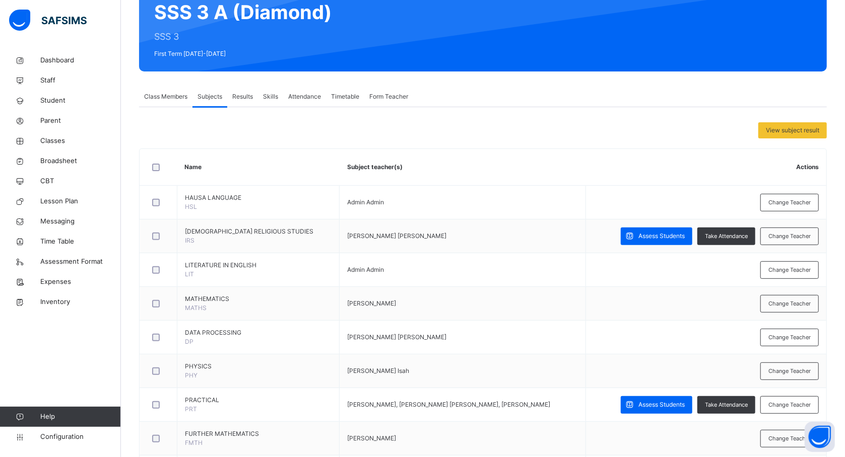
scroll to position [134, 0]
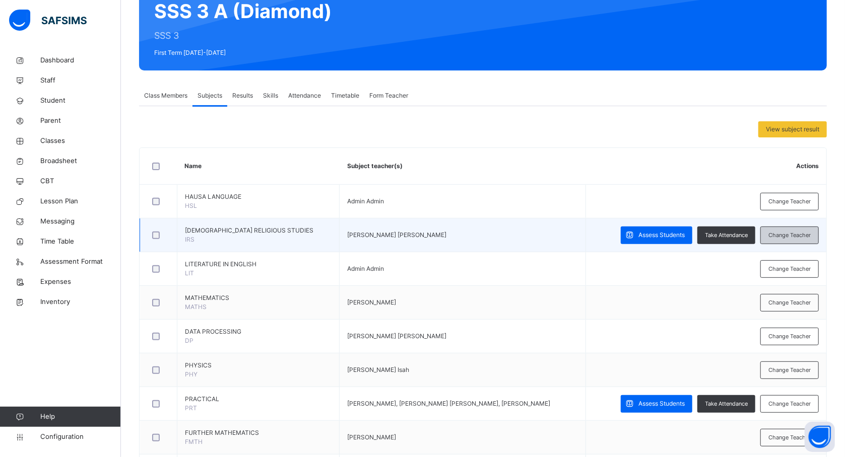
click at [784, 232] on span "Change Teacher" at bounding box center [789, 235] width 42 height 9
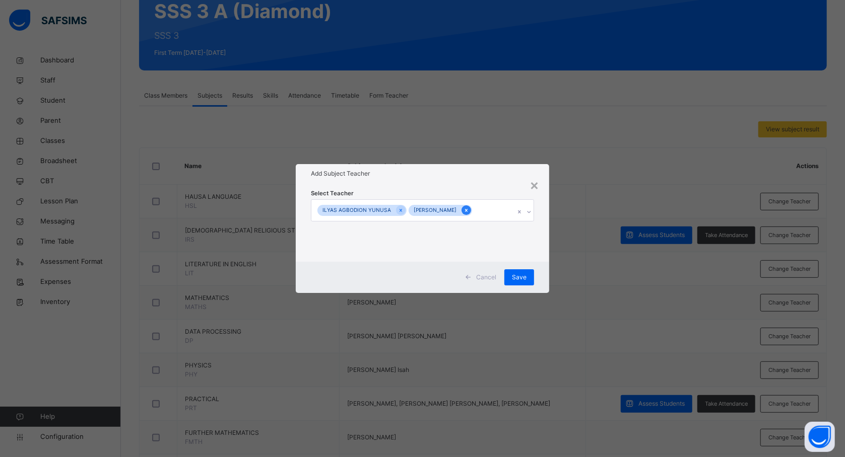
click at [469, 211] on icon at bounding box center [466, 210] width 6 height 7
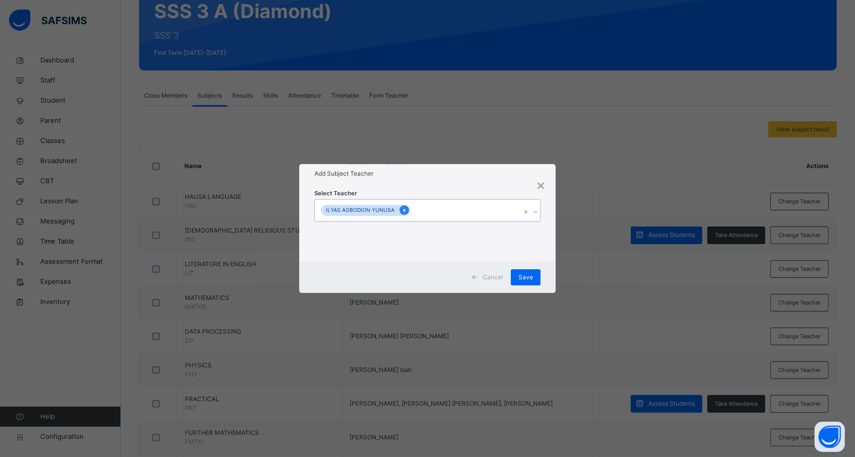
click at [402, 210] on icon at bounding box center [404, 210] width 6 height 7
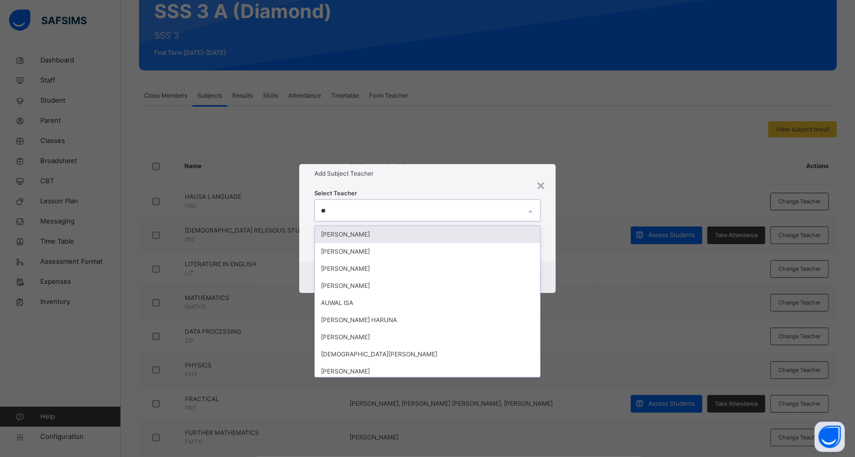
type input "***"
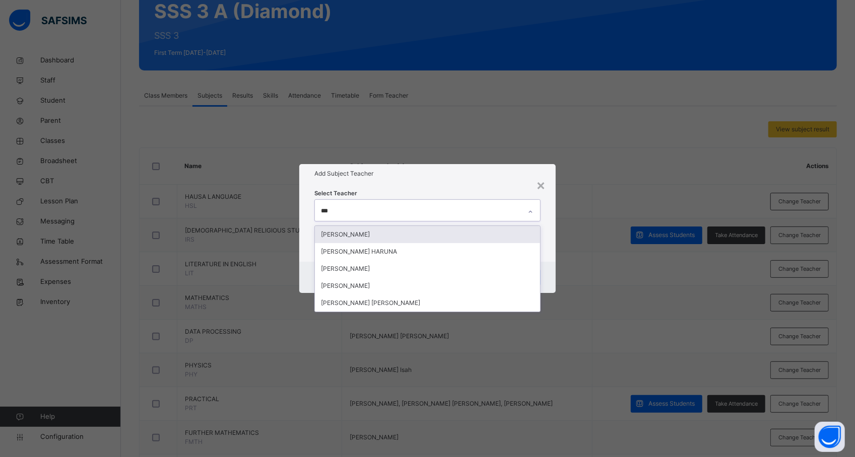
click at [408, 232] on div "[PERSON_NAME]" at bounding box center [427, 234] width 225 height 17
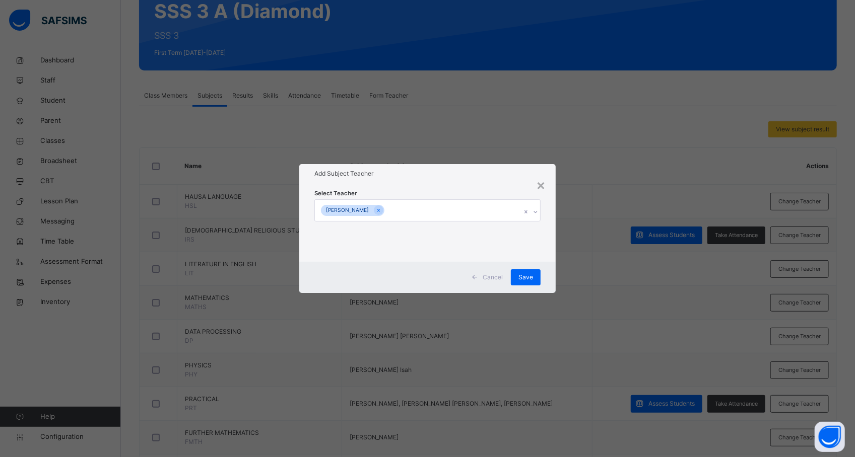
click at [602, 202] on div "× Add Subject Teacher Select Teacher [PERSON_NAME] Cancel Save" at bounding box center [427, 228] width 855 height 457
click at [527, 273] on span "Save" at bounding box center [525, 277] width 15 height 9
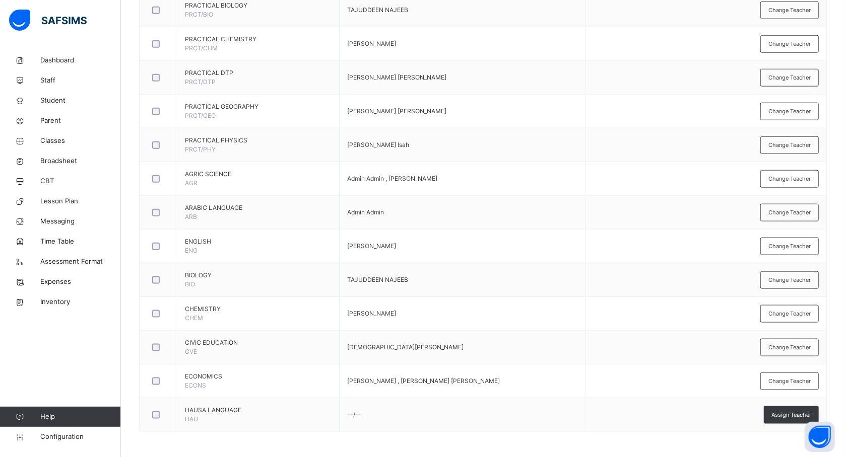
scroll to position [701, 0]
click at [49, 140] on span "Classes" at bounding box center [80, 141] width 81 height 10
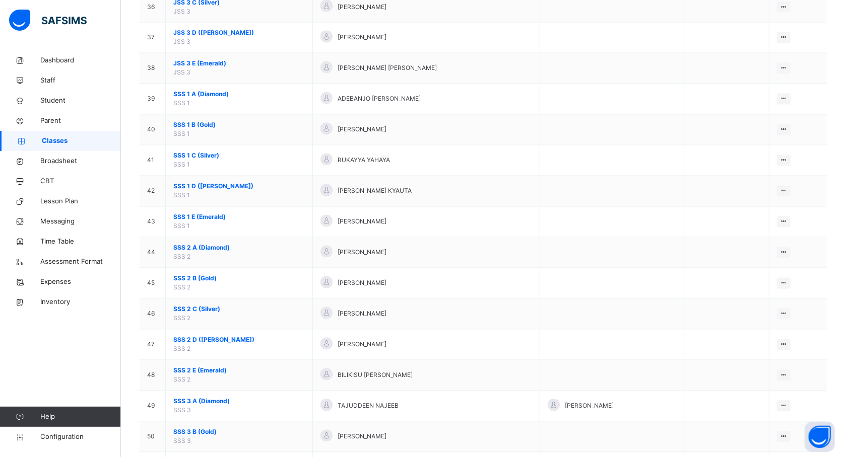
scroll to position [1356, 0]
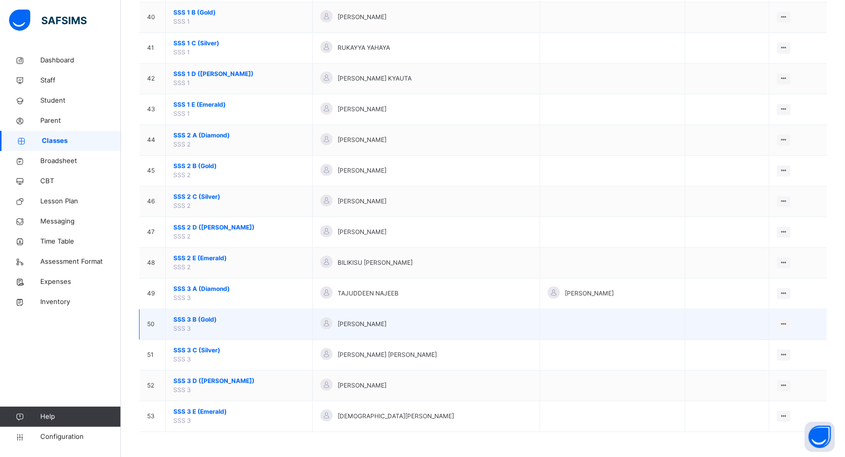
click at [188, 316] on span "SSS 3 B (Gold)" at bounding box center [238, 319] width 131 height 9
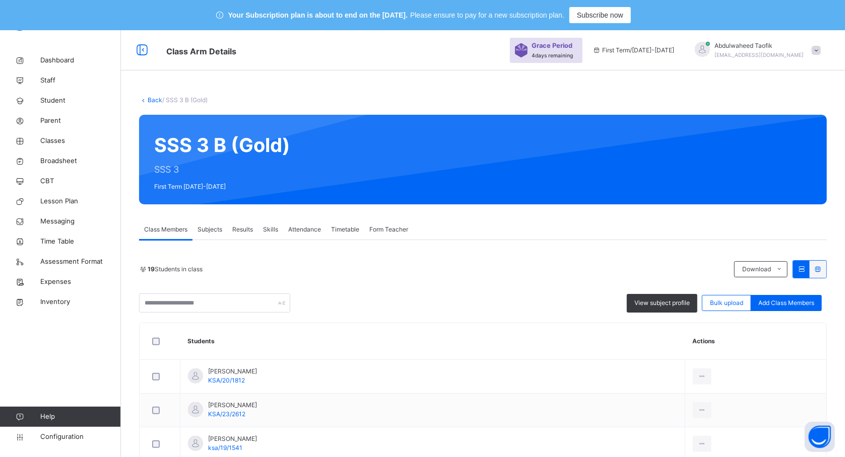
click at [212, 229] on span "Subjects" at bounding box center [209, 229] width 25 height 9
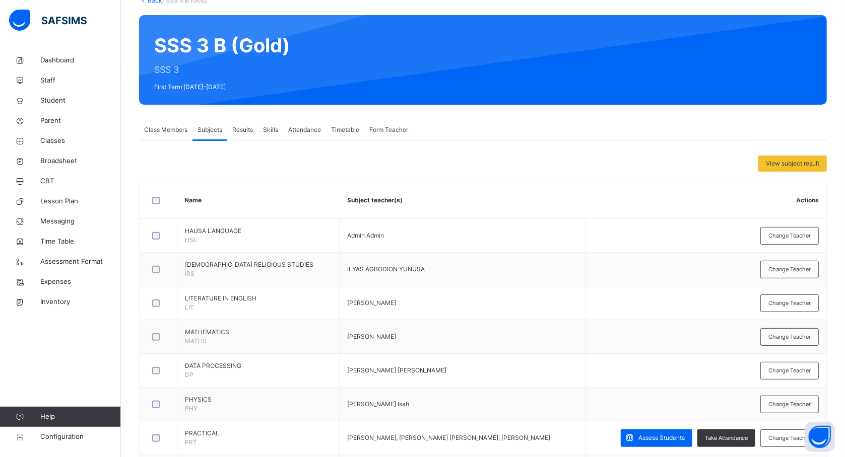
scroll to position [107, 0]
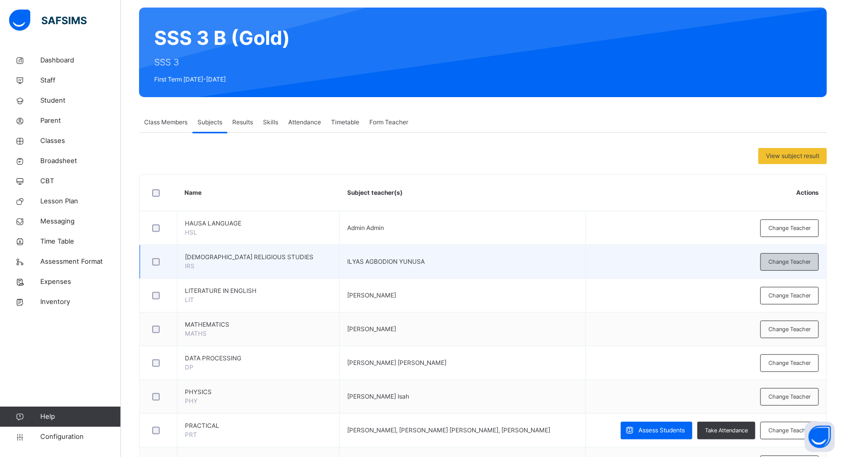
click at [803, 263] on span "Change Teacher" at bounding box center [789, 262] width 42 height 9
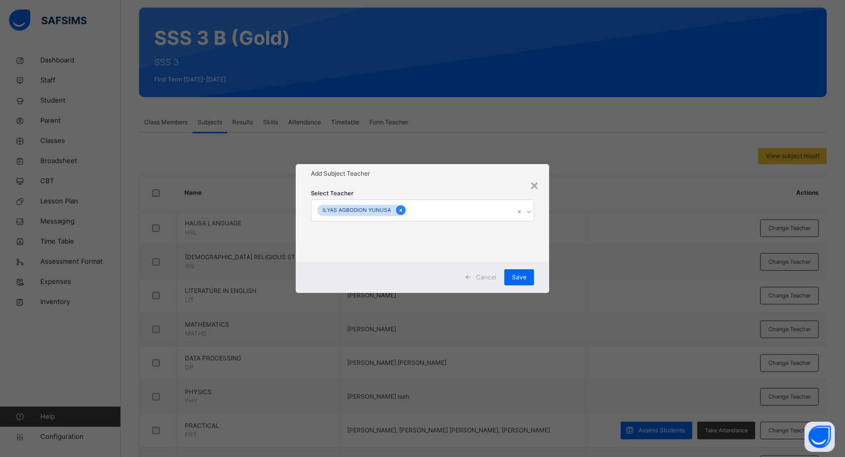
click at [398, 214] on icon at bounding box center [401, 210] width 6 height 7
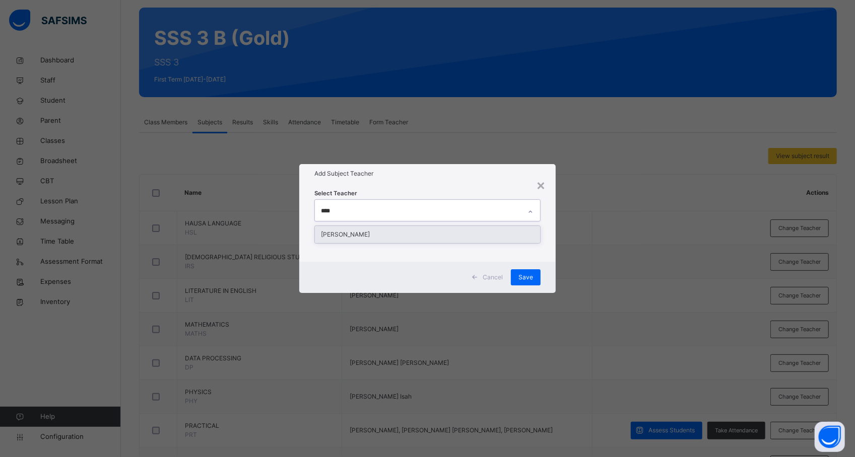
type input "*****"
click at [387, 233] on div "[PERSON_NAME]" at bounding box center [427, 234] width 225 height 17
click at [657, 230] on div "× Add Subject Teacher Select Teacher [PERSON_NAME] Cancel Save" at bounding box center [427, 228] width 855 height 457
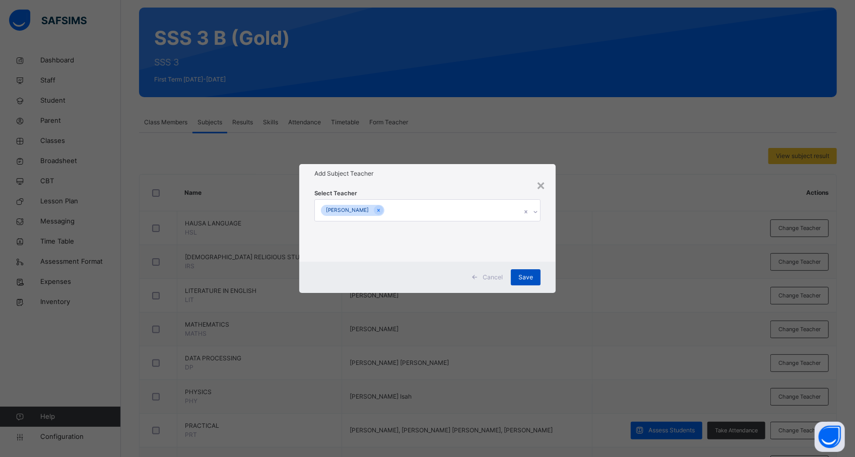
click at [528, 271] on div "Save" at bounding box center [526, 277] width 30 height 16
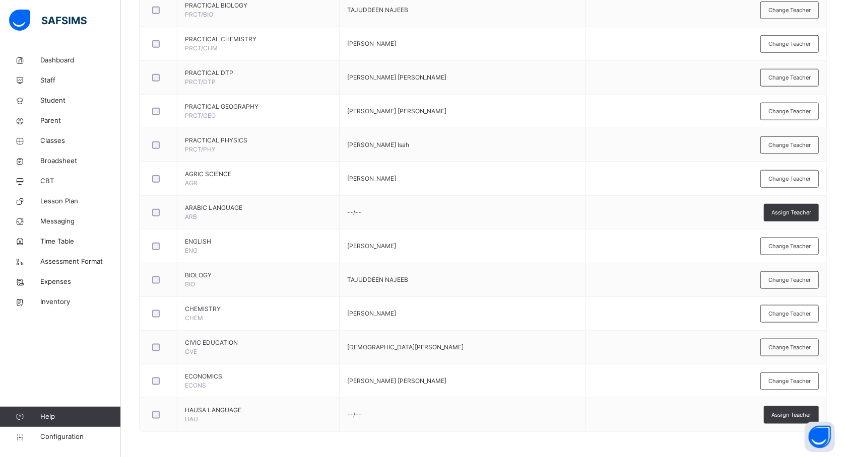
scroll to position [701, 0]
click at [53, 142] on span "Classes" at bounding box center [80, 141] width 81 height 10
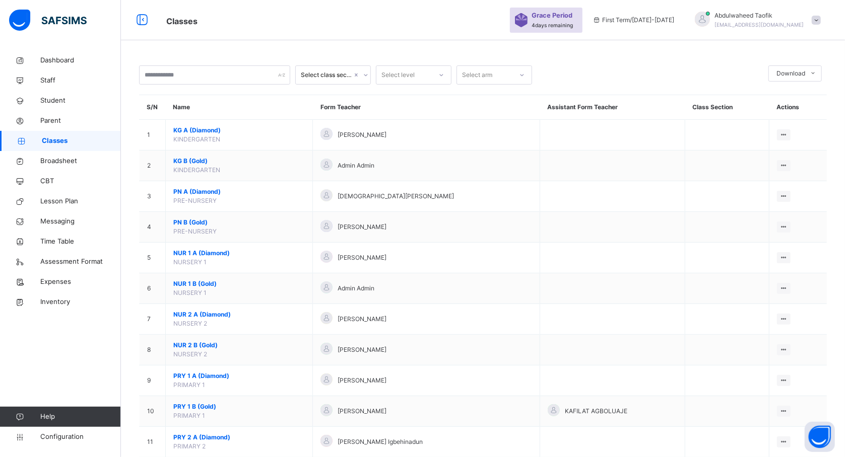
scroll to position [701, 0]
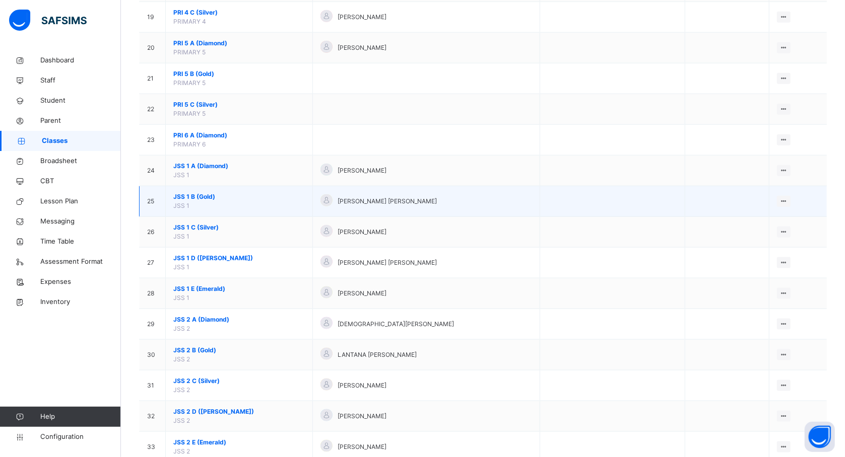
click at [468, 209] on div "[PERSON_NAME] [PERSON_NAME]" at bounding box center [426, 201] width 212 height 15
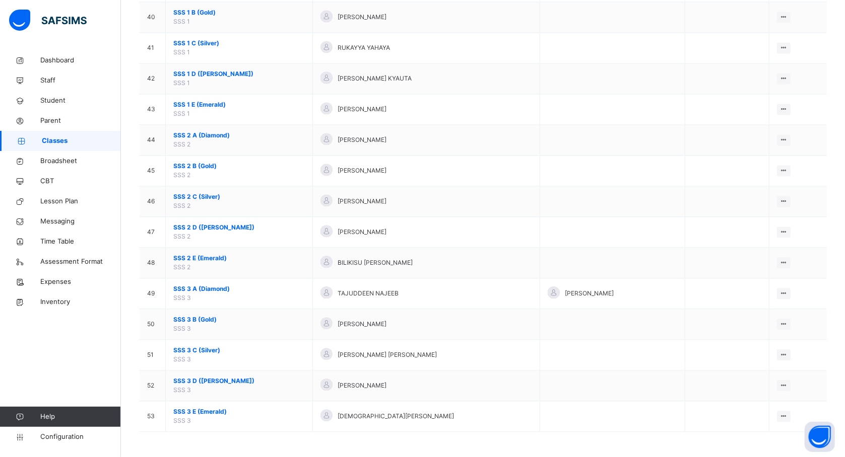
scroll to position [1356, 0]
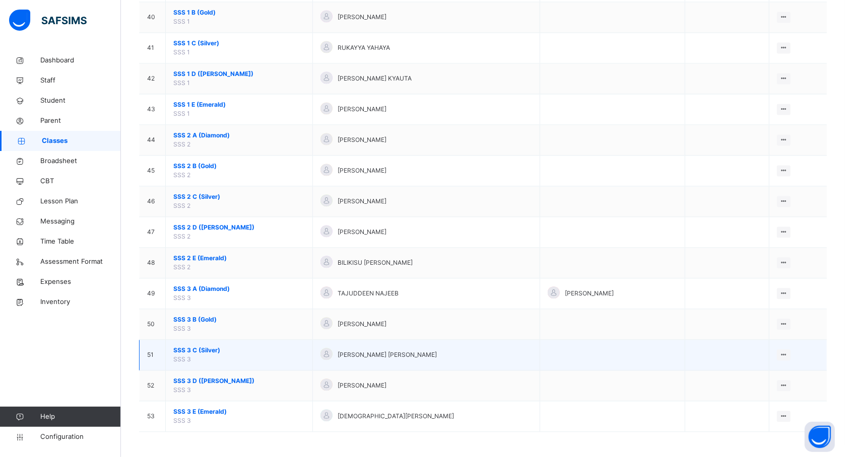
click at [197, 350] on span "SSS 3 C (Silver)" at bounding box center [238, 350] width 131 height 9
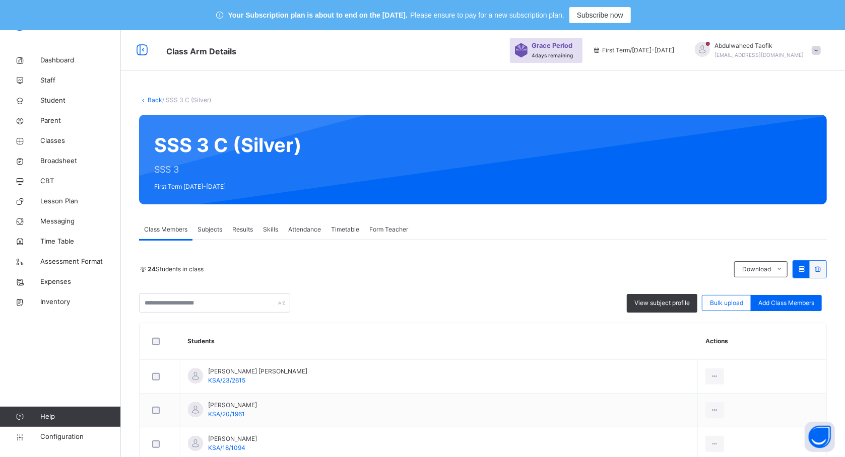
click at [213, 227] on span "Subjects" at bounding box center [209, 229] width 25 height 9
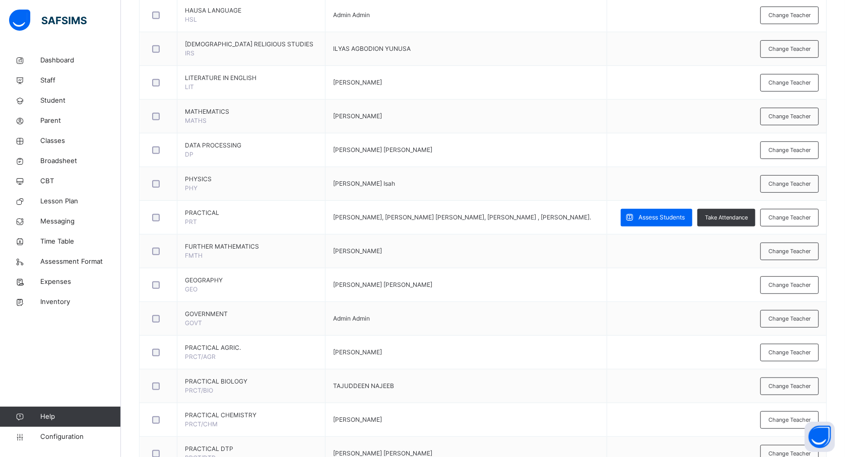
scroll to position [322, 0]
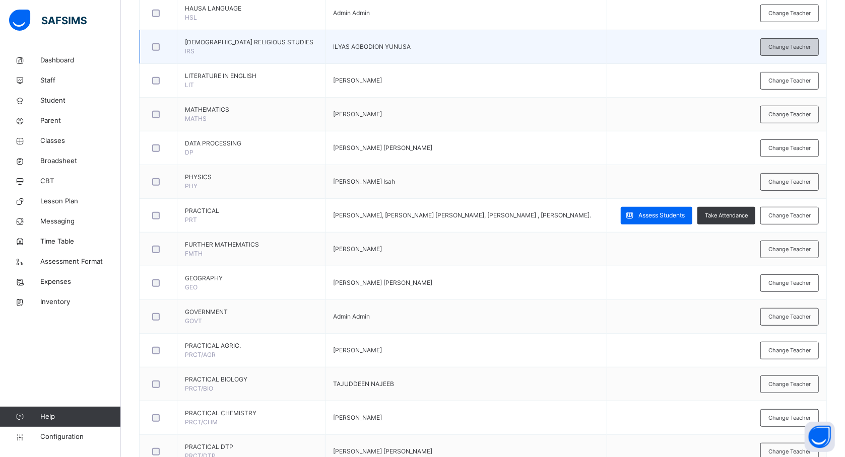
click at [800, 43] on span "Change Teacher" at bounding box center [789, 47] width 42 height 9
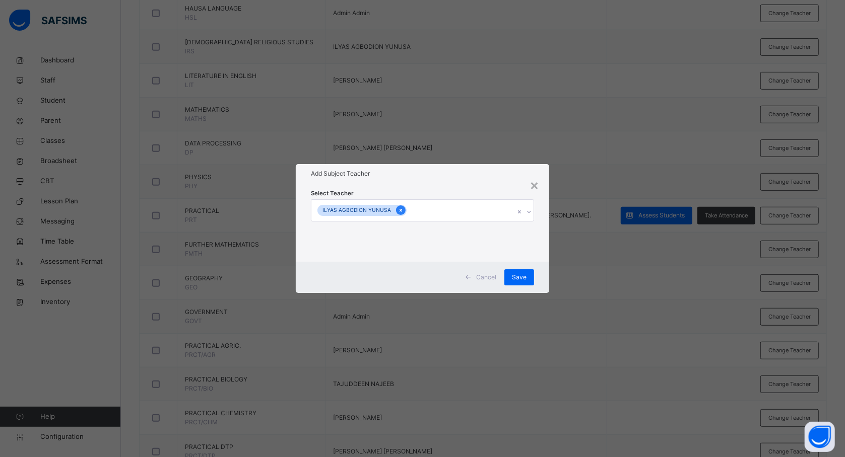
click at [398, 210] on icon at bounding box center [401, 210] width 6 height 7
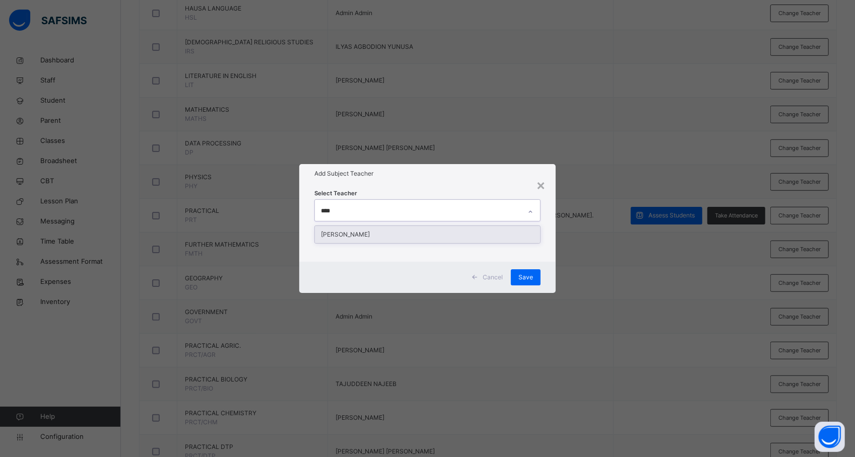
type input "*****"
click at [403, 240] on div "[PERSON_NAME]" at bounding box center [427, 234] width 225 height 17
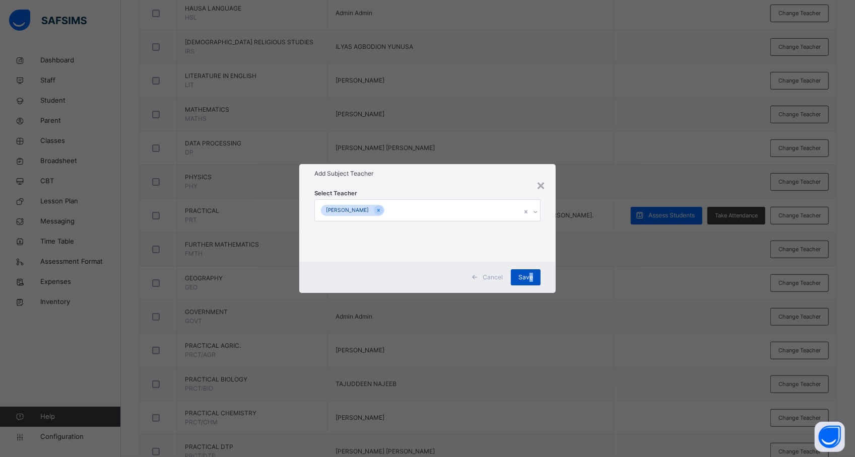
drag, startPoint x: 644, startPoint y: 293, endPoint x: 530, endPoint y: 275, distance: 115.2
click at [530, 275] on div "× Add Subject Teacher Select Teacher [PERSON_NAME] Cancel Save" at bounding box center [427, 228] width 855 height 457
click at [530, 275] on span "Save" at bounding box center [525, 277] width 15 height 9
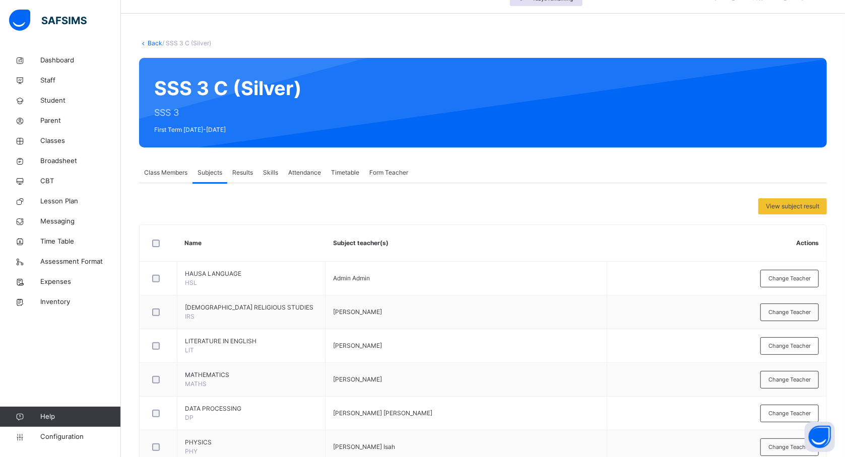
scroll to position [56, 0]
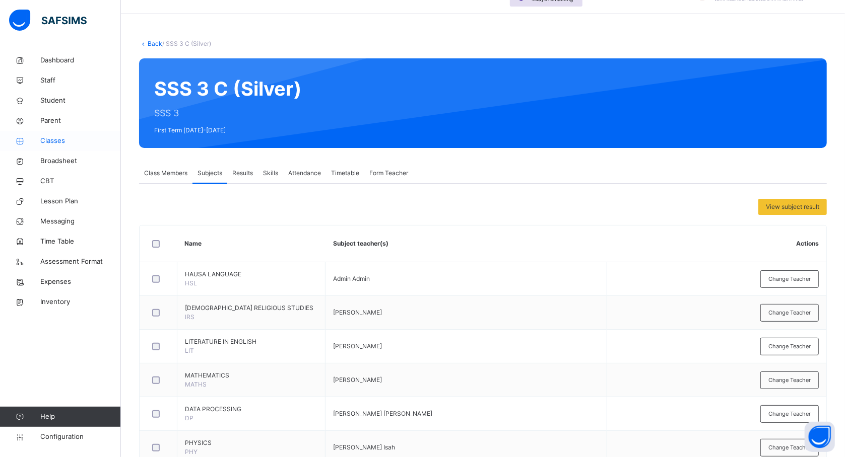
click at [51, 142] on span "Classes" at bounding box center [80, 141] width 81 height 10
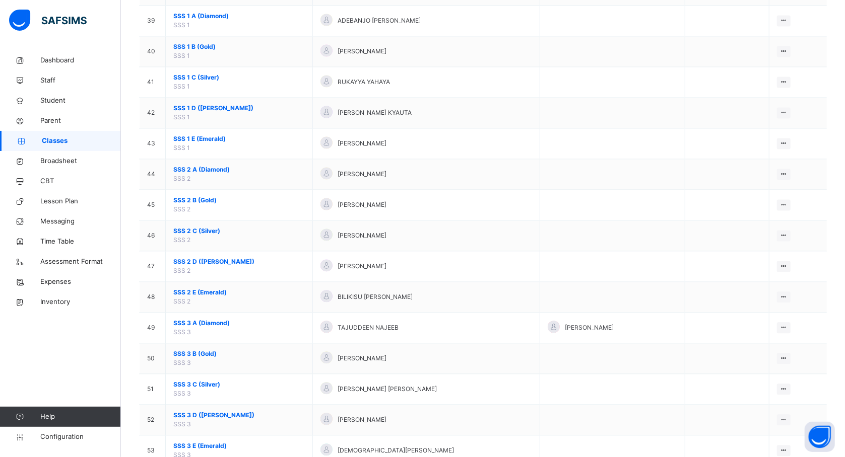
scroll to position [1314, 0]
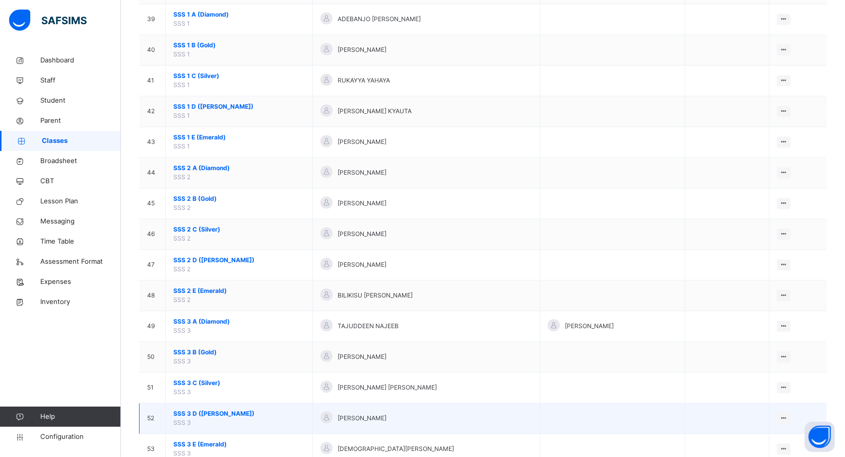
click at [202, 419] on span "SSS 3 D (Ruby)" at bounding box center [238, 414] width 131 height 9
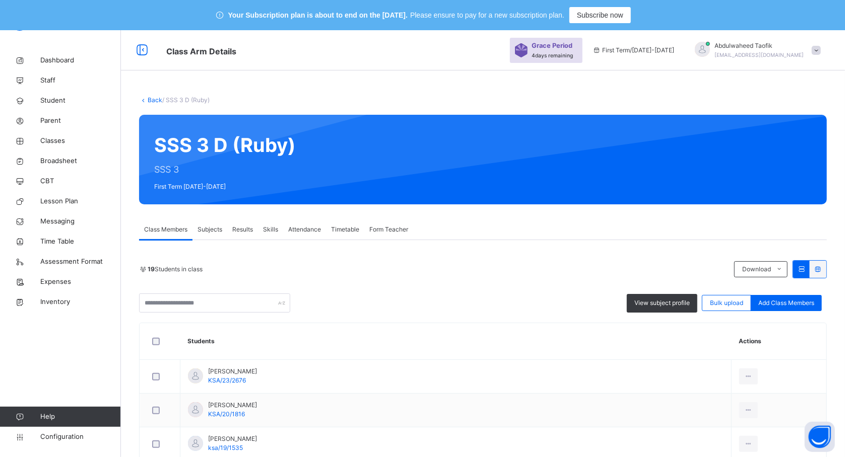
click at [206, 228] on span "Subjects" at bounding box center [209, 229] width 25 height 9
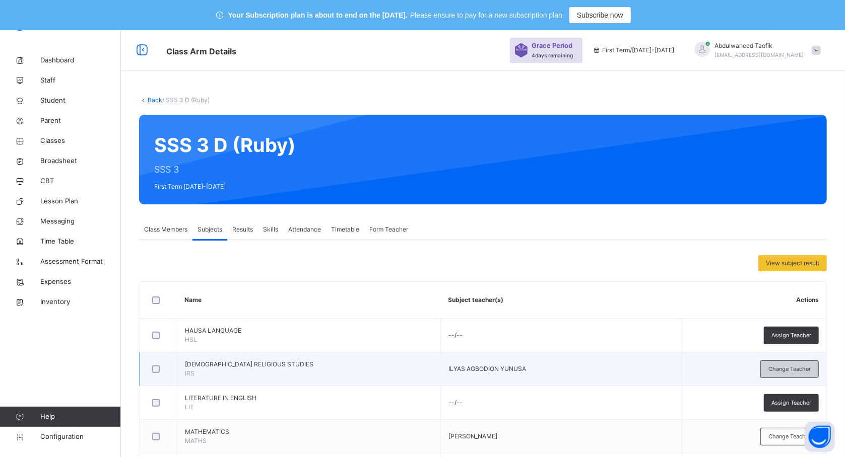
click at [800, 365] on span "Change Teacher" at bounding box center [789, 369] width 42 height 9
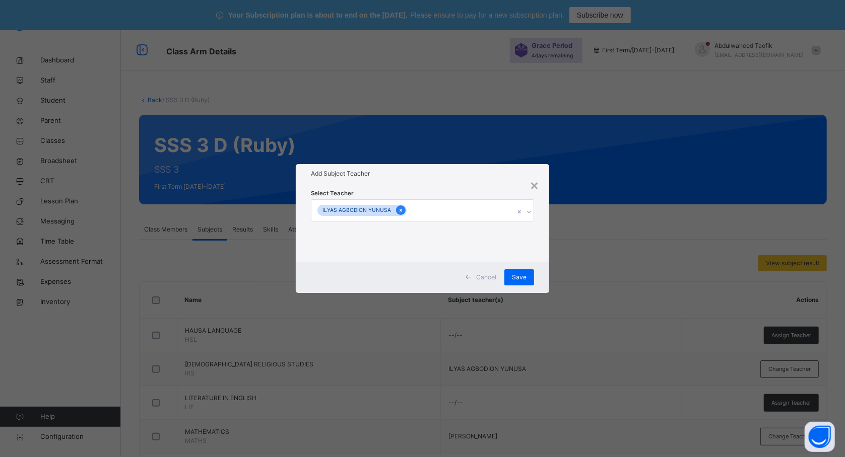
click at [396, 211] on div at bounding box center [401, 211] width 10 height 10
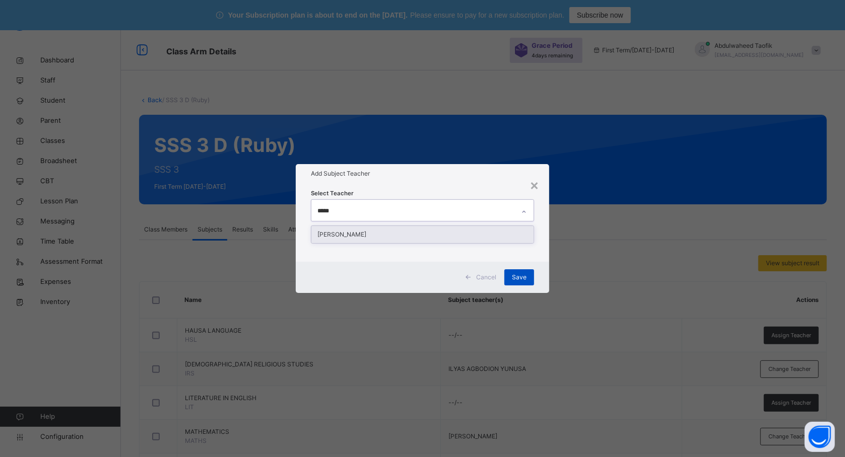
type input "*****"
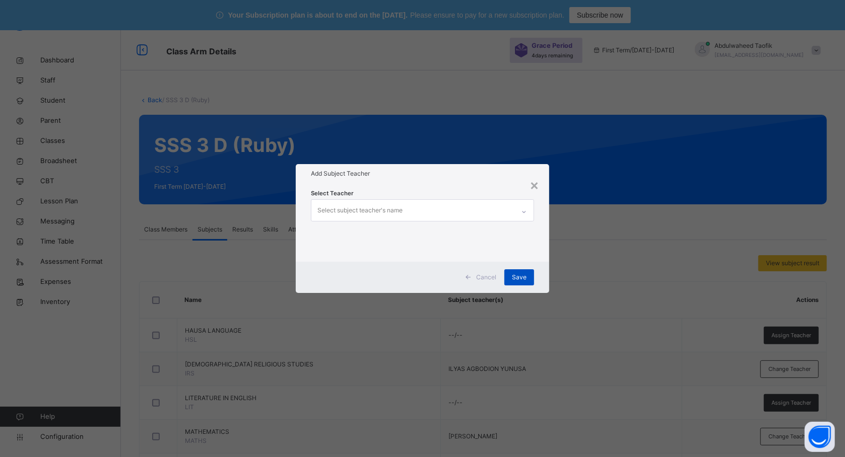
click at [516, 275] on span "Save" at bounding box center [519, 277] width 15 height 9
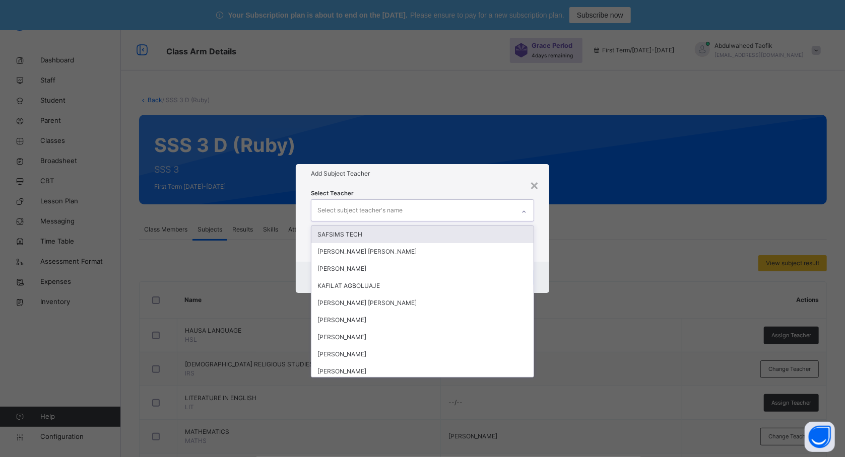
click at [438, 202] on div "Select subject teacher's name" at bounding box center [412, 210] width 203 height 21
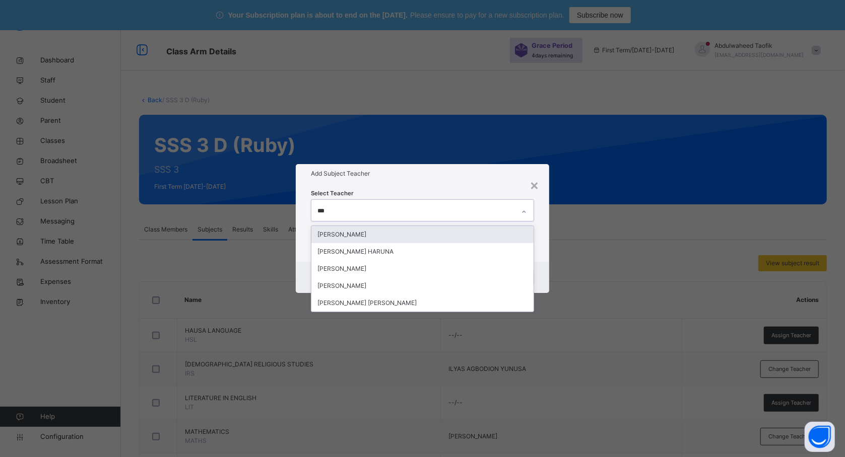
type input "****"
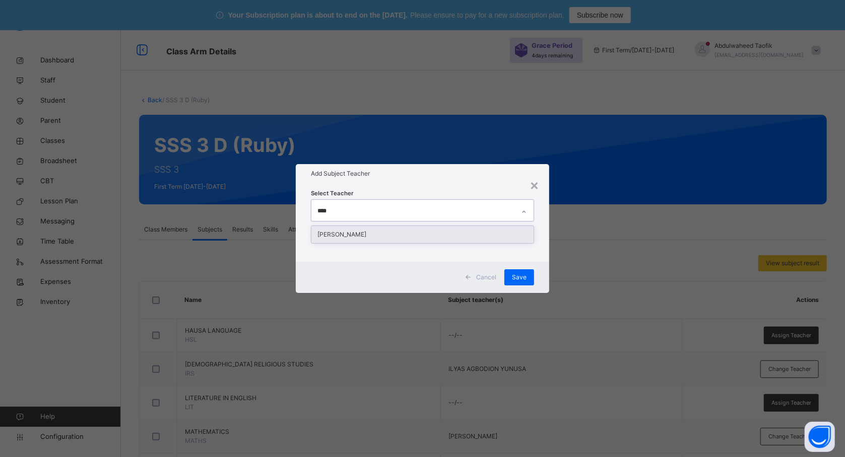
click at [420, 236] on div "[PERSON_NAME]" at bounding box center [422, 234] width 222 height 17
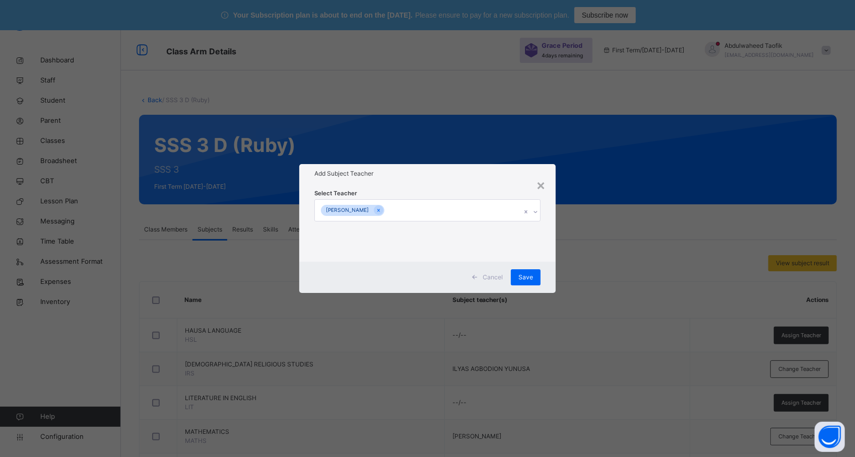
click at [659, 235] on div "× Add Subject Teacher Select Teacher [PERSON_NAME] Cancel Save" at bounding box center [427, 228] width 855 height 457
click at [527, 274] on span "Save" at bounding box center [525, 277] width 15 height 9
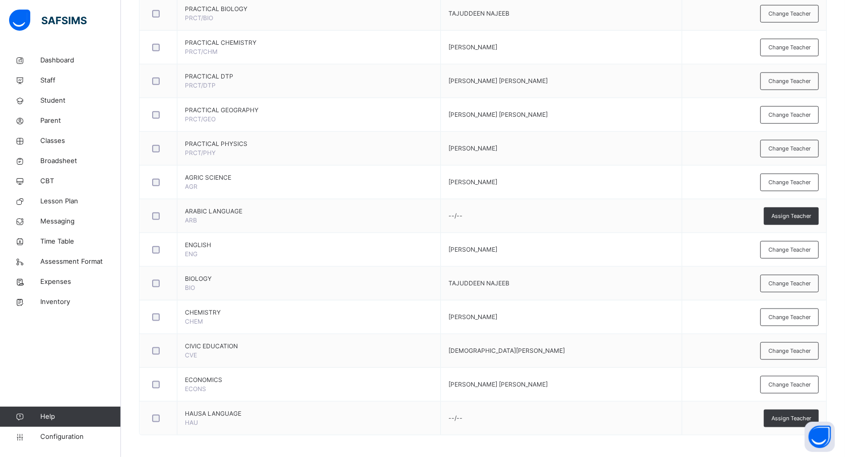
scroll to position [701, 0]
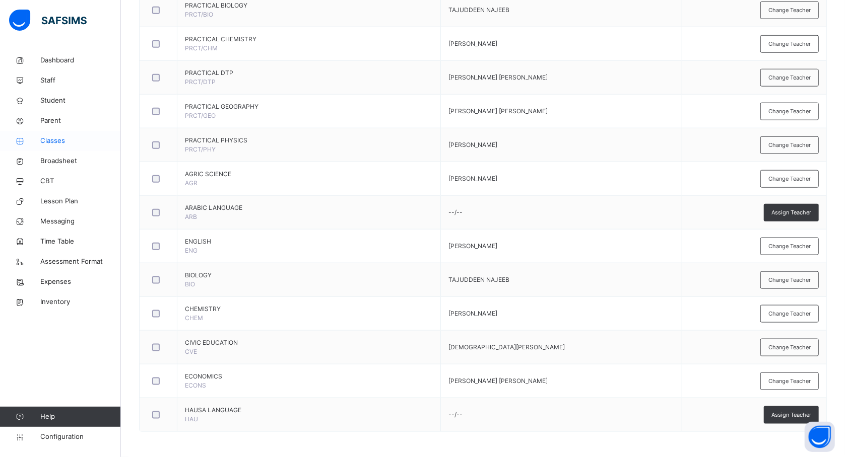
click at [53, 142] on span "Classes" at bounding box center [80, 141] width 81 height 10
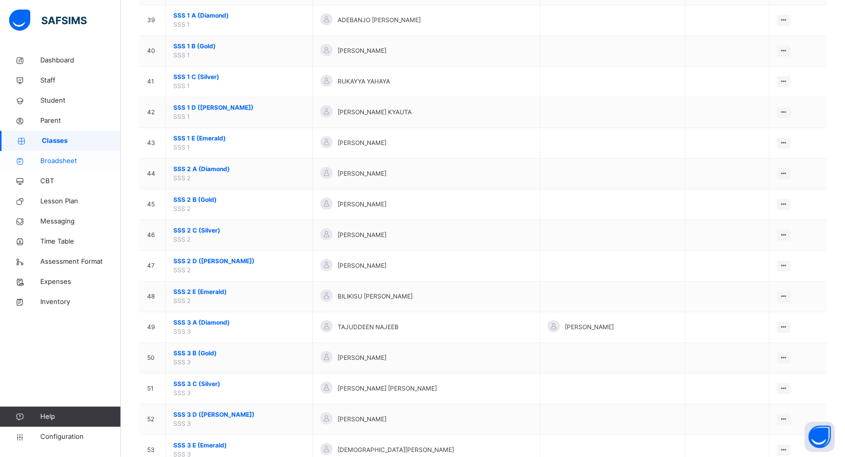
scroll to position [1356, 0]
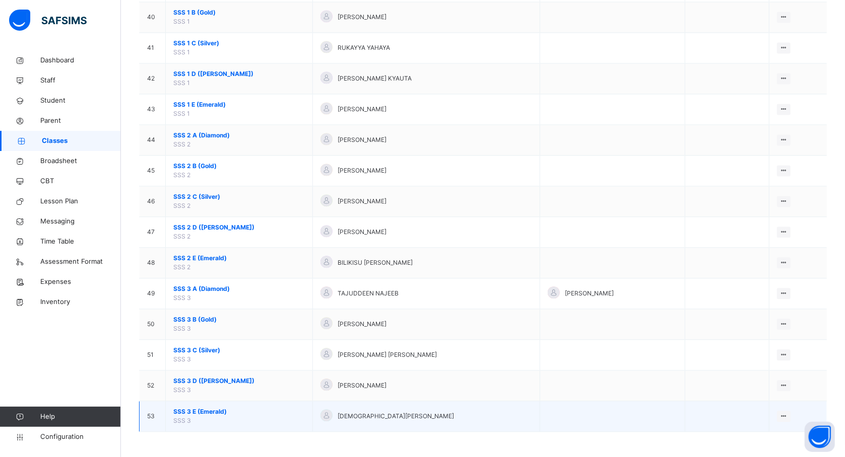
click at [204, 411] on span "SSS 3 E (Emerald)" at bounding box center [238, 412] width 131 height 9
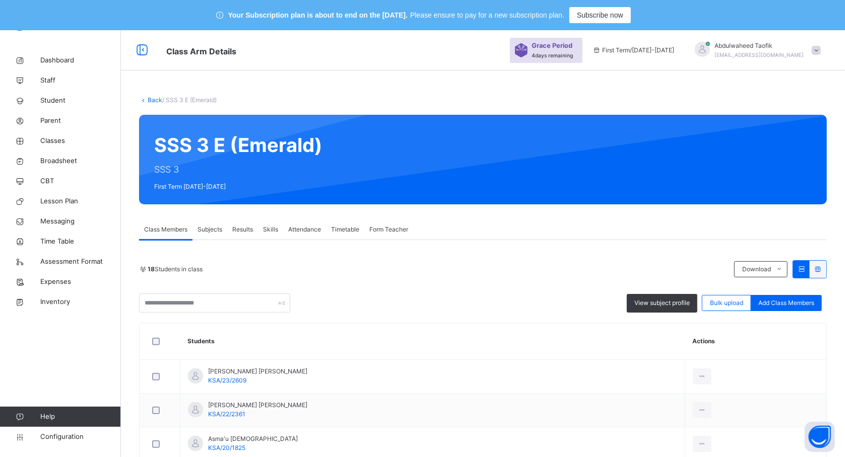
click at [212, 228] on span "Subjects" at bounding box center [209, 229] width 25 height 9
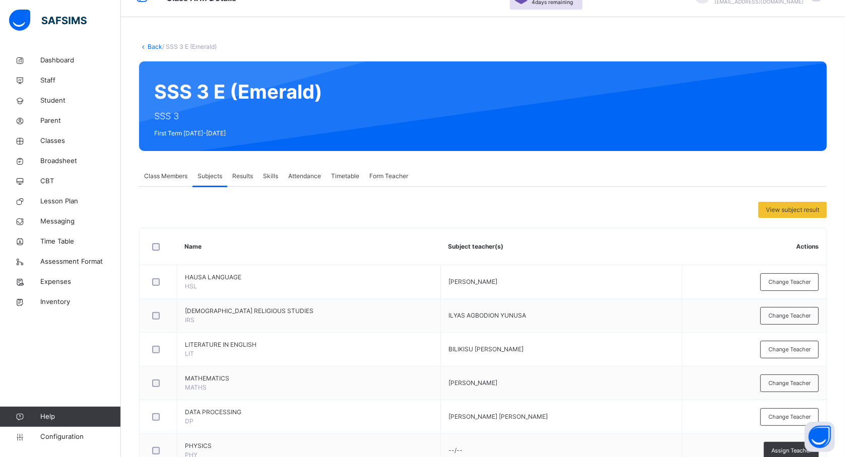
scroll to position [188, 0]
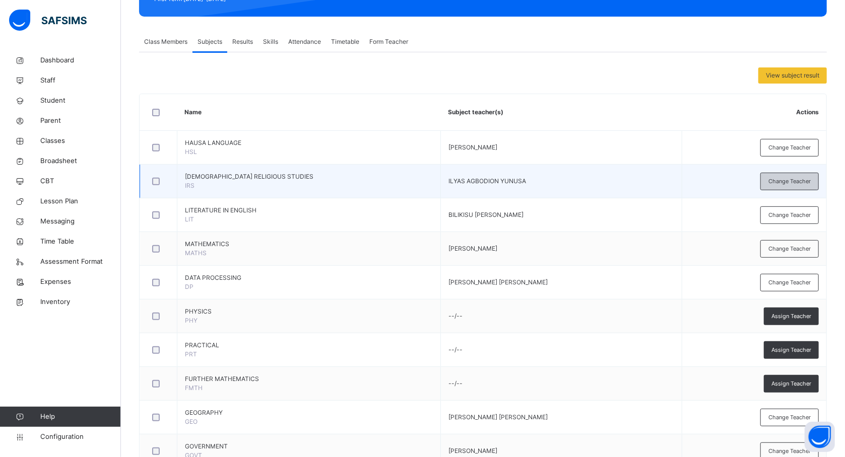
click at [790, 183] on span "Change Teacher" at bounding box center [789, 181] width 42 height 9
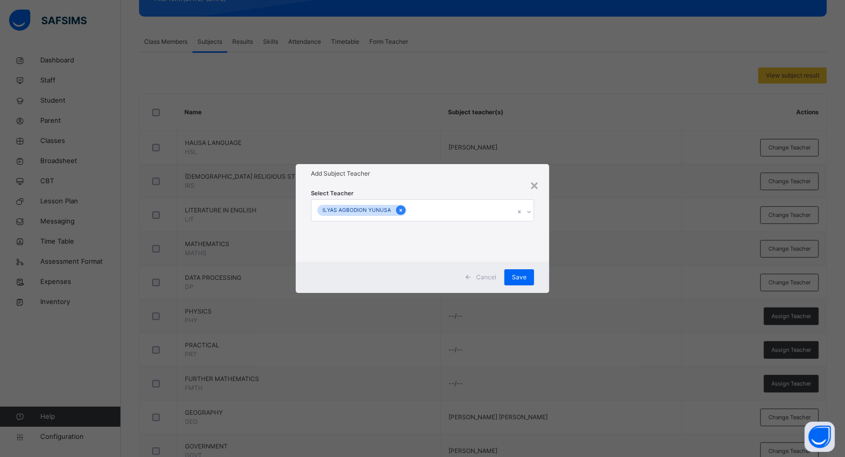
click at [399, 211] on icon at bounding box center [401, 210] width 6 height 7
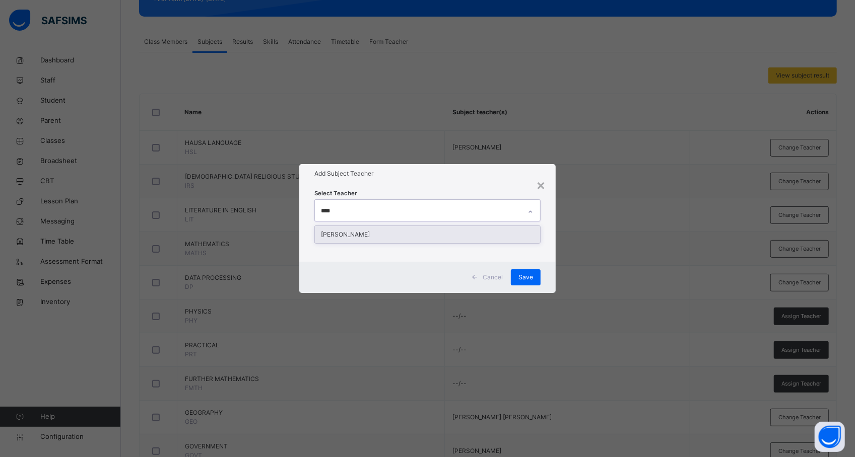
type input "*****"
click at [387, 236] on div "[PERSON_NAME]" at bounding box center [427, 234] width 225 height 17
click at [699, 206] on div "× Add Subject Teacher Select Teacher [PERSON_NAME] Cancel Save" at bounding box center [427, 228] width 855 height 457
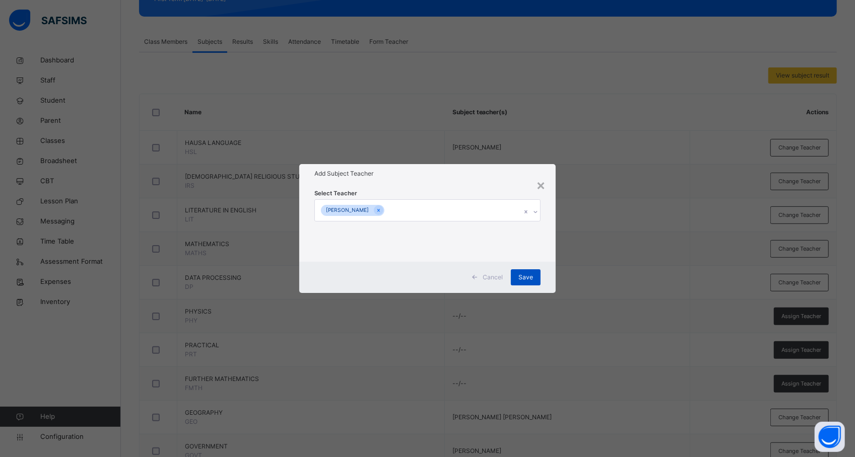
click at [532, 274] on span "Save" at bounding box center [525, 277] width 15 height 9
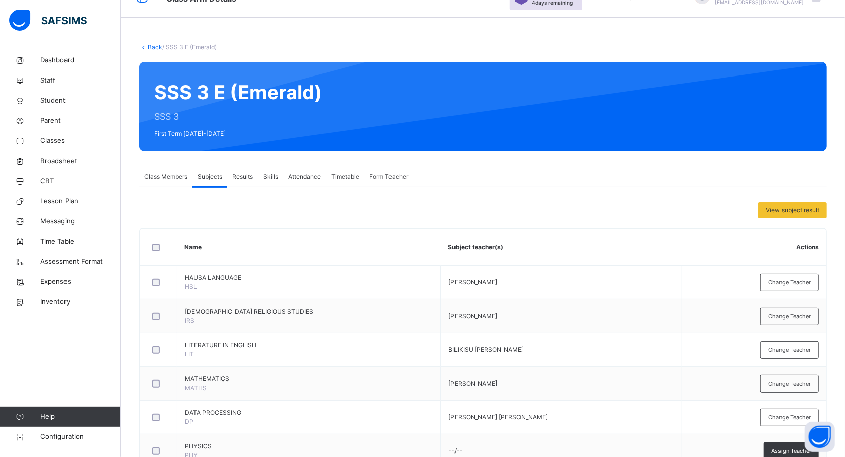
scroll to position [53, 0]
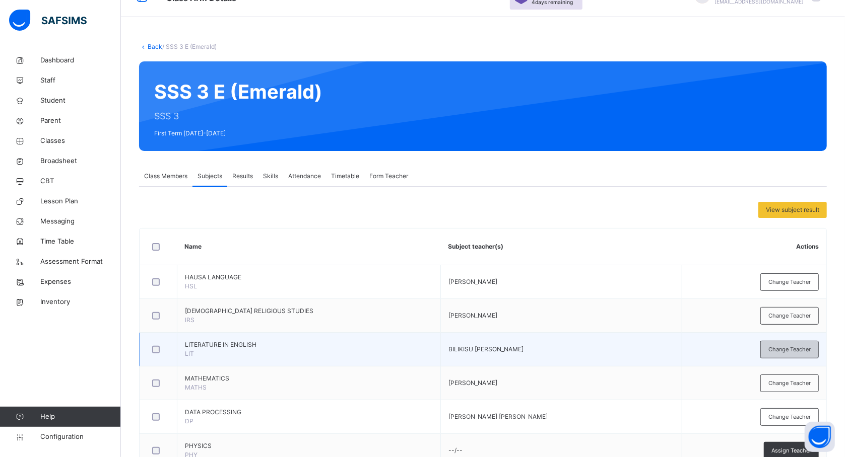
click at [780, 350] on span "Change Teacher" at bounding box center [789, 350] width 42 height 9
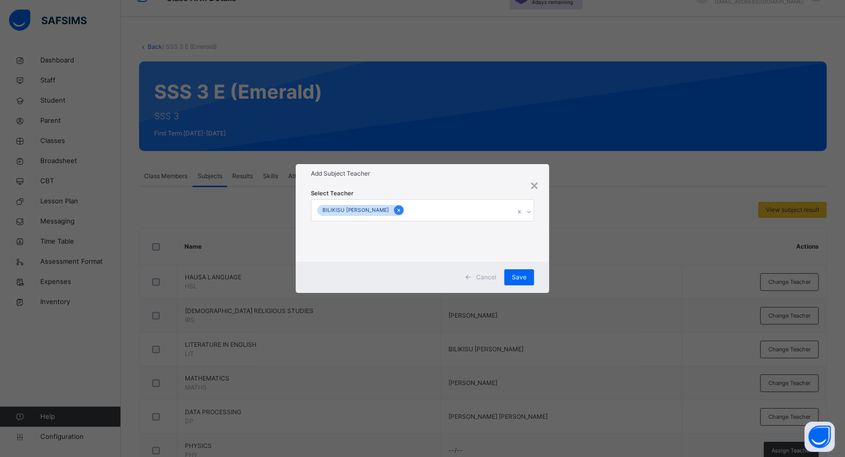
click at [397, 212] on icon at bounding box center [398, 210] width 3 height 3
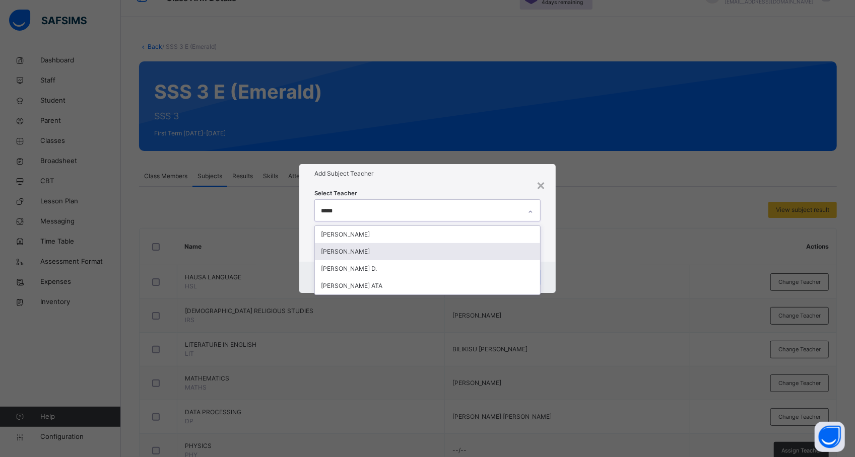
type input "*****"
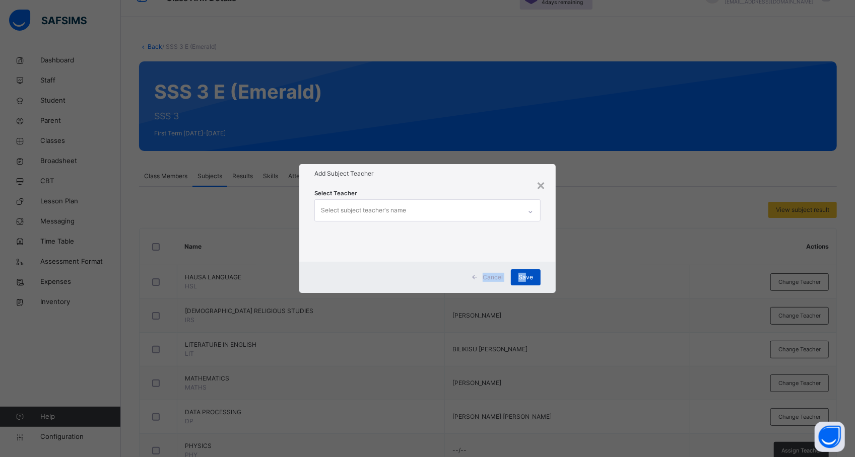
drag, startPoint x: 615, startPoint y: 220, endPoint x: 526, endPoint y: 275, distance: 104.4
click at [526, 275] on div "× Add Subject Teacher Select Teacher Select subject teacher's name Cancel Save" at bounding box center [427, 228] width 855 height 457
click at [526, 275] on span "Save" at bounding box center [525, 277] width 15 height 9
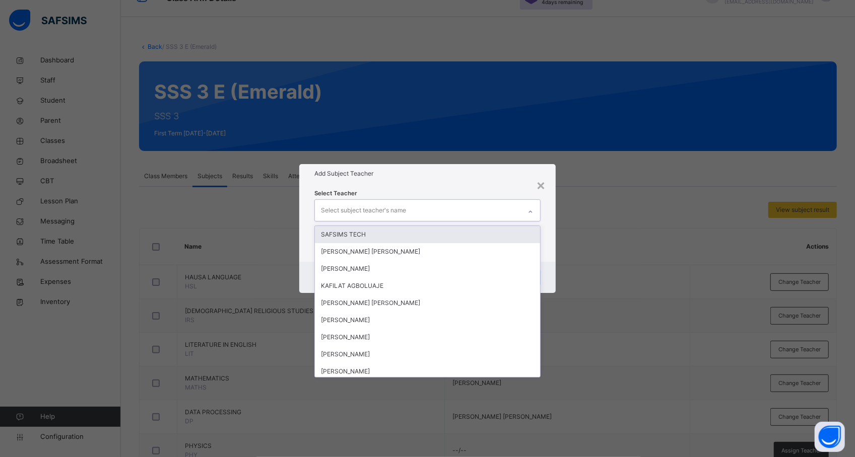
click at [466, 204] on div "Select subject teacher's name" at bounding box center [418, 210] width 206 height 21
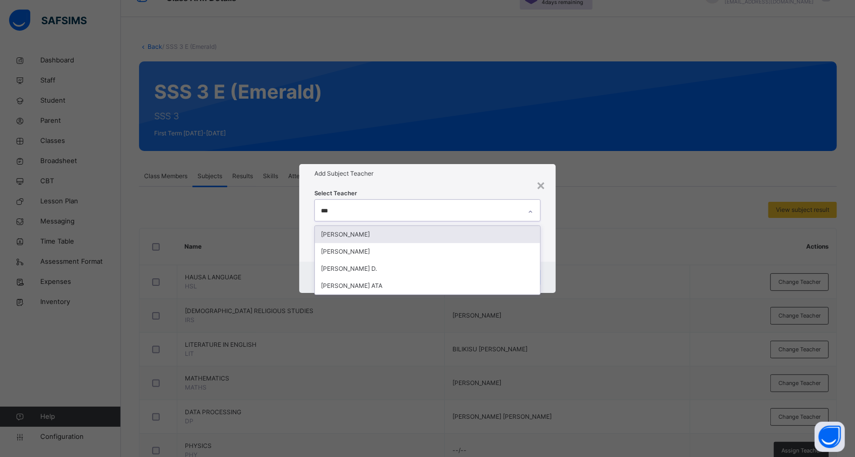
type input "****"
click at [434, 231] on div "[PERSON_NAME]" at bounding box center [427, 234] width 225 height 17
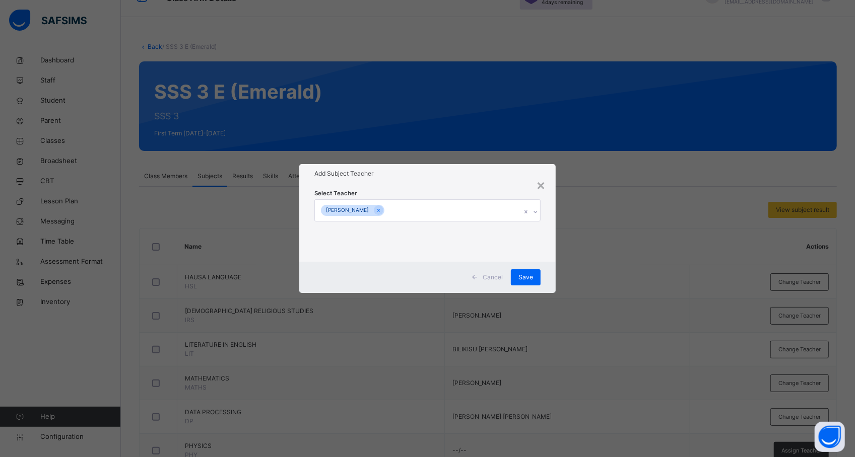
click at [614, 236] on div "× Add Subject Teacher Select Teacher [PERSON_NAME] Cancel Save" at bounding box center [427, 228] width 855 height 457
click at [526, 275] on span "Save" at bounding box center [525, 277] width 15 height 9
